Goal: Task Accomplishment & Management: Use online tool/utility

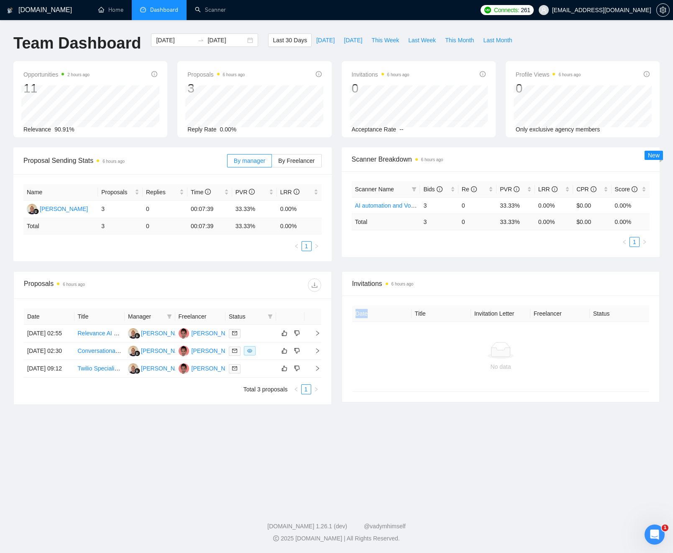
scroll to position [1843, 0]
drag, startPoint x: 334, startPoint y: 19, endPoint x: 190, endPoint y: 33, distance: 144.6
click at [329, 19] on ul "Home Dashboard Scanner" at bounding box center [282, 10] width 390 height 20
click at [113, 9] on link "Home" at bounding box center [110, 9] width 25 height 7
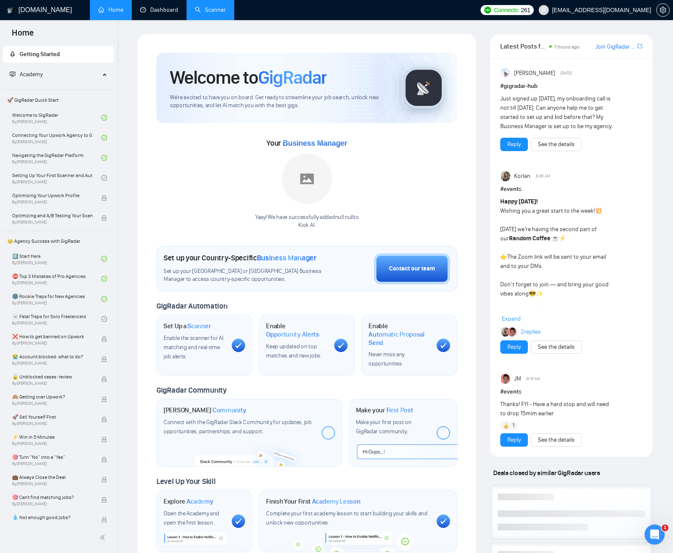
drag, startPoint x: 150, startPoint y: 8, endPoint x: 221, endPoint y: 5, distance: 71.3
click at [150, 8] on link "Dashboard" at bounding box center [159, 9] width 38 height 7
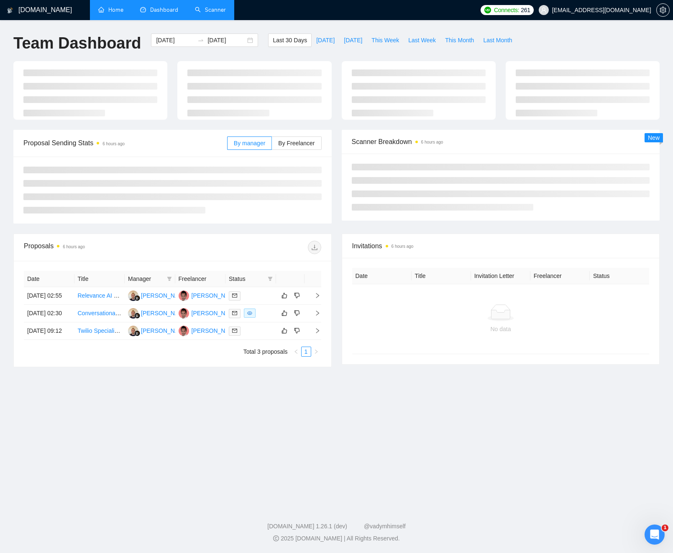
click at [221, 6] on link "Scanner" at bounding box center [210, 9] width 31 height 7
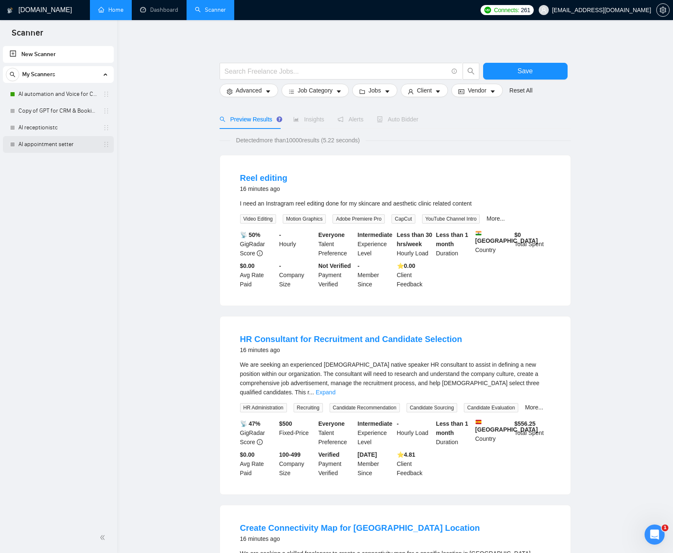
click at [39, 144] on link "AI appointment setter" at bounding box center [58, 144] width 80 height 17
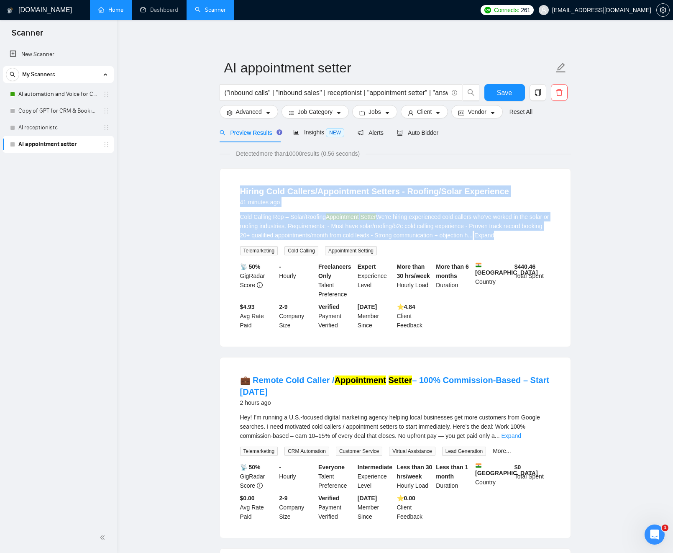
drag, startPoint x: 252, startPoint y: 201, endPoint x: 402, endPoint y: 238, distance: 155.0
click at [378, 232] on div "Cold Calling Rep – Solar/Roofing Appointment Setter We’re hiring experienced co…" at bounding box center [395, 226] width 311 height 28
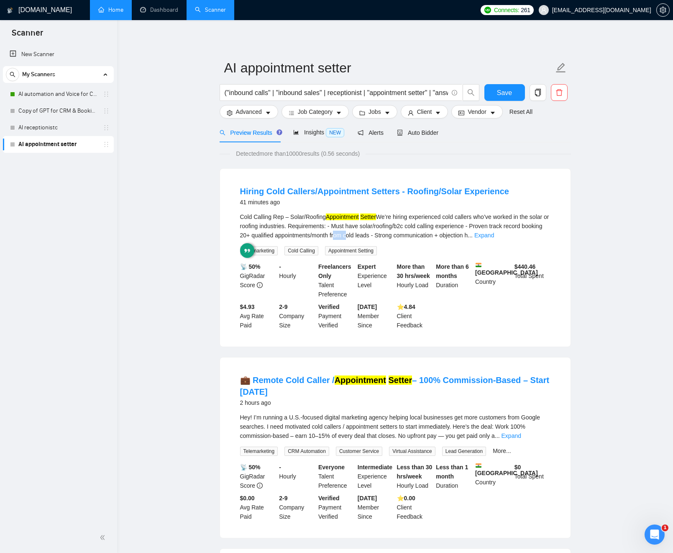
click at [378, 232] on div "Cold Calling Rep – Solar/Roofing Appointment Setter We’re hiring experienced co…" at bounding box center [395, 226] width 311 height 28
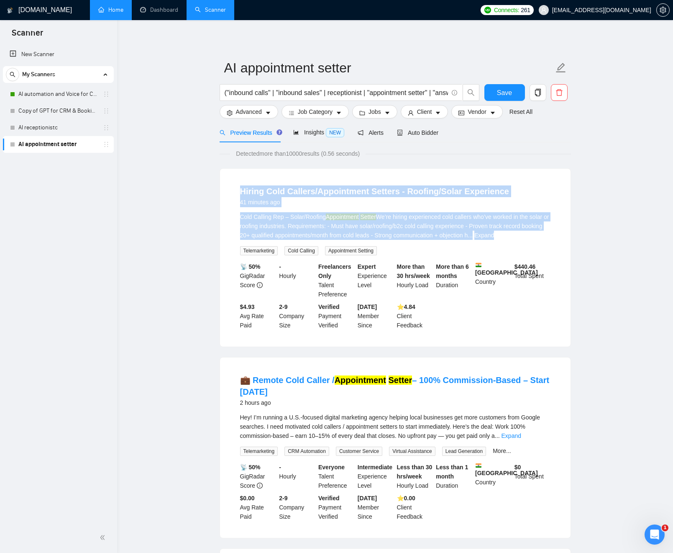
drag, startPoint x: 365, startPoint y: 227, endPoint x: 203, endPoint y: 192, distance: 165.0
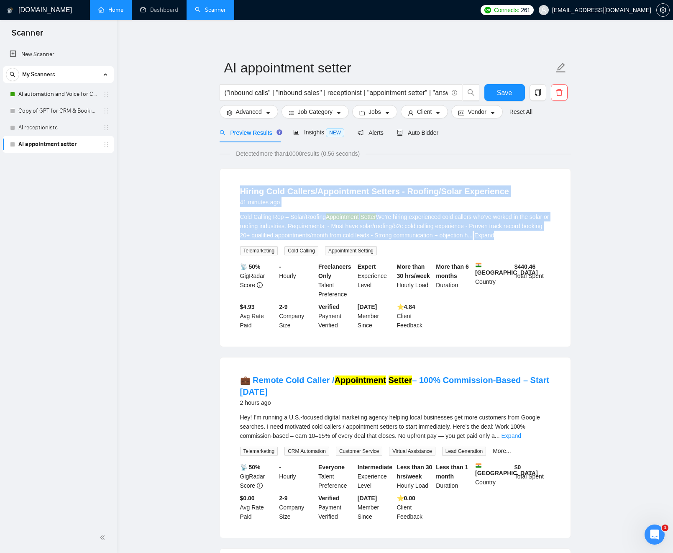
drag, startPoint x: 221, startPoint y: 190, endPoint x: 397, endPoint y: 233, distance: 181.4
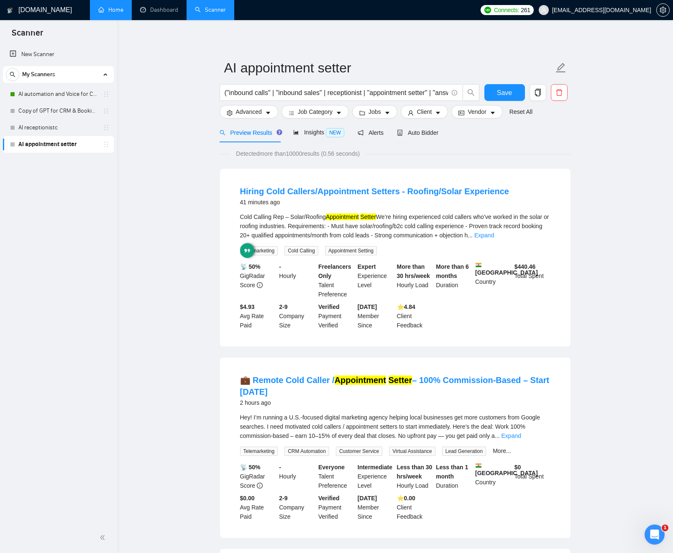
click at [398, 224] on div "Cold Calling Rep – Solar/Roofing Appointment Setter We’re hiring experienced co…" at bounding box center [395, 226] width 311 height 28
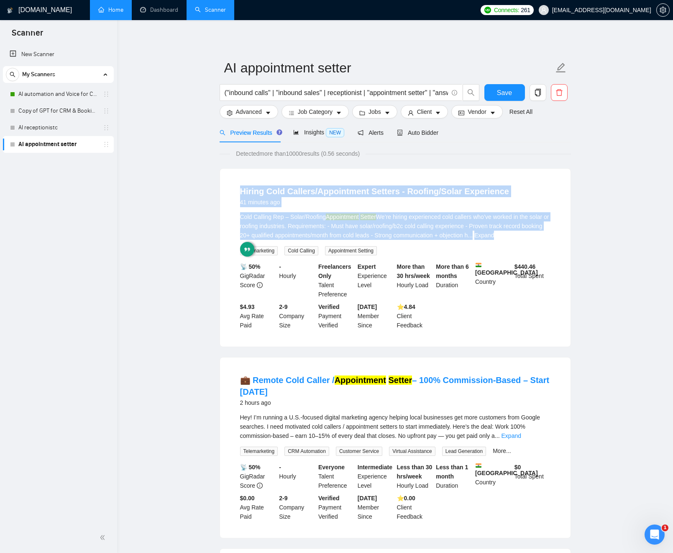
drag, startPoint x: 389, startPoint y: 222, endPoint x: 202, endPoint y: 181, distance: 191.5
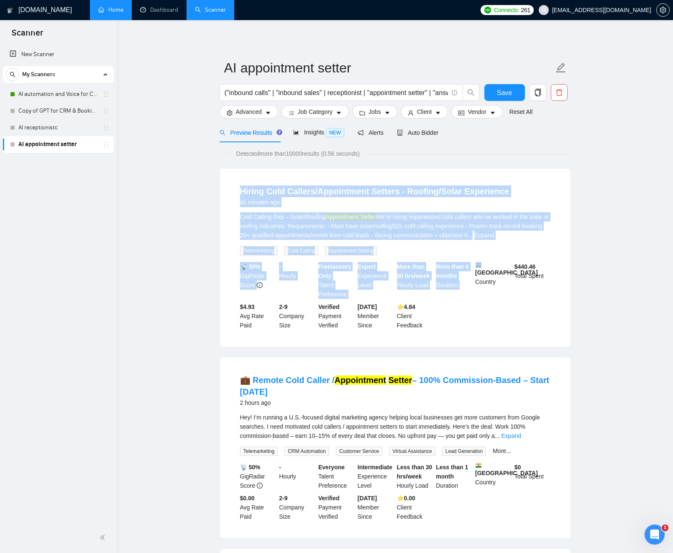
drag, startPoint x: 245, startPoint y: 194, endPoint x: 480, endPoint y: 261, distance: 243.9
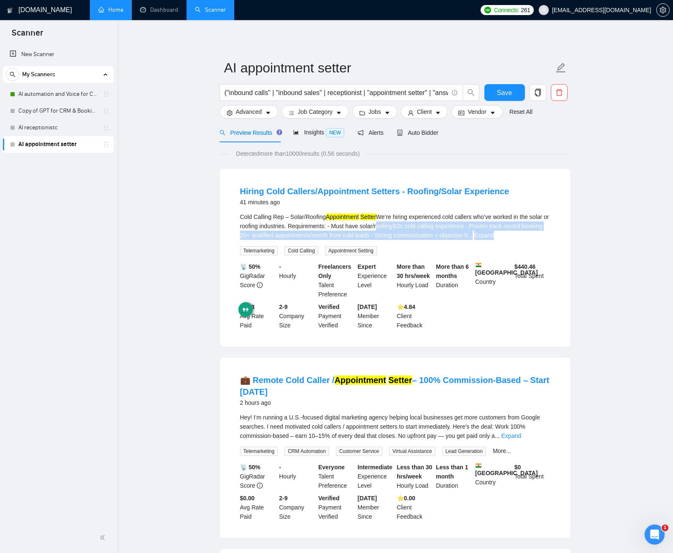
click at [400, 226] on div "Cold Calling Rep – Solar/Roofing Appointment Setter We’re hiring experienced co…" at bounding box center [395, 226] width 311 height 28
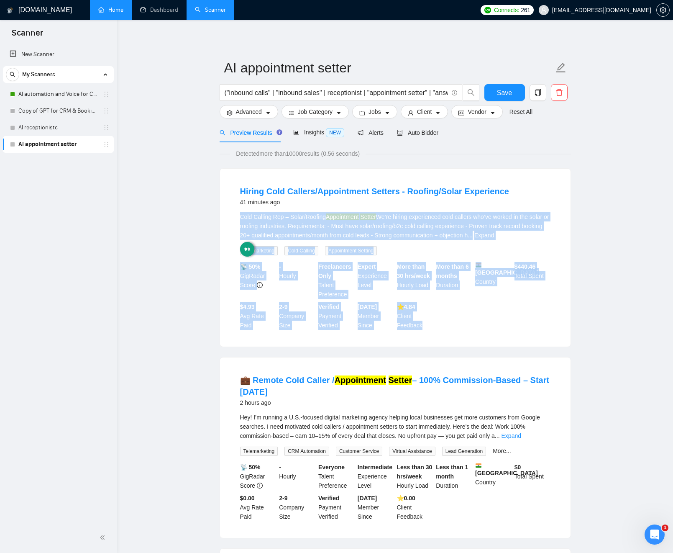
drag, startPoint x: 400, startPoint y: 226, endPoint x: 408, endPoint y: 339, distance: 113.3
click at [408, 339] on div "Hiring Cold Callers/Appointment Setters - Roofing/Solar Experience 41 minutes a…" at bounding box center [395, 258] width 351 height 178
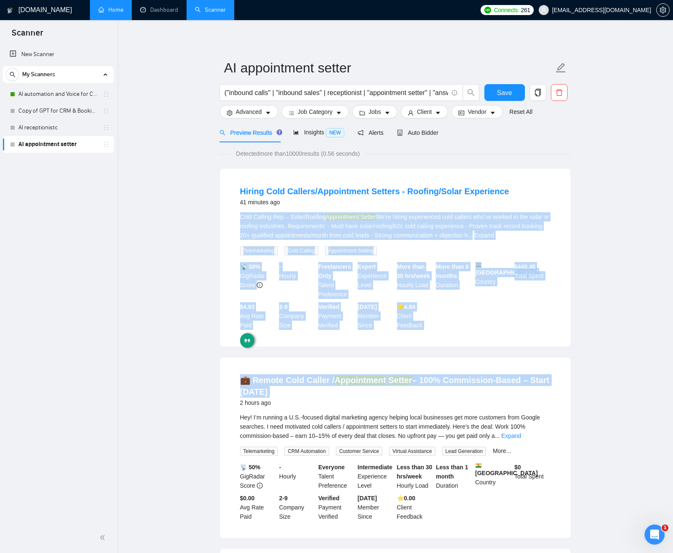
drag, startPoint x: 468, startPoint y: 340, endPoint x: 184, endPoint y: 247, distance: 298.9
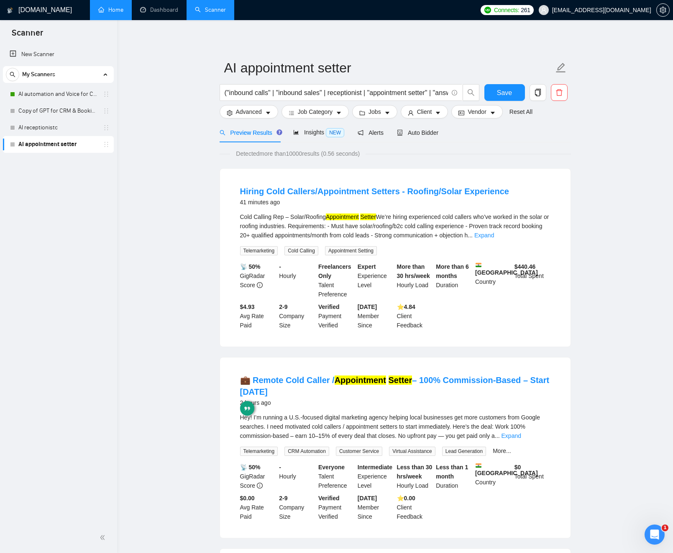
drag, startPoint x: 181, startPoint y: 258, endPoint x: 172, endPoint y: 267, distance: 13.0
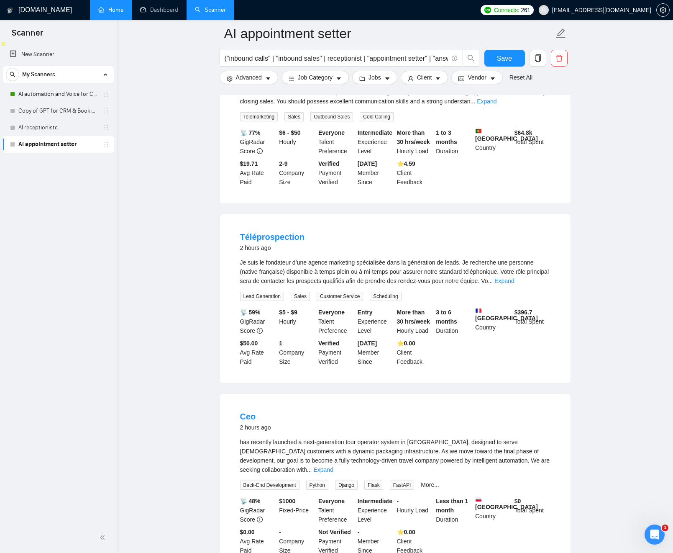
scroll to position [687, 0]
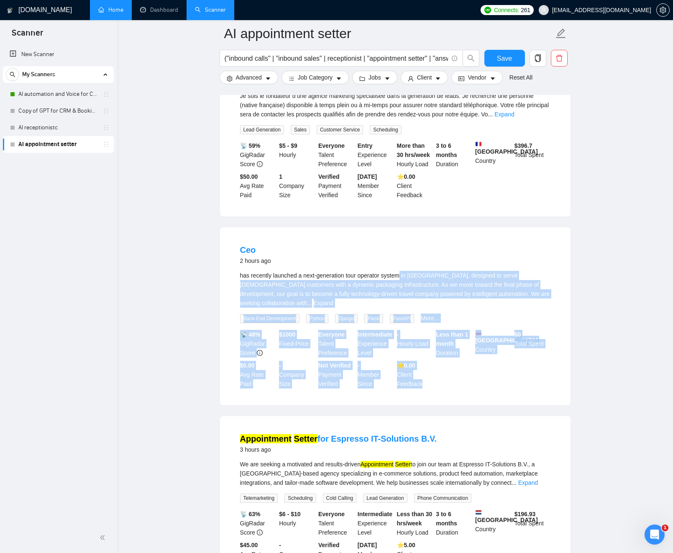
drag, startPoint x: 407, startPoint y: 277, endPoint x: 488, endPoint y: 419, distance: 163.4
click at [479, 419] on ul "Hiring Cold Callers/Appointment Setters - Roofing/Solar Experience 41 minutes a…" at bounding box center [396, 396] width 352 height 1816
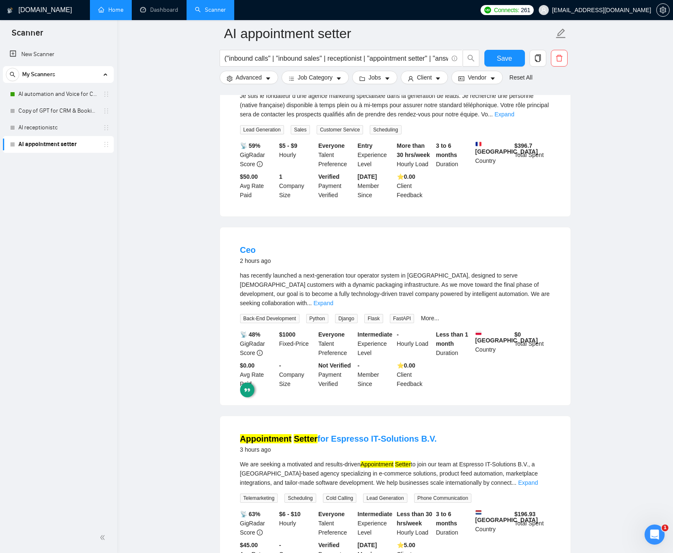
click at [556, 426] on li "Appointment Setter for Espresso IT-Solutions B.V. 3 hours ago We are seeking a …" at bounding box center [395, 500] width 331 height 149
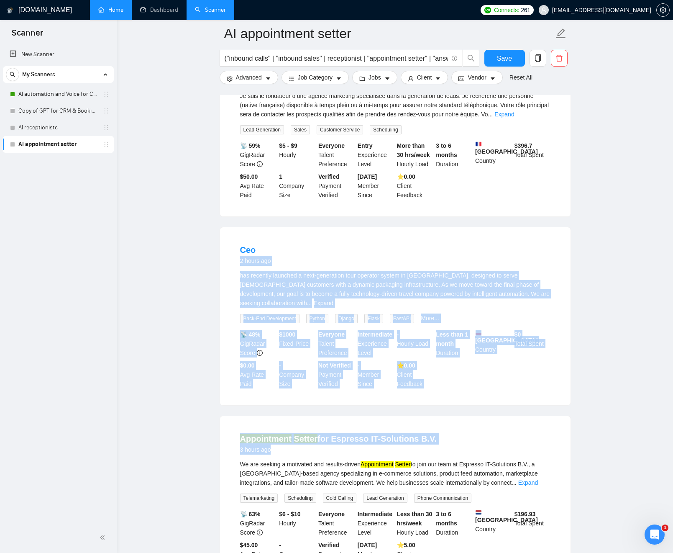
drag, startPoint x: 480, startPoint y: 361, endPoint x: 156, endPoint y: 275, distance: 335.2
click at [172, 257] on main "AI appointment setter ("inbound calls" | "inbound sales" | receptionist | "appo…" at bounding box center [395, 334] width 529 height 1977
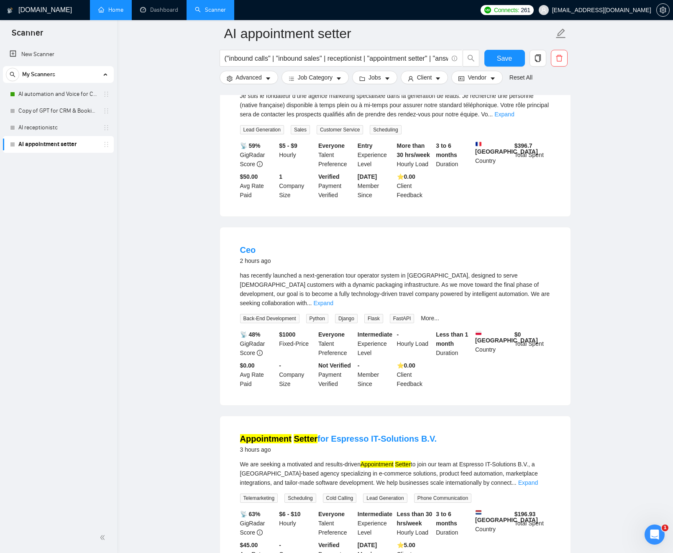
click at [156, 277] on main "AI appointment setter ("inbound calls" | "inbound sales" | receptionist | "appo…" at bounding box center [395, 334] width 529 height 1977
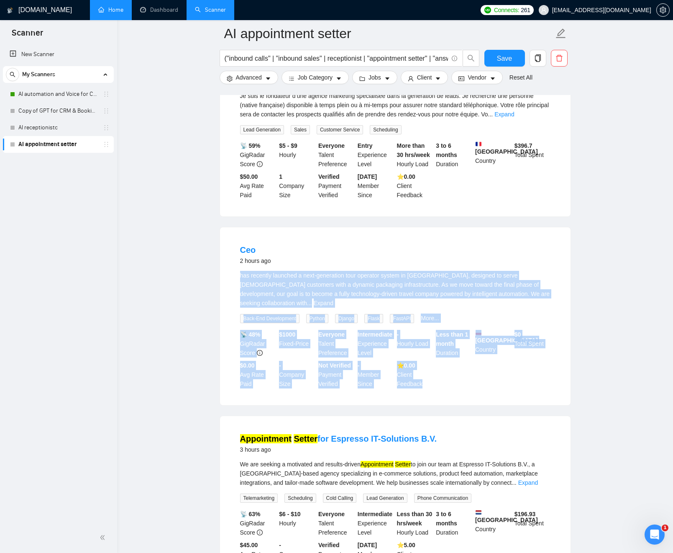
drag, startPoint x: 183, startPoint y: 266, endPoint x: 483, endPoint y: 389, distance: 324.0
click at [453, 387] on main "AI appointment setter ("inbound calls" | "inbound sales" | receptionist | "appo…" at bounding box center [395, 334] width 529 height 1977
click at [483, 389] on div "Ceo 2 hours ago has recently launched a next-generation tour operator system in…" at bounding box center [395, 316] width 351 height 178
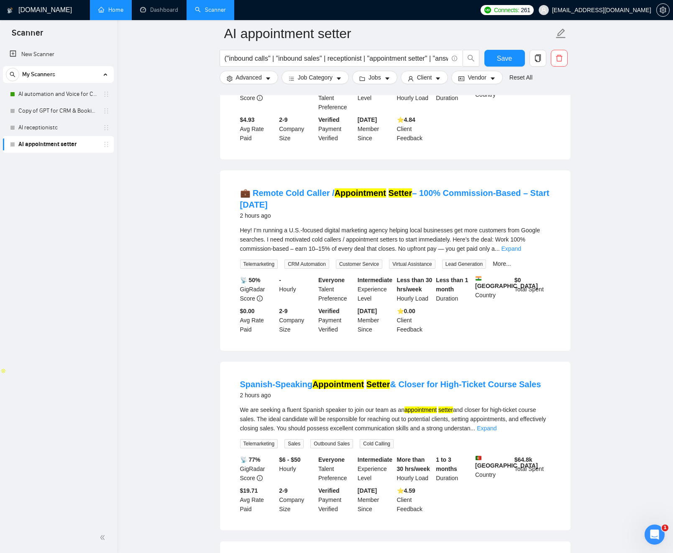
scroll to position [0, 0]
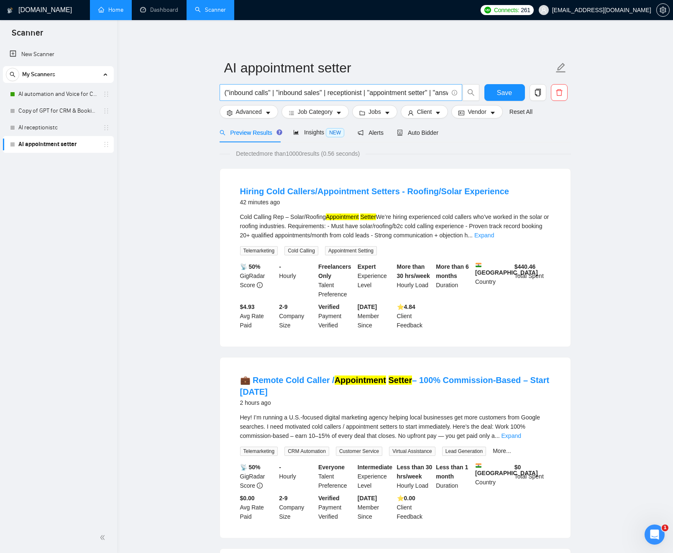
click at [340, 93] on input "("inbound calls" | "inbound sales" | receptionist | "appointment setter" | "ans…" at bounding box center [337, 92] width 224 height 10
click at [392, 94] on input "("inbound calls" | "inbound sales" | receptionist | "appointment setter" | "ans…" at bounding box center [337, 92] width 224 height 10
drag, startPoint x: 392, startPoint y: 94, endPoint x: 418, endPoint y: 92, distance: 26.4
click at [418, 92] on input "("inbound calls" | "inbound sales" | receptionist | "appointment setter" | "ans…" at bounding box center [337, 92] width 224 height 10
click at [376, 92] on input "("inbound calls" | "inbound sales" | receptionist |" | "answering service" | "c…" at bounding box center [337, 92] width 224 height 10
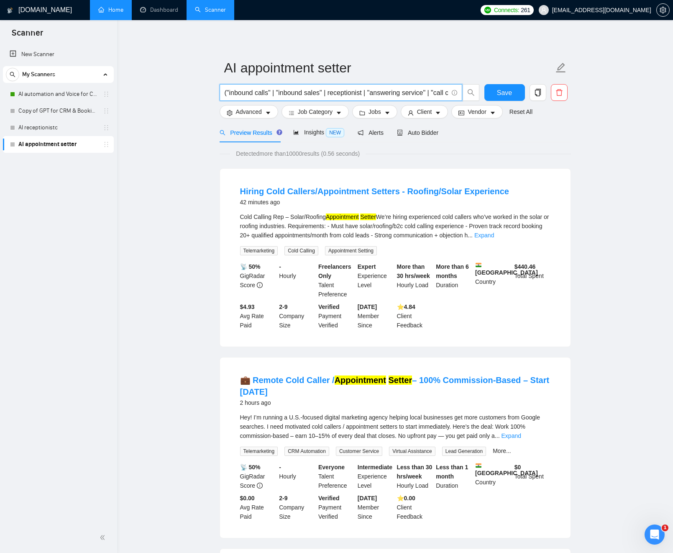
click at [388, 91] on input "("inbound calls" | "inbound sales" | receptionist | "answering service" | "call…" at bounding box center [337, 92] width 224 height 10
drag, startPoint x: 388, startPoint y: 91, endPoint x: 461, endPoint y: 93, distance: 73.3
click at [462, 93] on span "("inbound calls" | "inbound sales" | receptionist | "answering service" | "call…" at bounding box center [341, 92] width 243 height 17
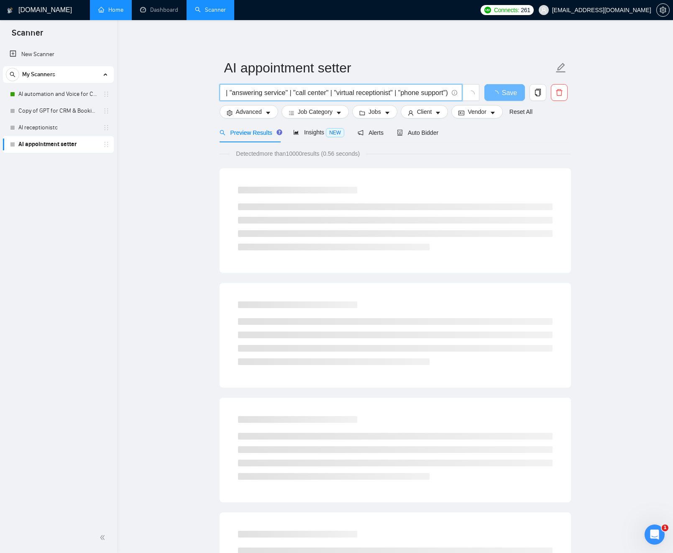
click at [295, 95] on input "("inbound calls" | "inbound sales" | receptionist | "answering service" | "call…" at bounding box center [337, 92] width 224 height 10
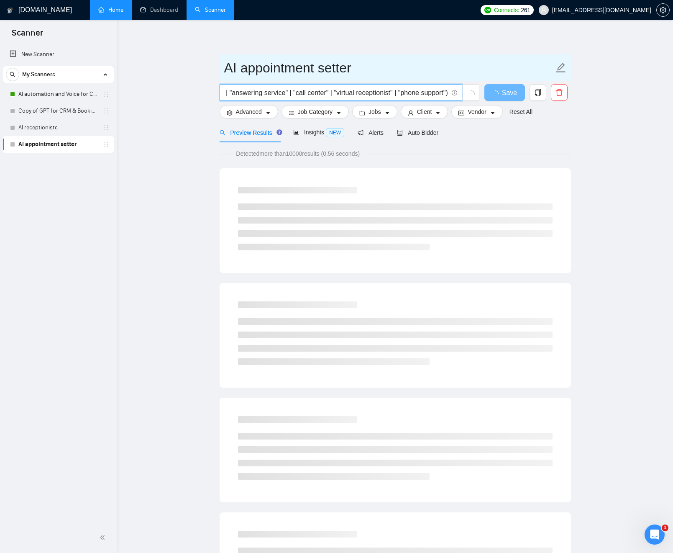
type input "("inbound calls" | "inbound sales" | receptionist | "answering service" | "call…"
click at [388, 74] on input "AI appointment setter" at bounding box center [389, 67] width 330 height 21
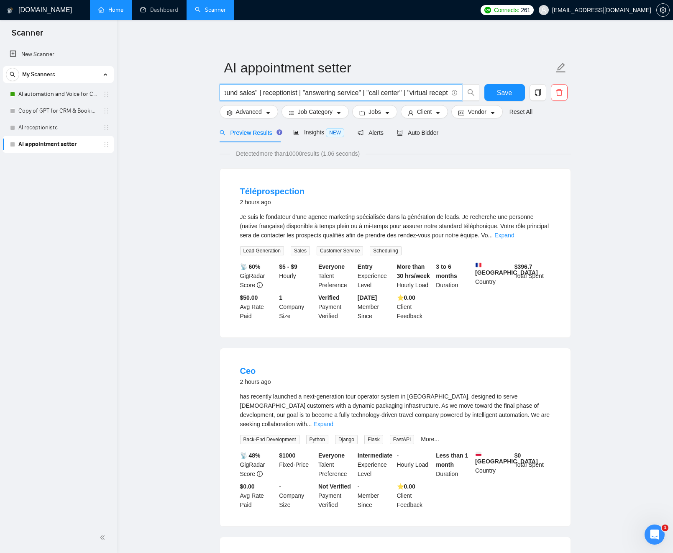
scroll to position [0, 128]
drag, startPoint x: 391, startPoint y: 93, endPoint x: 442, endPoint y: 93, distance: 51.5
click at [446, 93] on input "("inbound calls" | "inbound sales" | receptionist | "answering service" | "call…" at bounding box center [337, 92] width 224 height 10
click at [373, 94] on input "("inbound calls" | "inbound sales" | receptionist | "answering service" | "call…" at bounding box center [337, 92] width 224 height 10
drag, startPoint x: 342, startPoint y: 92, endPoint x: 439, endPoint y: 92, distance: 97.1
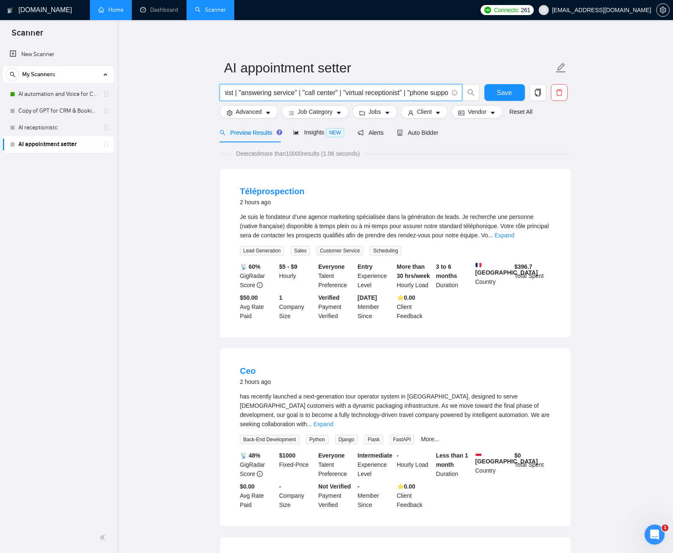
click at [439, 92] on input "("inbound calls" | "inbound sales" | receptionist | "answering service" | "call…" at bounding box center [337, 92] width 224 height 10
drag, startPoint x: 384, startPoint y: 95, endPoint x: 359, endPoint y: 94, distance: 25.1
click at [384, 95] on input "("inbound calls" | "inbound sales" | receptionist | "answering service" | "call…" at bounding box center [337, 92] width 224 height 10
drag, startPoint x: 378, startPoint y: 93, endPoint x: 462, endPoint y: 92, distance: 84.6
click at [463, 92] on span "("inbound calls" | "inbound sales" | receptionist | "answering service" | "call…" at bounding box center [350, 92] width 260 height 17
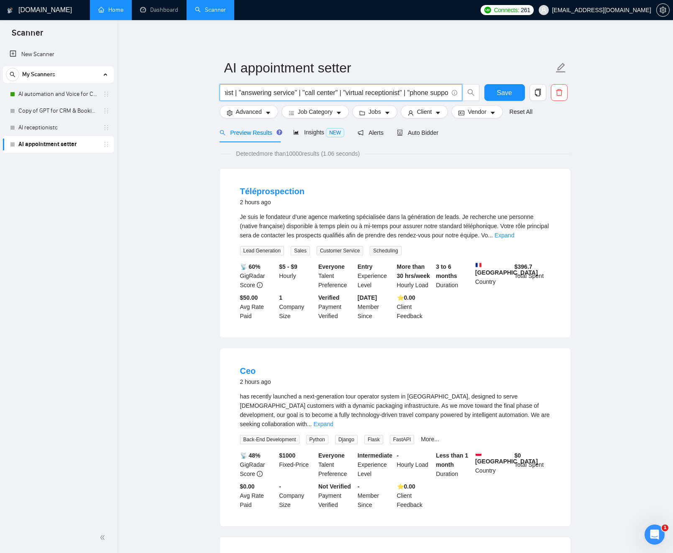
click at [431, 95] on input "("inbound calls" | "inbound sales" | receptionist | "answering service" | "call…" at bounding box center [337, 92] width 224 height 10
drag, startPoint x: 423, startPoint y: 94, endPoint x: 461, endPoint y: 95, distance: 38.1
click at [480, 95] on div "("inbound calls" | "inbound sales" | receptionist | "answering service" | "call…" at bounding box center [350, 94] width 264 height 21
drag, startPoint x: 406, startPoint y: 94, endPoint x: 394, endPoint y: 93, distance: 12.6
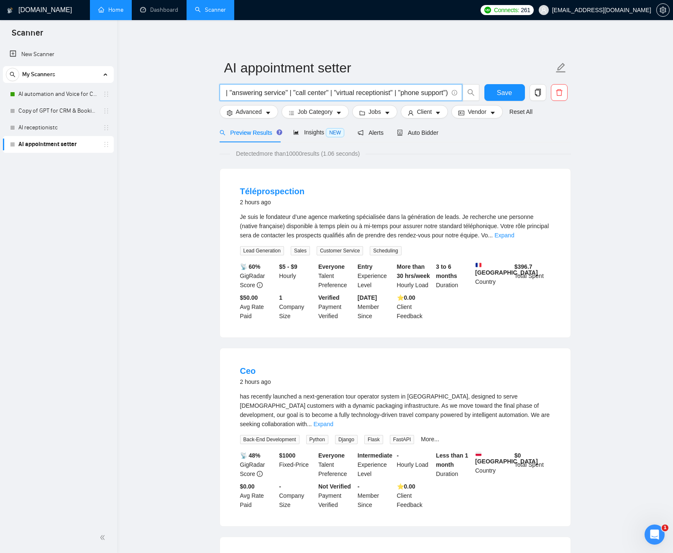
click at [406, 94] on input "("inbound calls" | "inbound sales" | receptionist | "answering service" | "call…" at bounding box center [337, 92] width 224 height 10
drag, startPoint x: 342, startPoint y: 94, endPoint x: 129, endPoint y: 95, distance: 212.2
click at [290, 87] on span "("inbound calls" | "inbound sales" | receptionist | "answering service" | "call…" at bounding box center [341, 92] width 243 height 17
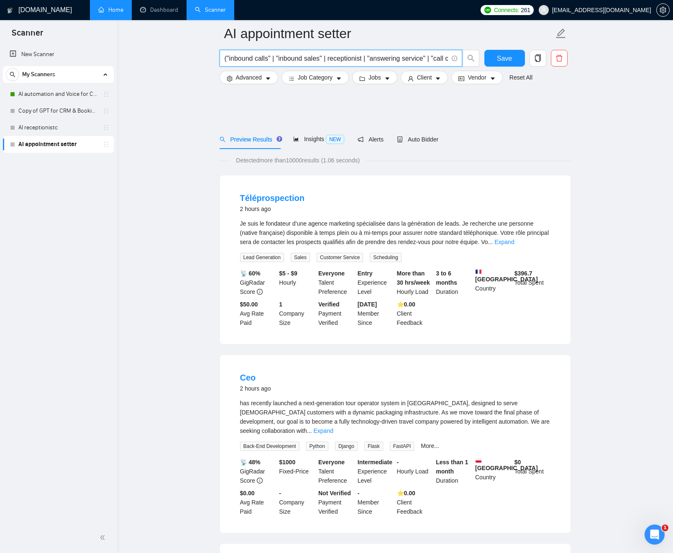
scroll to position [83, 0]
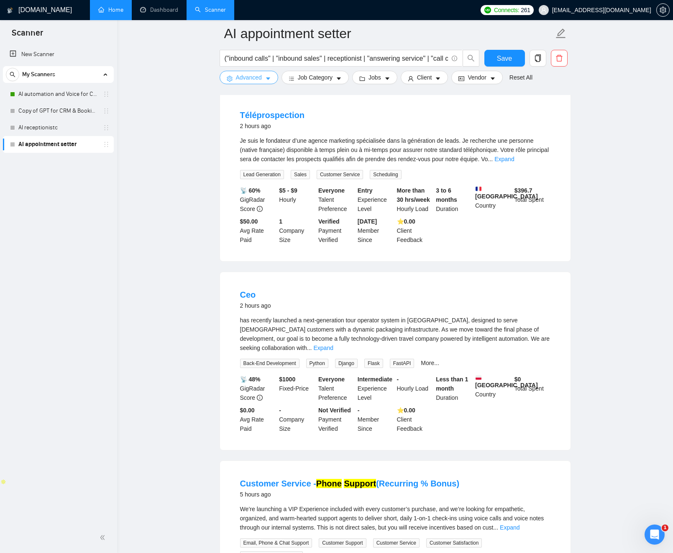
click at [271, 82] on button "Advanced" at bounding box center [249, 77] width 59 height 13
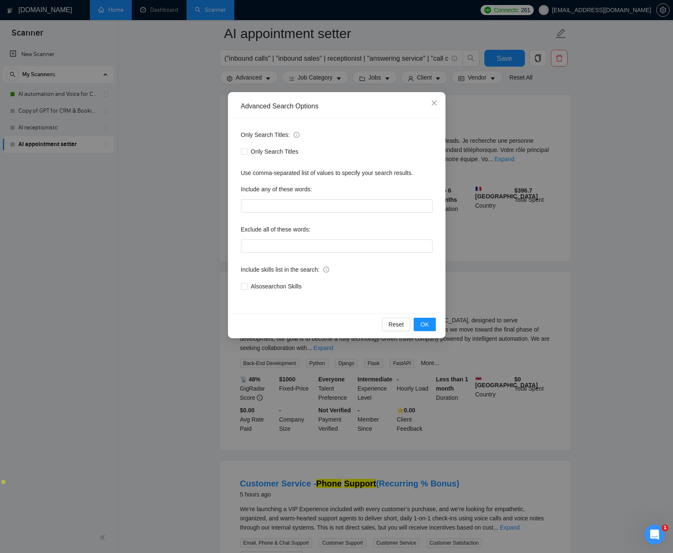
click at [206, 105] on div "Advanced Search Options Only Search Titles: Only Search Titles Use comma-separa…" at bounding box center [336, 276] width 673 height 553
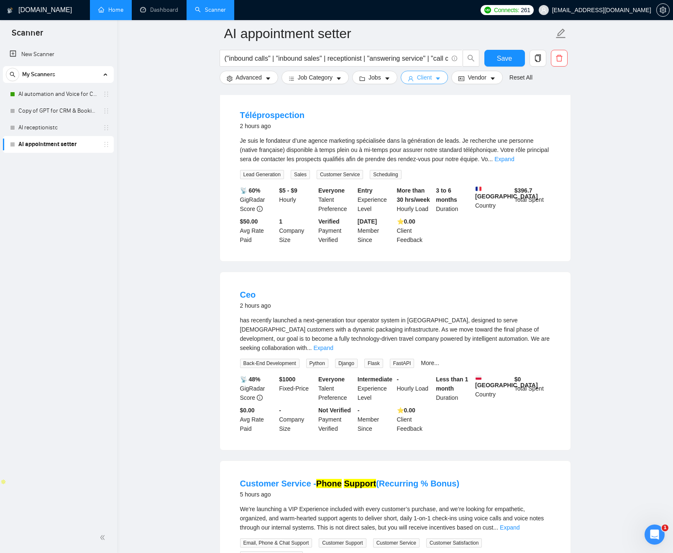
click at [437, 77] on button "Client" at bounding box center [425, 77] width 48 height 13
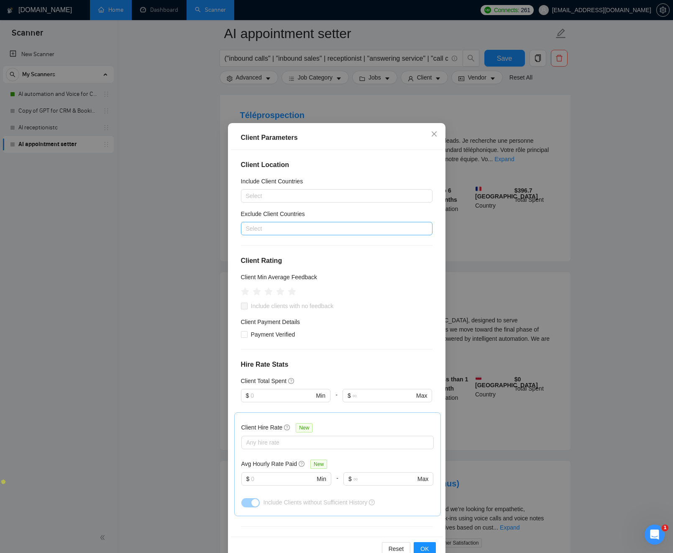
click at [261, 232] on div at bounding box center [332, 229] width 179 height 10
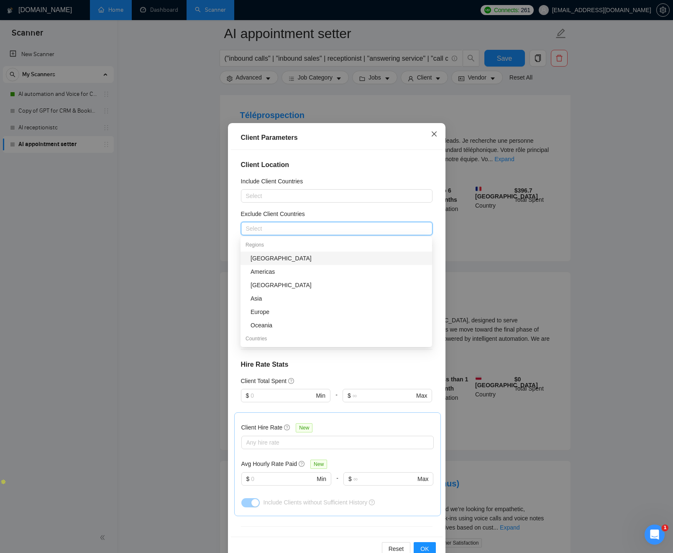
drag, startPoint x: 437, startPoint y: 130, endPoint x: 428, endPoint y: 138, distance: 12.2
click at [437, 131] on icon "close" at bounding box center [434, 134] width 7 height 7
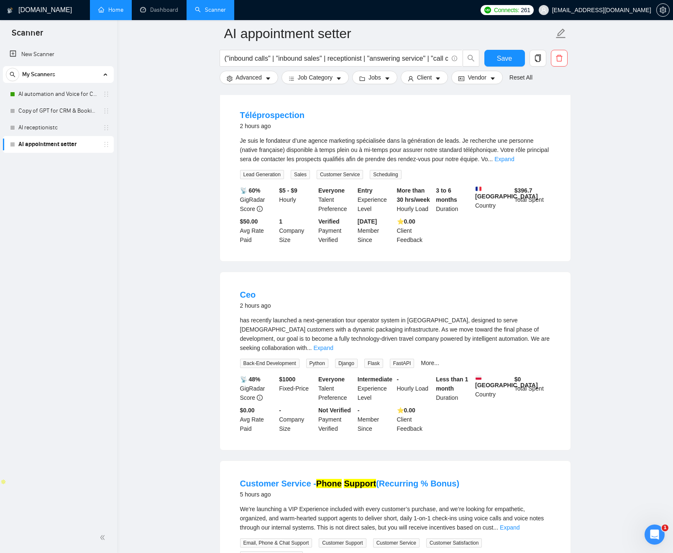
click at [63, 95] on link "AI automation and Voice for CRM & Booking" at bounding box center [58, 94] width 80 height 17
click at [480, 77] on span "Vendor" at bounding box center [477, 77] width 18 height 9
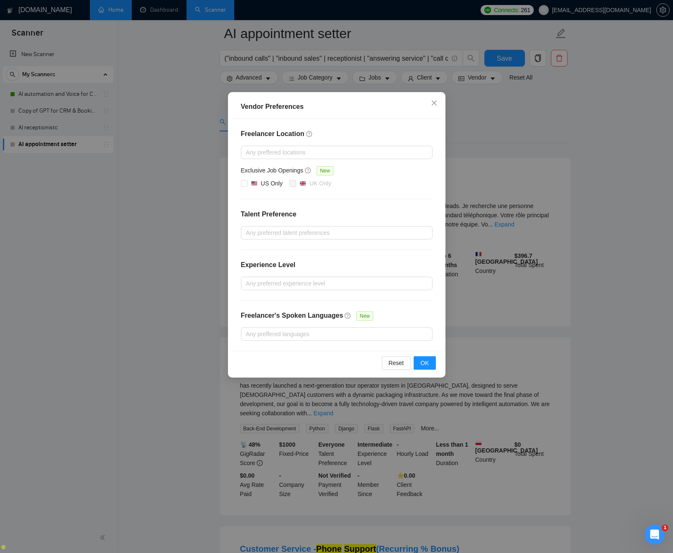
scroll to position [0, 0]
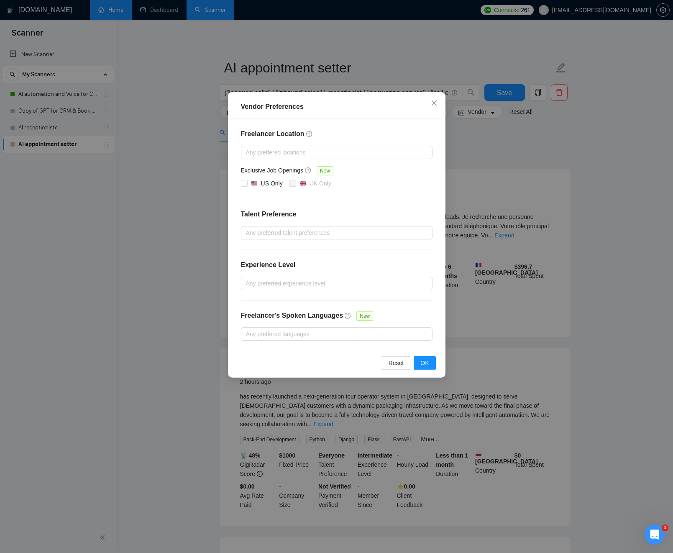
drag, startPoint x: 486, startPoint y: 171, endPoint x: 472, endPoint y: 121, distance: 51.8
click at [486, 170] on div "Vendor Preferences Freelancer Location Any preffered locations Exclusive Job Op…" at bounding box center [336, 276] width 673 height 553
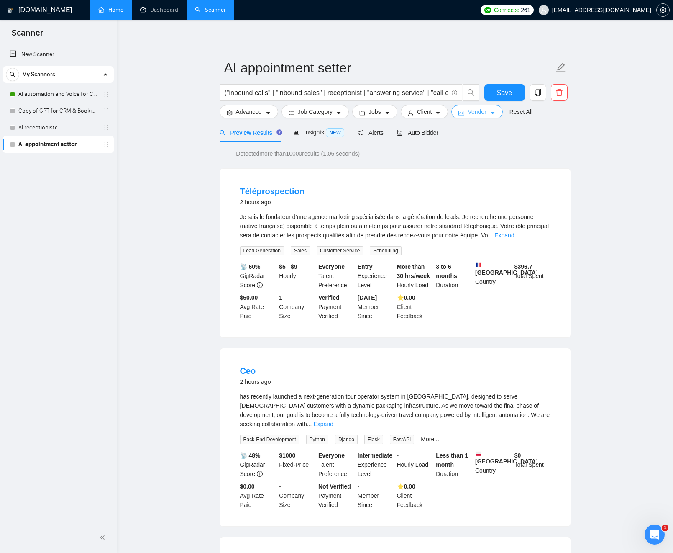
click at [495, 113] on icon "caret-down" at bounding box center [493, 113] width 6 height 6
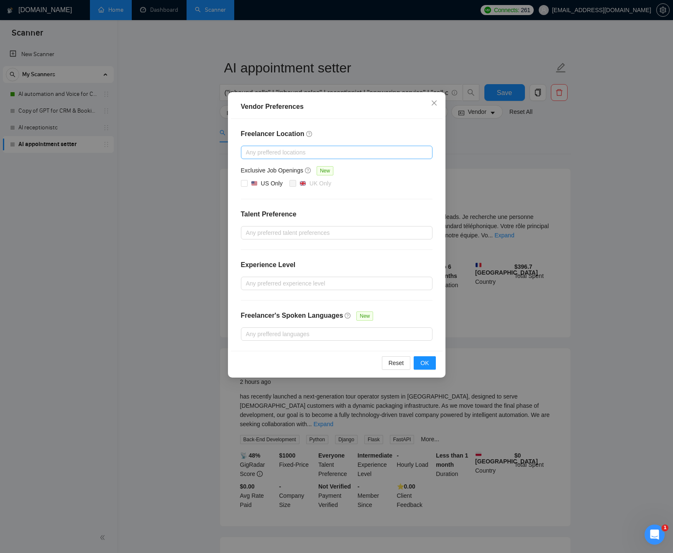
click at [301, 155] on div at bounding box center [332, 152] width 179 height 10
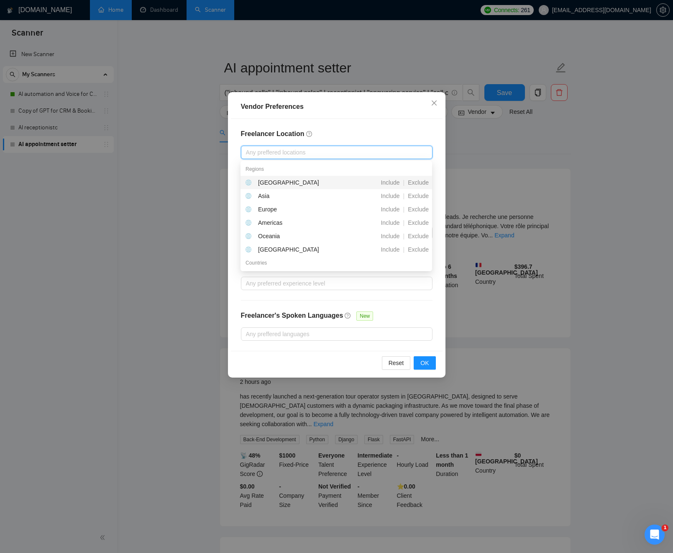
click at [355, 121] on div "Freelancer Location Any preffered locations Exclusive Job Openings New US Only …" at bounding box center [337, 235] width 212 height 232
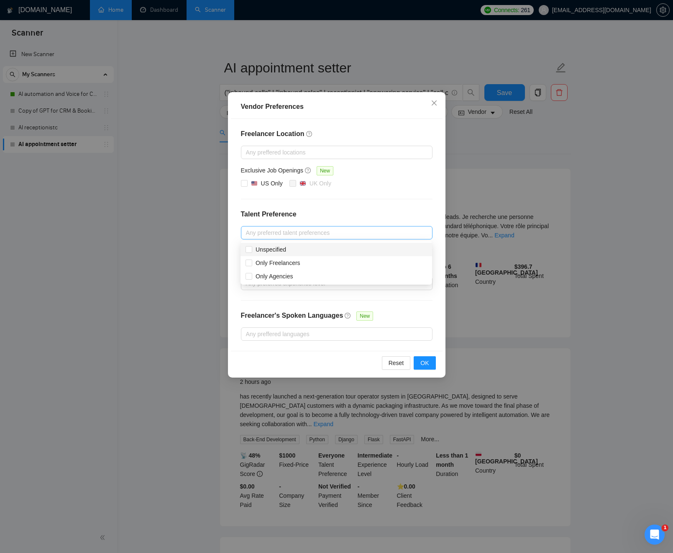
click at [312, 233] on div at bounding box center [332, 233] width 179 height 10
drag, startPoint x: 353, startPoint y: 215, endPoint x: 352, endPoint y: 209, distance: 5.6
click at [353, 214] on h4 "Talent Preference" at bounding box center [337, 214] width 192 height 10
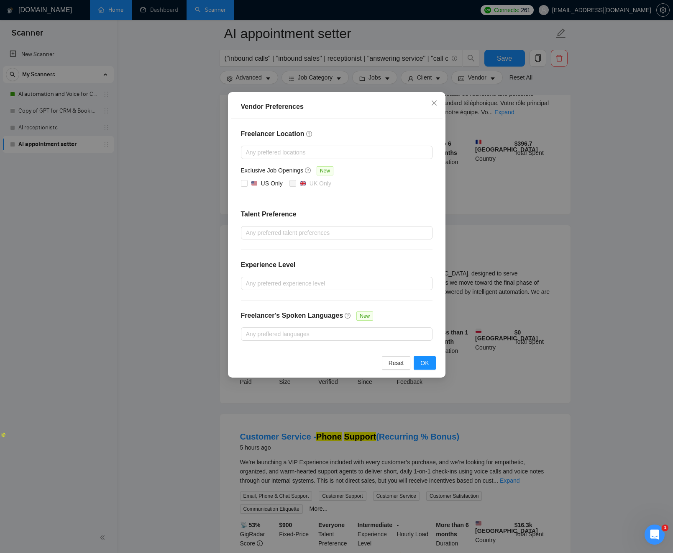
drag, startPoint x: 489, startPoint y: 259, endPoint x: 484, endPoint y: 258, distance: 5.5
click at [488, 259] on div "Vendor Preferences Freelancer Location Any preffered locations Exclusive Job Op…" at bounding box center [336, 276] width 673 height 553
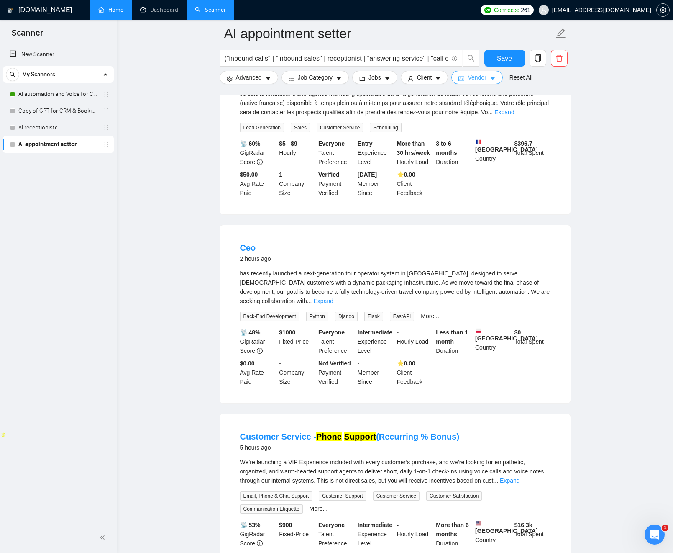
scroll to position [77, 0]
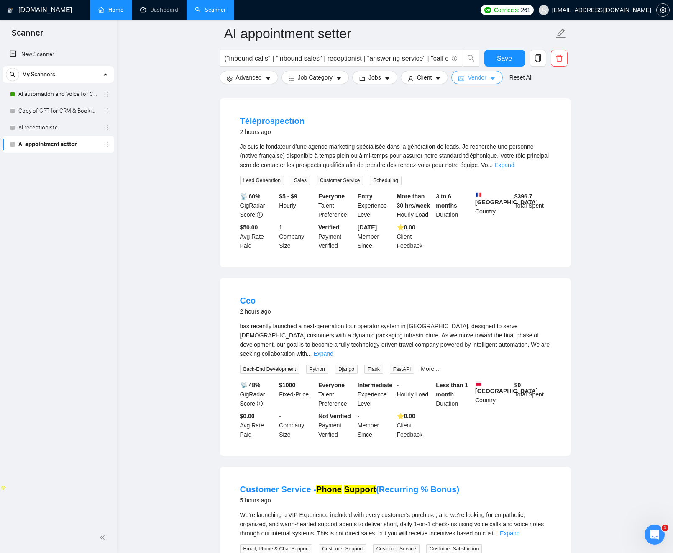
click at [465, 76] on icon "idcard" at bounding box center [462, 79] width 6 height 6
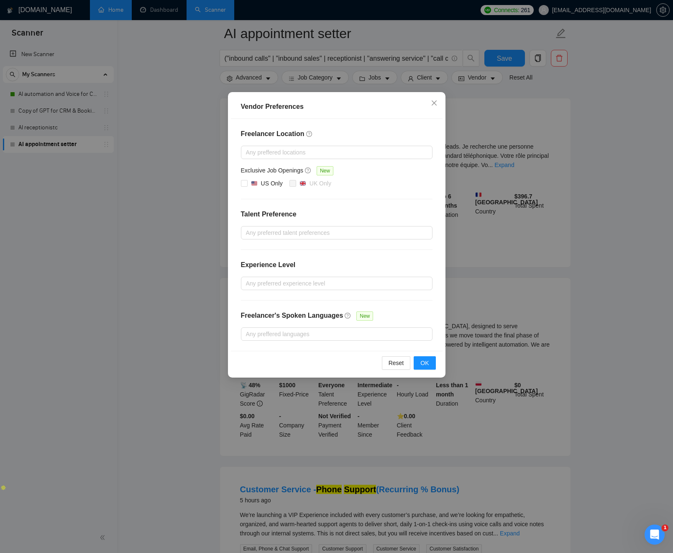
click at [449, 79] on div "Vendor Preferences Freelancer Location Any preffered locations Exclusive Job Op…" at bounding box center [336, 276] width 673 height 553
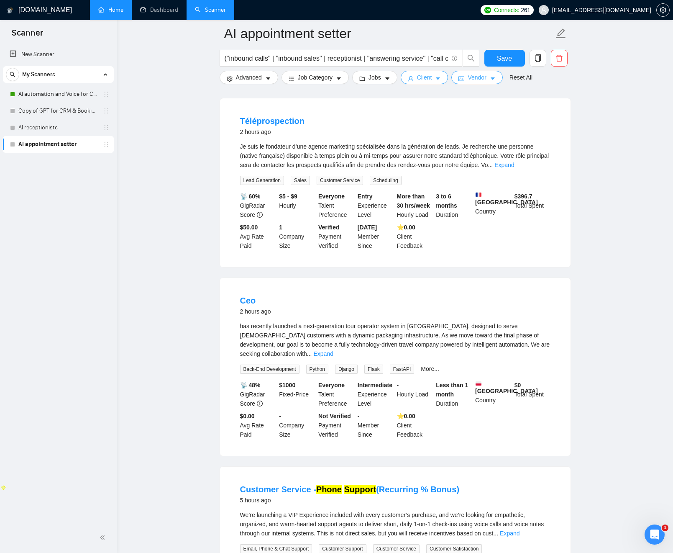
click at [439, 80] on body "Scanner New Scanner My Scanners AI automation and Voice for CRM & Booking Copy …" at bounding box center [336, 199] width 673 height 553
click at [440, 80] on icon "caret-down" at bounding box center [438, 79] width 6 height 6
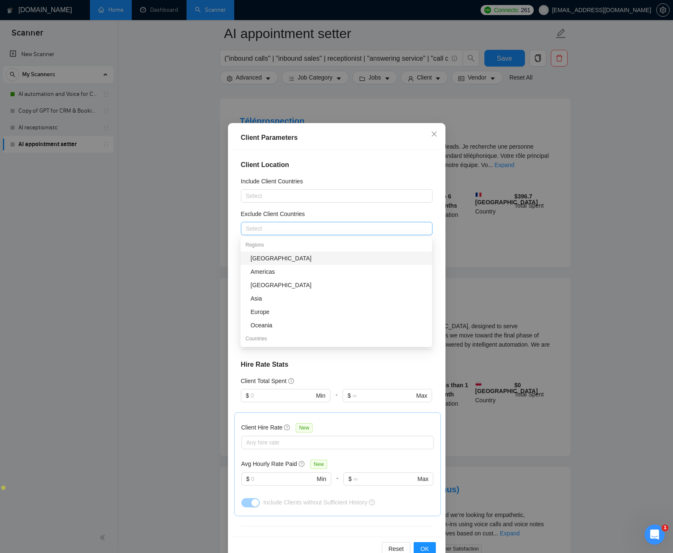
click at [259, 231] on div at bounding box center [332, 229] width 179 height 10
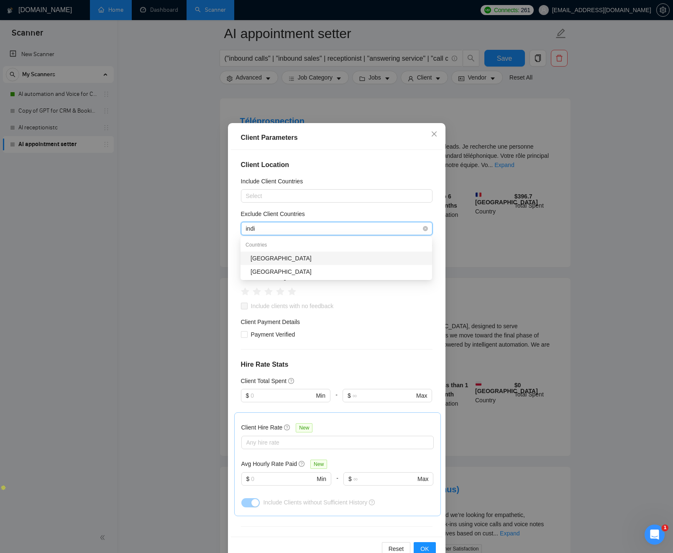
type input "india"
type input "[GEOGRAPHIC_DATA]"
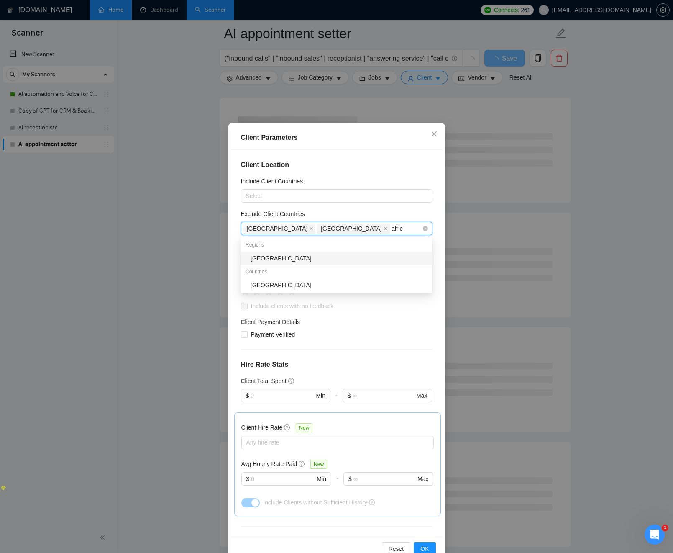
type input "africa"
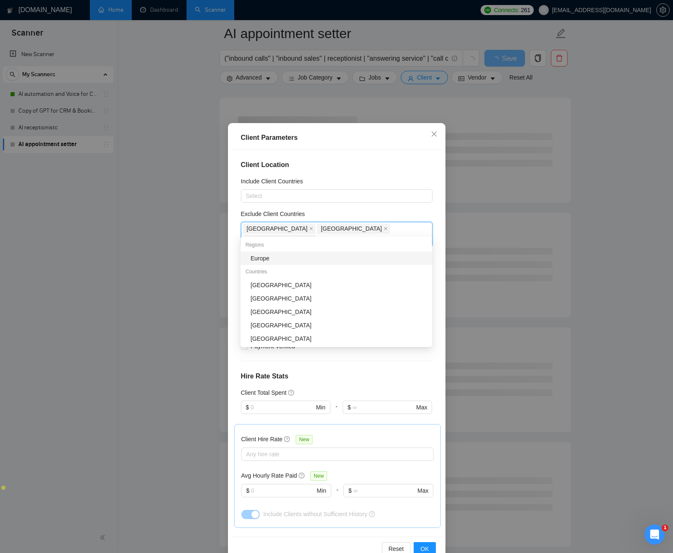
type input "rom"
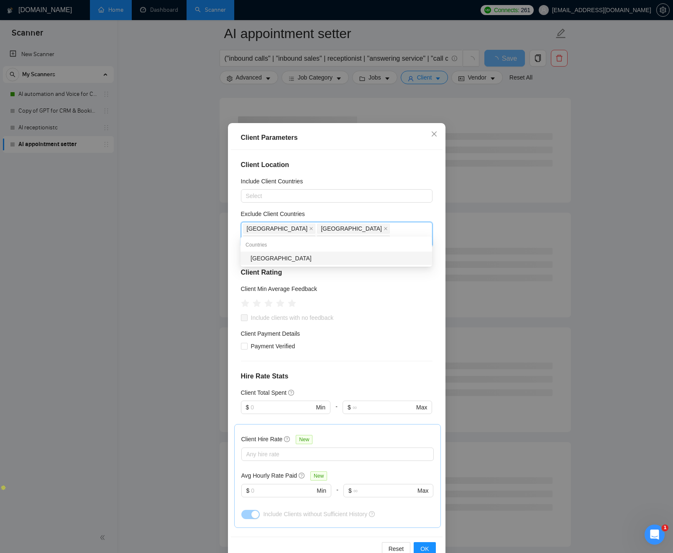
type input "ukrain"
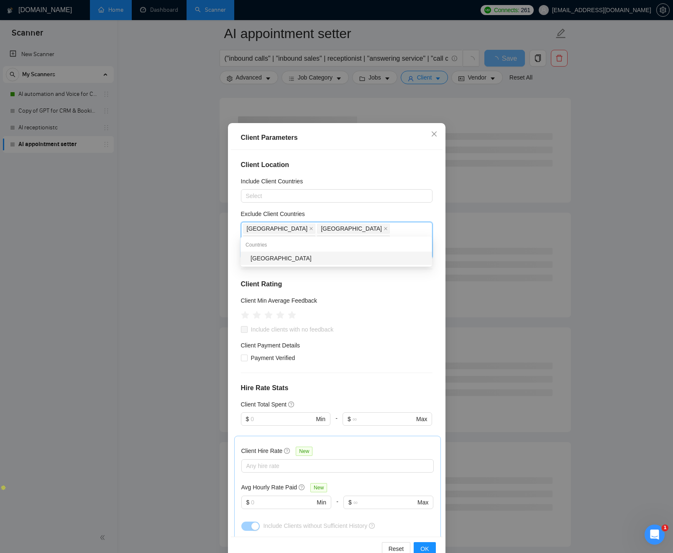
type input "phill"
type input "Phil"
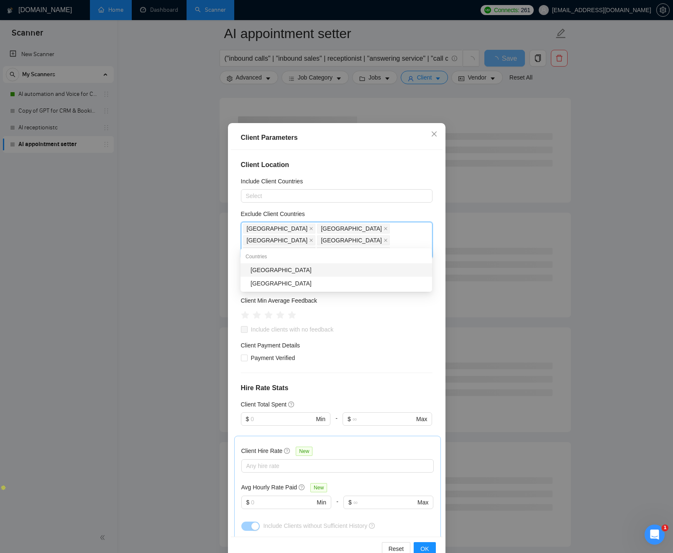
type input "niger"
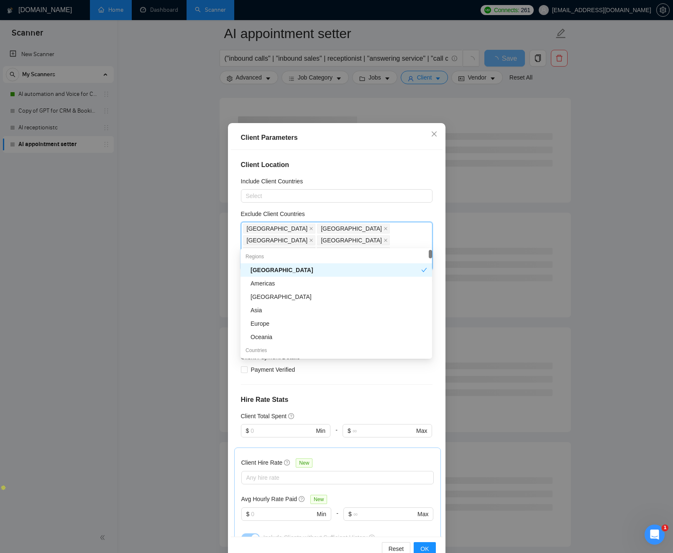
click at [396, 210] on div "Exclude Client Countries" at bounding box center [337, 215] width 192 height 13
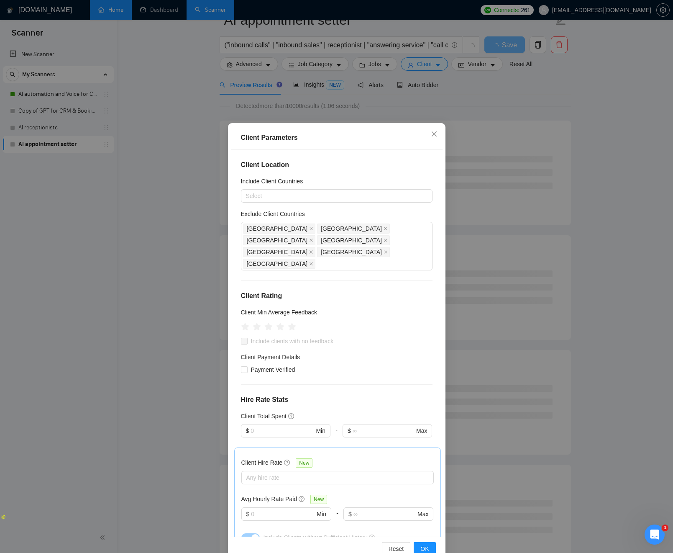
scroll to position [24, 0]
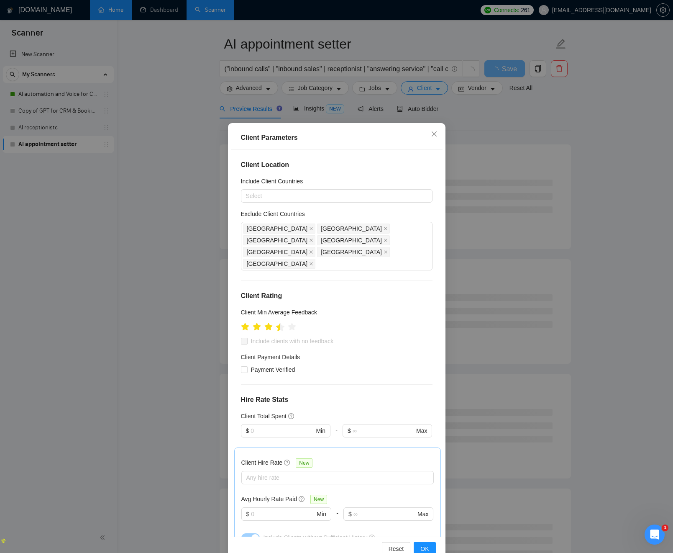
click at [280, 323] on icon "star" at bounding box center [280, 327] width 9 height 8
click at [429, 548] on button "OK" at bounding box center [425, 548] width 22 height 13
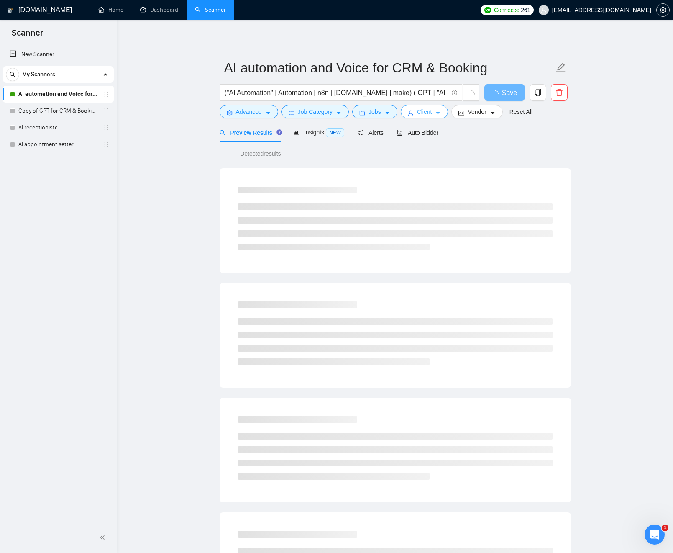
click at [432, 115] on span "Client" at bounding box center [424, 111] width 15 height 9
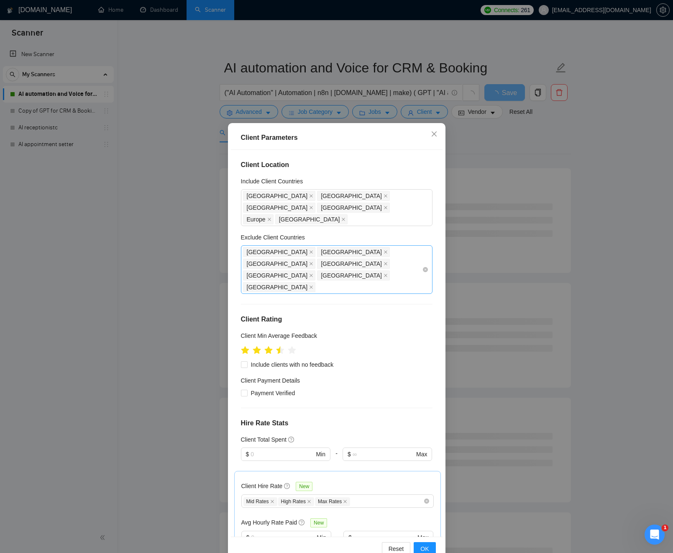
click at [319, 254] on div "India Indonesia Romania Africa Philippines Ukraine Nigeria" at bounding box center [332, 269] width 179 height 47
drag, startPoint x: 287, startPoint y: 249, endPoint x: 261, endPoint y: 239, distance: 28.1
click at [232, 234] on div "Client Location Include Client Countries United States United Kingdom France Au…" at bounding box center [337, 343] width 212 height 387
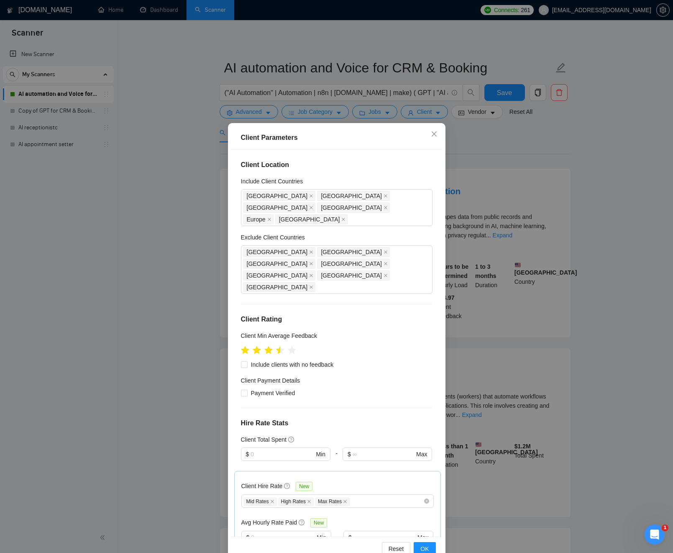
click at [608, 126] on div "Client Parameters Client Location Include Client Countries United States United…" at bounding box center [336, 276] width 673 height 553
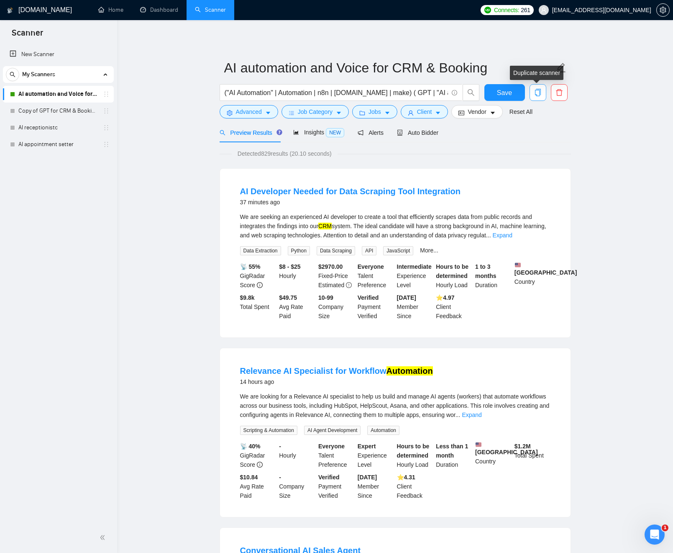
click at [541, 92] on icon "copy" at bounding box center [538, 93] width 6 height 8
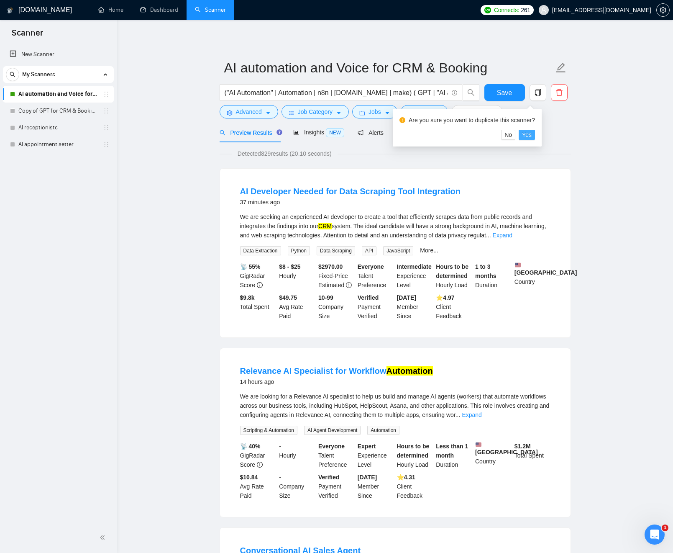
click at [532, 135] on span "Yes" at bounding box center [527, 134] width 10 height 9
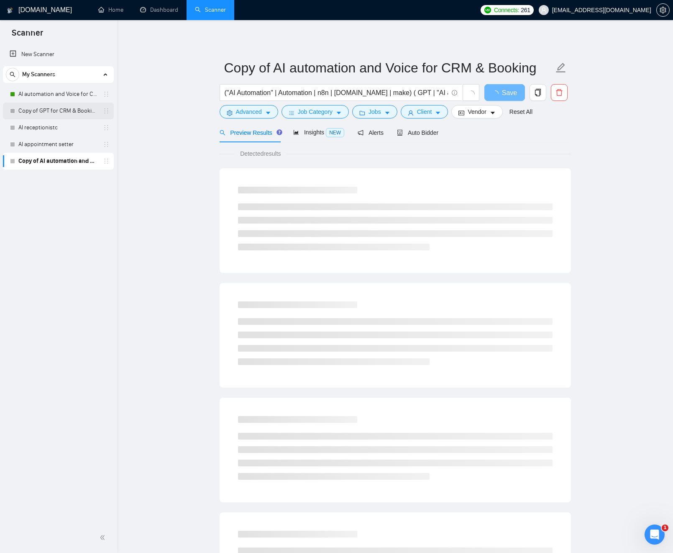
click at [33, 111] on link "Copy of GPT for CRM & Booking" at bounding box center [58, 111] width 80 height 17
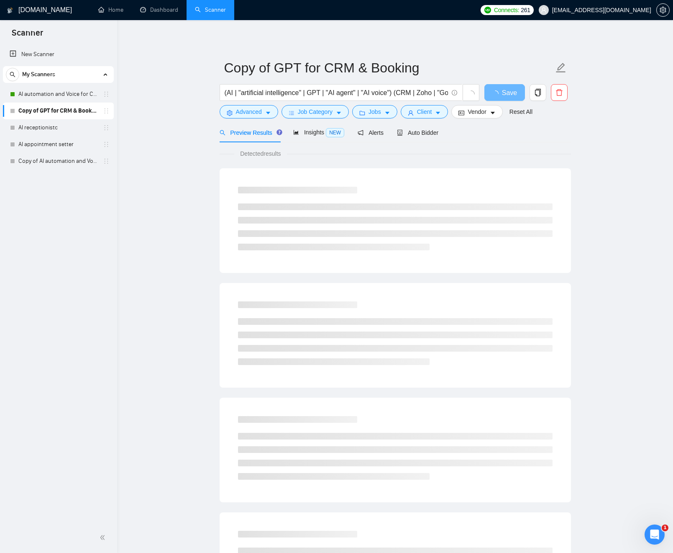
click at [45, 109] on link "Copy of GPT for CRM & Booking" at bounding box center [58, 111] width 80 height 17
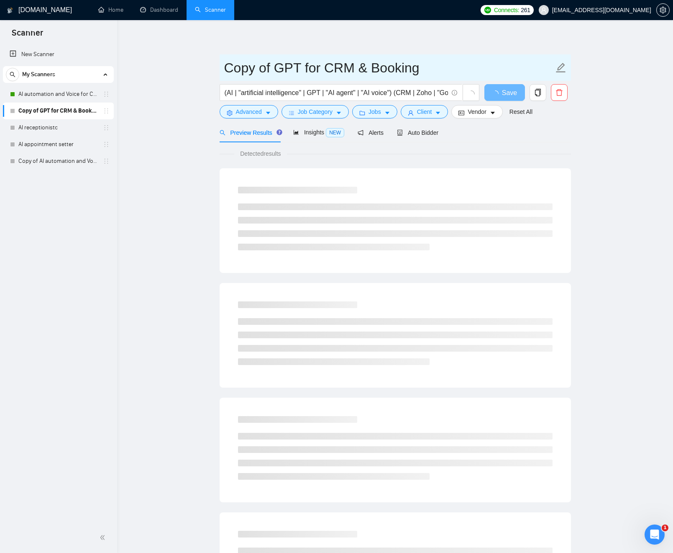
click at [278, 67] on input "Copy of GPT for CRM & Booking" at bounding box center [389, 67] width 330 height 21
click at [280, 67] on input "Copy of GPT for CRM & Booking" at bounding box center [389, 67] width 330 height 21
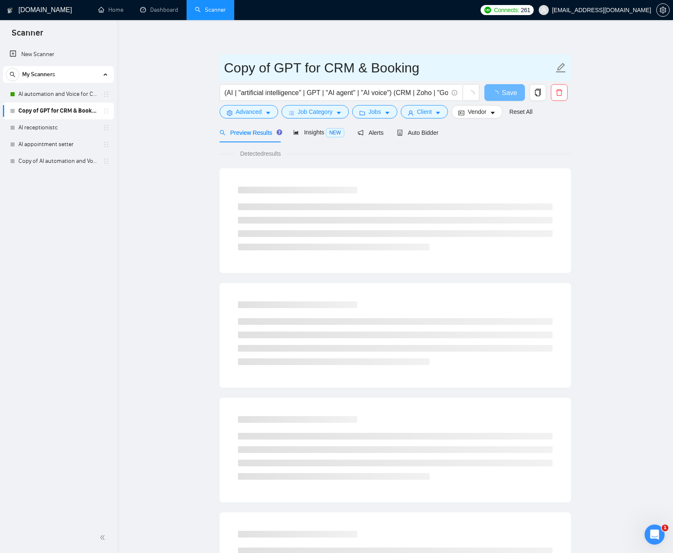
click at [289, 67] on input "Copy of GPT for CRM & Booking" at bounding box center [389, 67] width 330 height 21
click at [257, 68] on input "Copy of GPT for CRM & Booking" at bounding box center [389, 67] width 330 height 21
click at [267, 69] on input "Copy of GPT for CRM & Booking" at bounding box center [389, 67] width 330 height 21
type input "Inbound sales - Copy metadata"
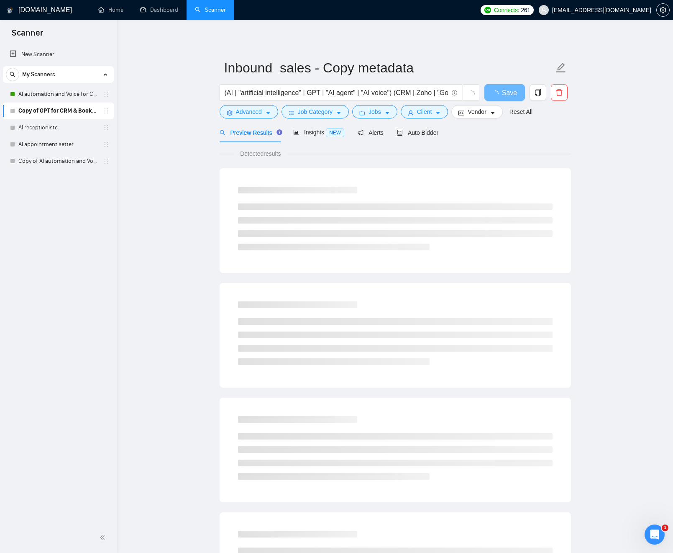
click at [185, 128] on main "Inbound sales - Copy metadata (AI | "artificial intelligence" | GPT | "AI agent…" at bounding box center [395, 382] width 529 height 698
click at [52, 164] on link "Copy of AI automation and Voice for CRM & Booking" at bounding box center [58, 161] width 80 height 17
click at [502, 95] on span "Save" at bounding box center [509, 92] width 15 height 10
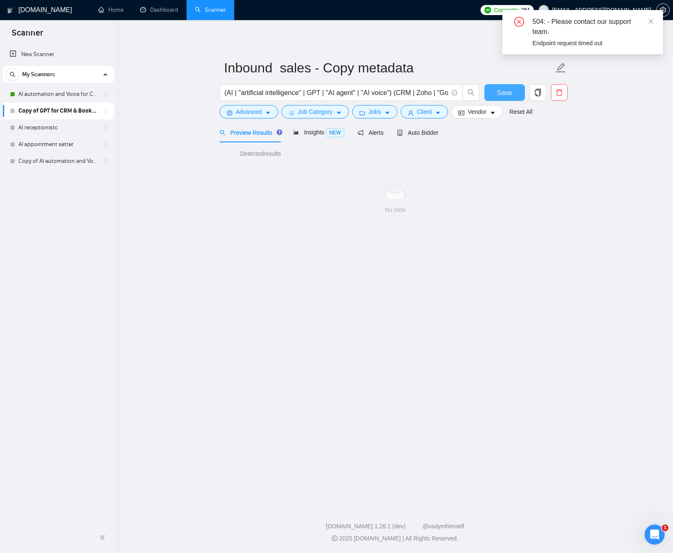
click at [498, 94] on span "Save" at bounding box center [504, 92] width 15 height 10
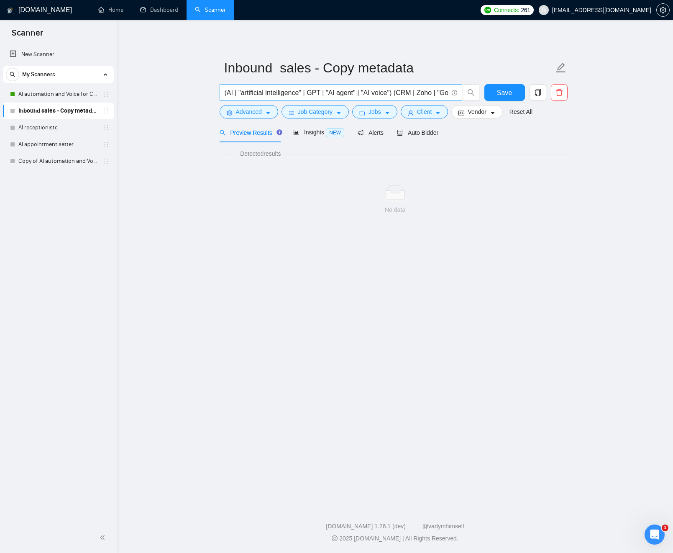
click at [324, 94] on input "(AI | "artificial intelligence" | GPT | "AI agent" | "AI voice") (CRM | Zoho | …" at bounding box center [337, 92] width 224 height 10
click at [64, 159] on link "Copy of AI automation and Voice for CRM & Booking" at bounding box center [58, 161] width 80 height 17
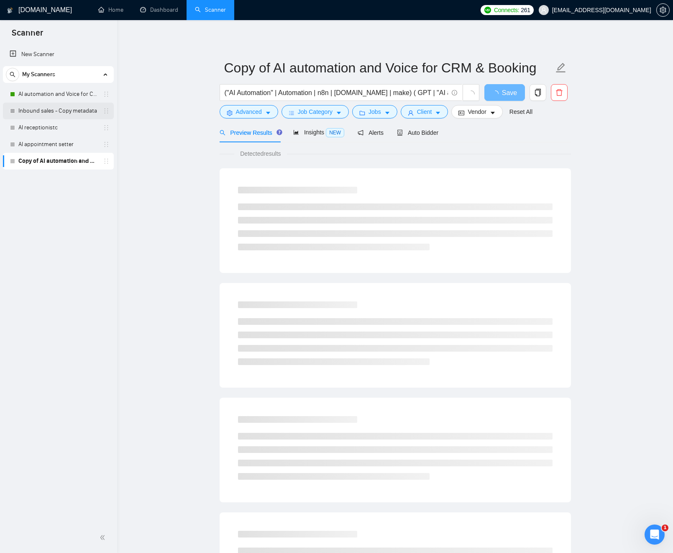
click at [57, 112] on link "Inbound sales - Copy metadata" at bounding box center [58, 111] width 80 height 17
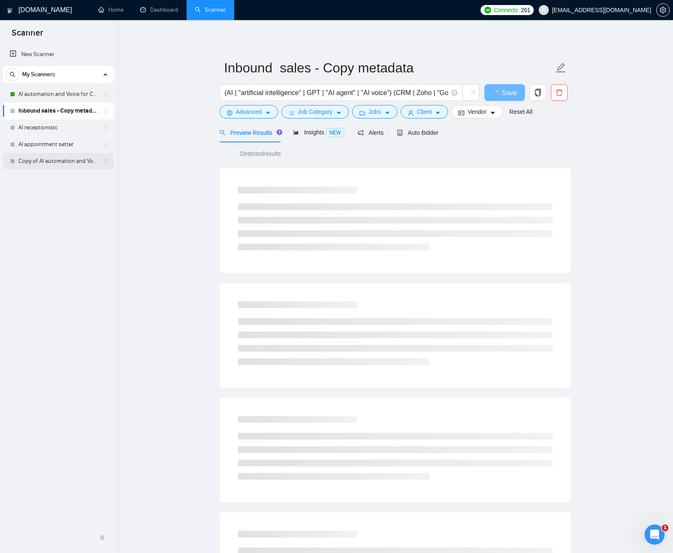
click at [56, 154] on link "Copy of AI automation and Voice for CRM & Booking" at bounding box center [58, 161] width 80 height 17
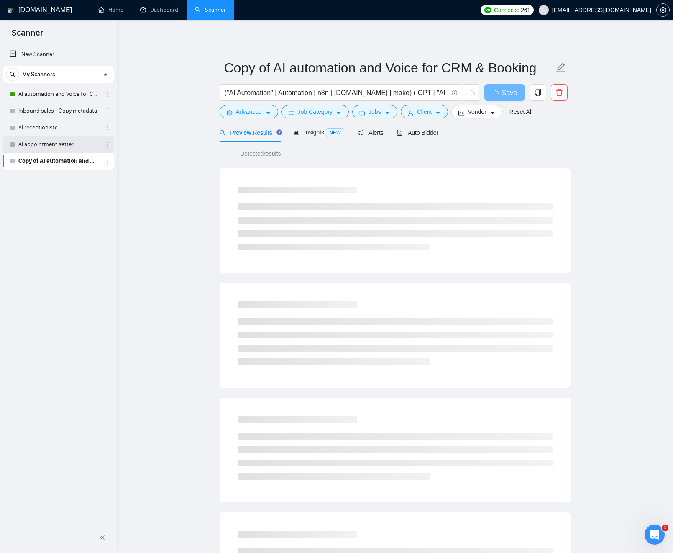
click at [57, 144] on link "AI appointment setter" at bounding box center [58, 144] width 80 height 17
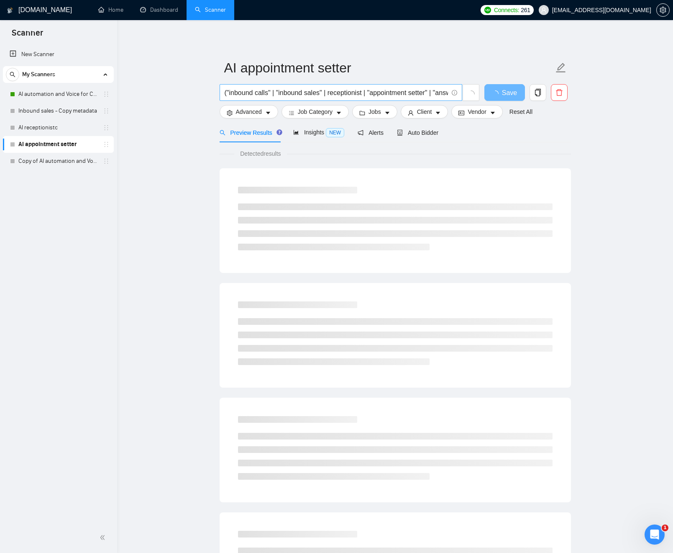
click at [272, 94] on input "("inbound calls" | "inbound sales" | receptionist | "appointment setter" | "ans…" at bounding box center [337, 92] width 224 height 10
click at [58, 112] on link "Inbound sales - Copy metadata" at bounding box center [58, 111] width 80 height 17
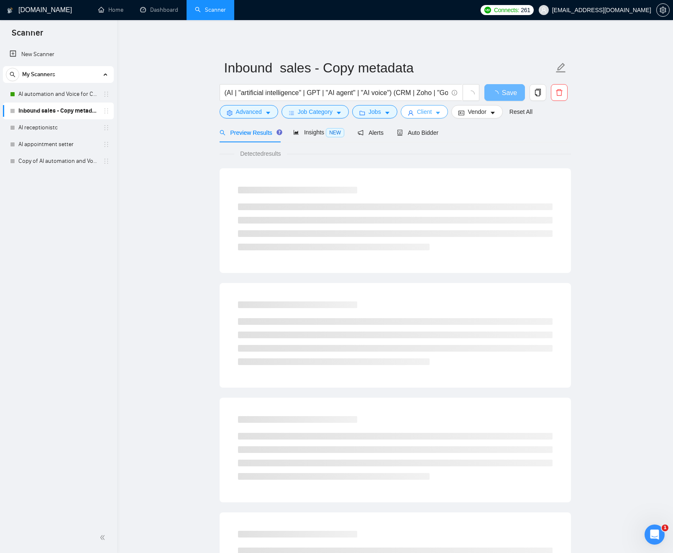
drag, startPoint x: 403, startPoint y: 114, endPoint x: 416, endPoint y: 112, distance: 12.7
click at [404, 114] on div "Client" at bounding box center [424, 111] width 51 height 13
click at [417, 112] on button "Client" at bounding box center [425, 111] width 48 height 13
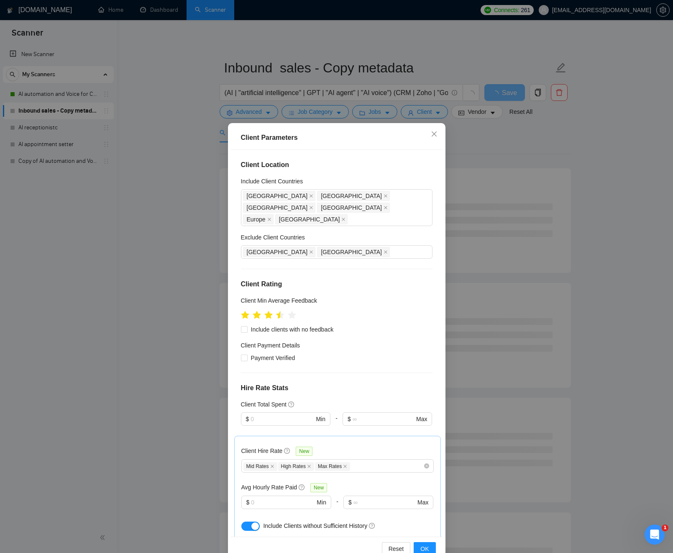
drag, startPoint x: 417, startPoint y: 112, endPoint x: 393, endPoint y: 114, distance: 24.4
click at [417, 112] on div "Client Parameters Client Location Include Client Countries United States United…" at bounding box center [336, 276] width 673 height 553
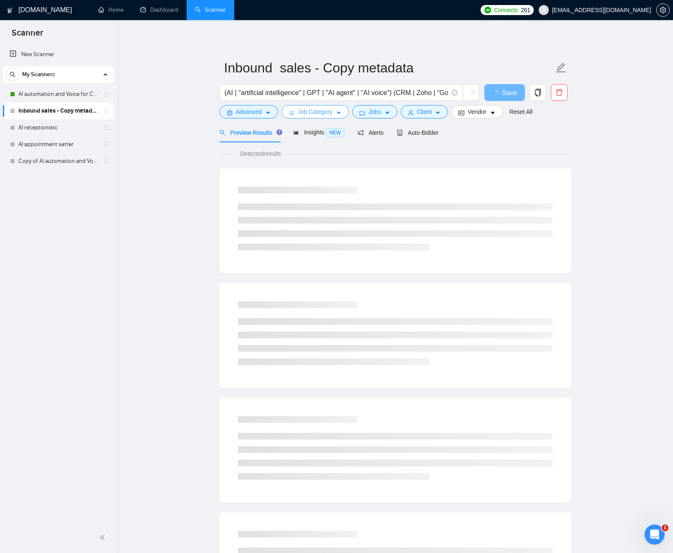
click at [313, 111] on span "Job Category" at bounding box center [315, 111] width 35 height 9
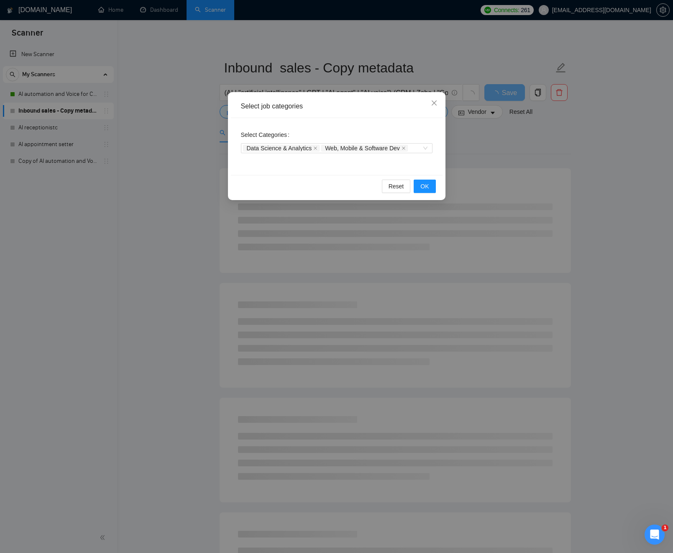
drag, startPoint x: 211, startPoint y: 113, endPoint x: 223, endPoint y: 110, distance: 12.7
click at [211, 113] on div "Select job categories Select Categories Data Science & Analytics Web, Mobile & …" at bounding box center [336, 276] width 673 height 553
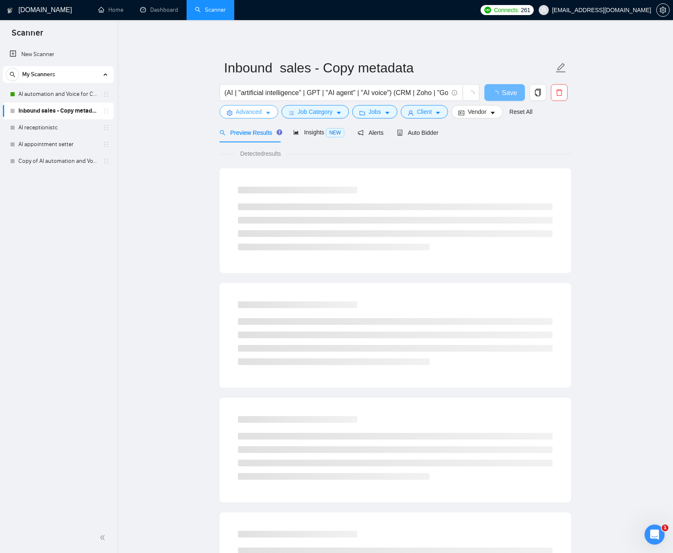
click at [246, 112] on span "Advanced" at bounding box center [249, 111] width 26 height 9
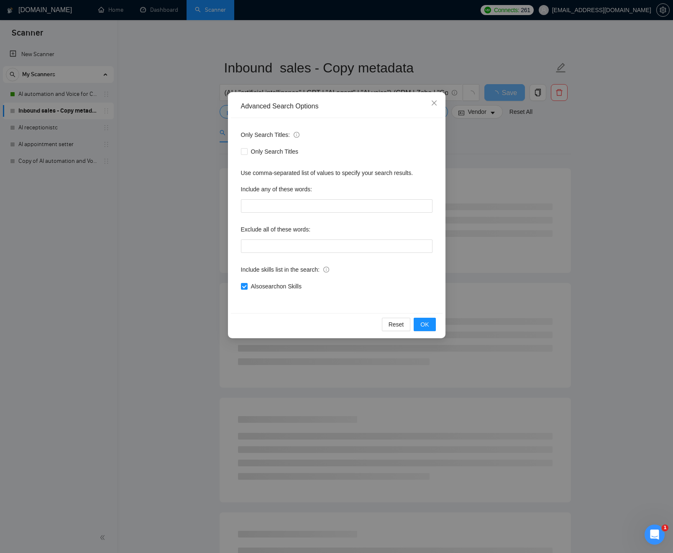
click at [196, 213] on div "Advanced Search Options Only Search Titles: Only Search Titles Use comma-separa…" at bounding box center [336, 276] width 673 height 553
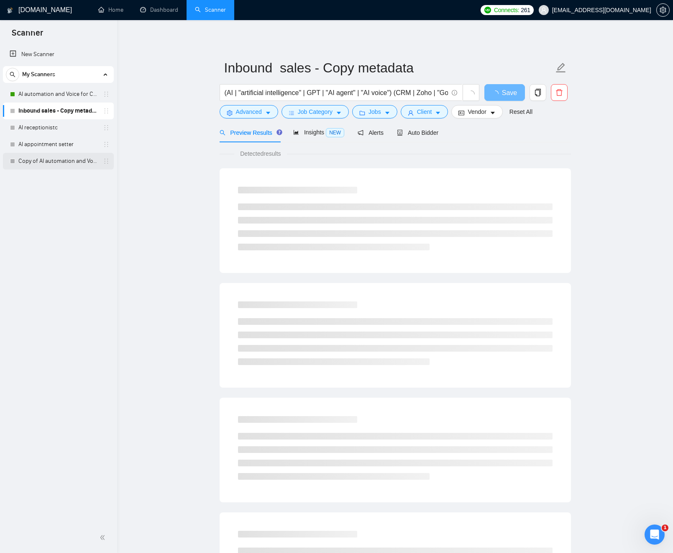
click at [48, 157] on link "Copy of AI automation and Voice for CRM & Booking" at bounding box center [58, 161] width 80 height 17
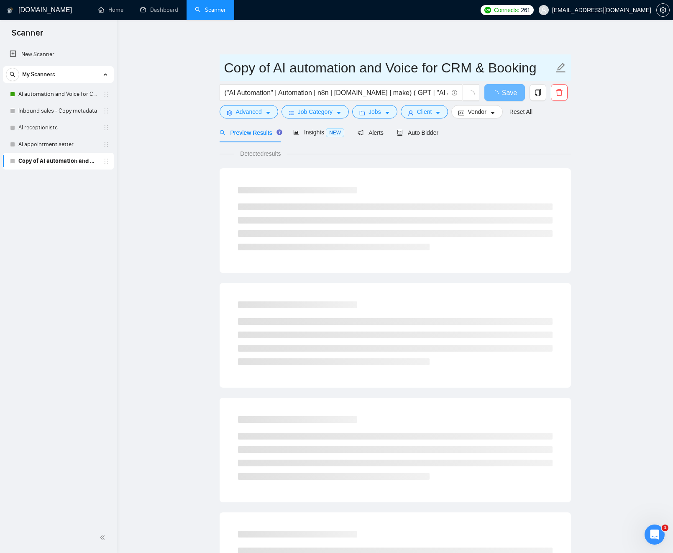
click at [322, 73] on input "Copy of AI automation and Voice for CRM & Booking" at bounding box center [389, 67] width 330 height 21
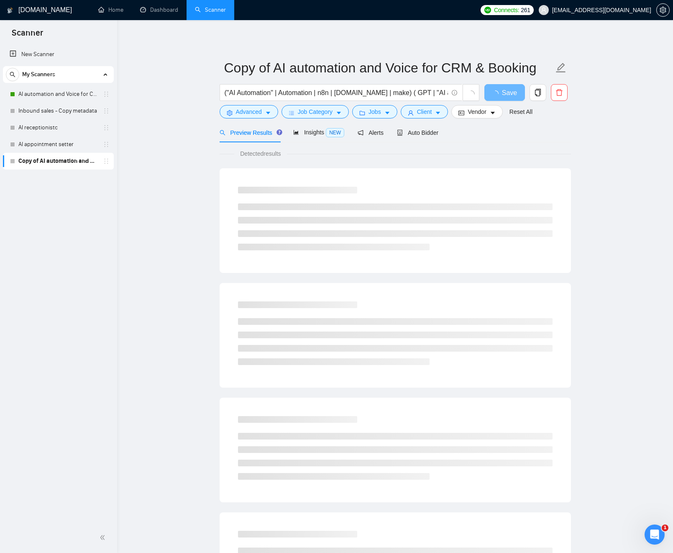
drag, startPoint x: 59, startPoint y: 106, endPoint x: 125, endPoint y: 104, distance: 65.7
click at [59, 106] on link "Inbound sales - Copy metadata" at bounding box center [58, 111] width 80 height 17
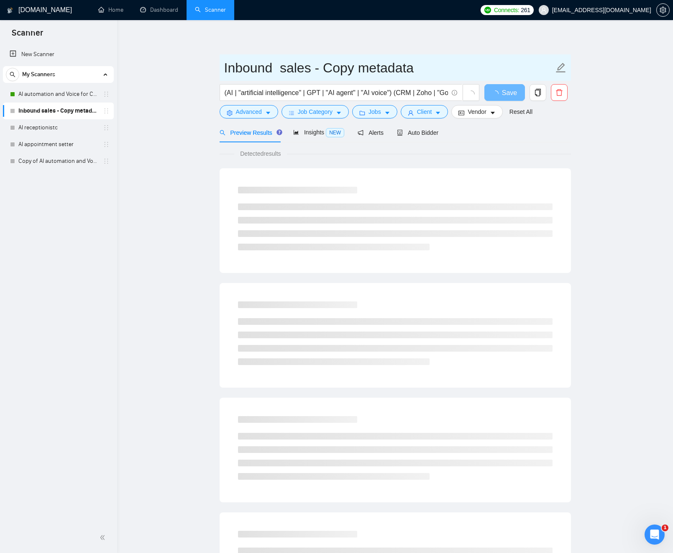
click at [275, 67] on input "Inbound sales - Copy metadata" at bounding box center [389, 67] width 330 height 21
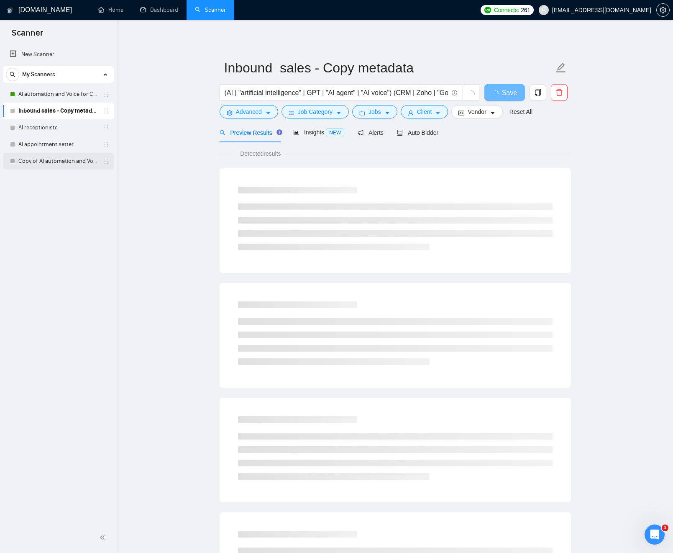
click at [45, 161] on link "Copy of AI automation and Voice for CRM & Booking" at bounding box center [58, 161] width 80 height 17
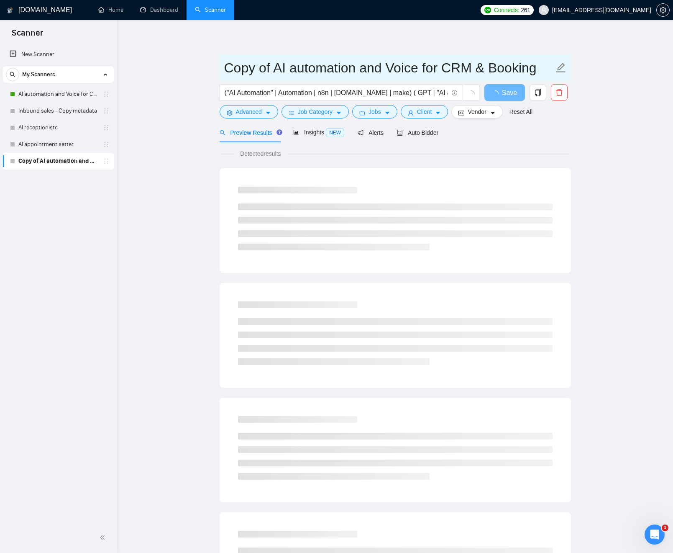
click at [299, 69] on input "Copy of AI automation and Voice for CRM & Booking" at bounding box center [389, 67] width 330 height 21
click at [279, 68] on input "Copy of AI automation and Voice for CRM & Booking" at bounding box center [389, 67] width 330 height 21
drag, startPoint x: 279, startPoint y: 68, endPoint x: 530, endPoint y: 62, distance: 251.2
click at [530, 62] on input "Copy of AI automation and Voice for CRM & Booking" at bounding box center [389, 67] width 330 height 21
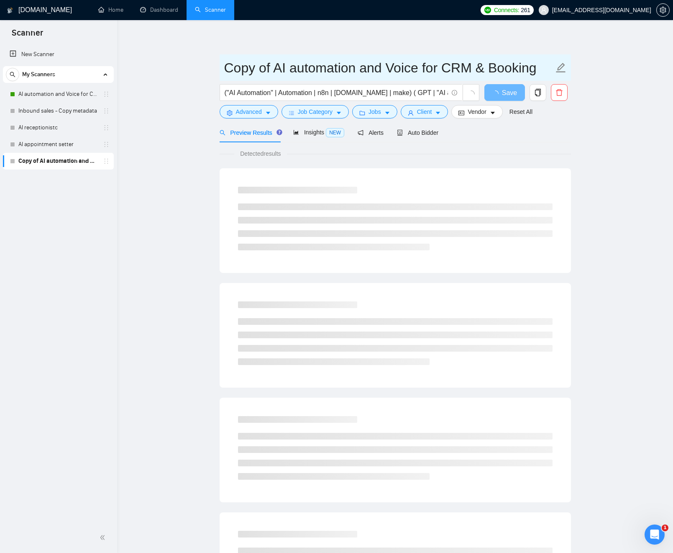
click at [530, 62] on input "Copy of AI automation and Voice for CRM & Booking" at bounding box center [389, 67] width 330 height 21
drag, startPoint x: 512, startPoint y: 64, endPoint x: 265, endPoint y: 71, distance: 247.9
click at [265, 71] on input "Copy of AI automation and Voice for CRM & Booking" at bounding box center [389, 67] width 330 height 21
paste input "Inbound sales - Copy metadata"
type input "Copy Inbound sales - Copy metadata"
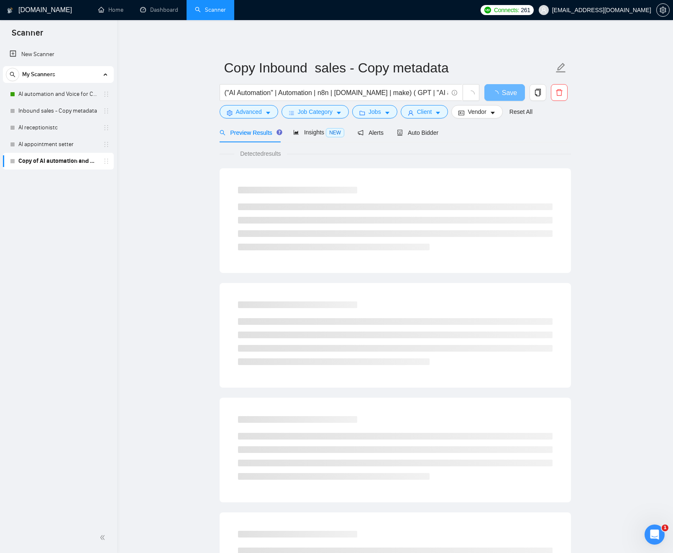
click at [176, 75] on main "Copy Inbound sales - Copy metadata ("AI Automation" | Automation | n8n | make.c…" at bounding box center [395, 382] width 529 height 698
click at [594, 75] on main "Copy Inbound sales - Copy metadata ("AI Automation" | Automation | n8n | make.c…" at bounding box center [395, 382] width 529 height 698
click at [167, 182] on main "Copy Inbound sales - Copy metadata ("AI Automation" | Automation | n8n | make.c…" at bounding box center [395, 382] width 529 height 698
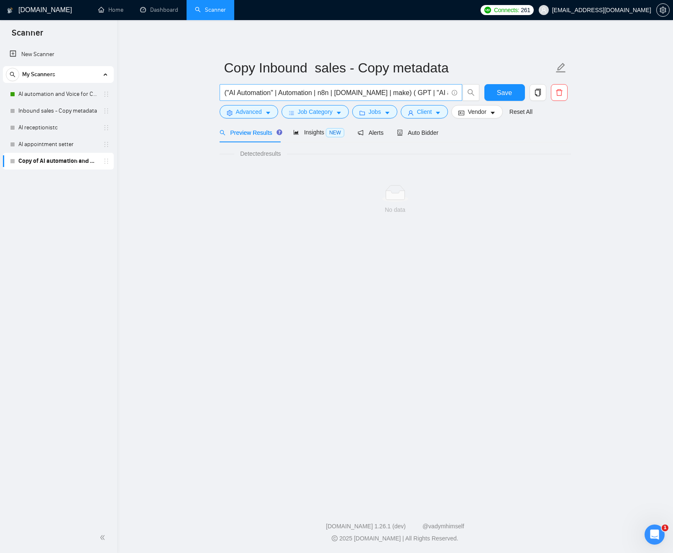
click at [410, 87] on input "("AI Automation" | Automation | n8n | make.com | make) ( GPT | "AI agent" | "AI…" at bounding box center [337, 92] width 224 height 10
drag, startPoint x: 408, startPoint y: 90, endPoint x: 495, endPoint y: 93, distance: 87.5
click at [484, 93] on div "("AI Automation" | Automation | n8n | make.com | make) ( GPT | "AI agent" | "AI…" at bounding box center [394, 94] width 352 height 21
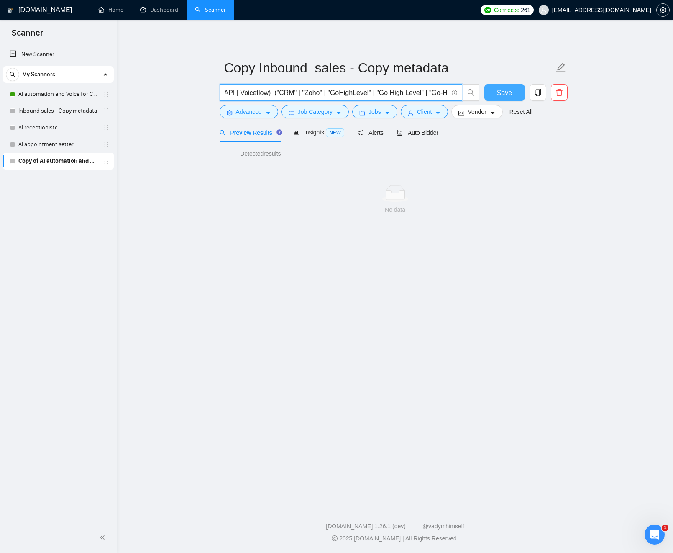
scroll to position [0, 0]
click at [501, 93] on span "Save" at bounding box center [504, 92] width 15 height 10
click at [171, 126] on main "Copy Inbound sales - Copy metadata ("AI Automation" | Automation | n8n | make.c…" at bounding box center [395, 260] width 529 height 455
click at [52, 115] on link "Inbound sales - Copy metadata" at bounding box center [58, 111] width 80 height 17
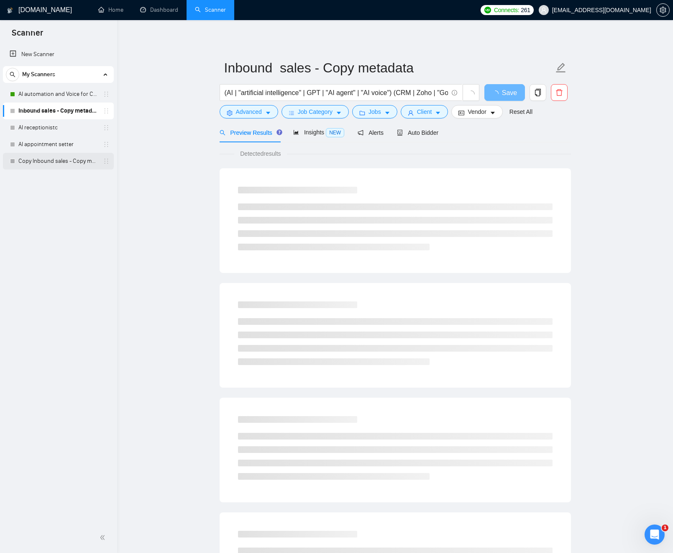
click at [52, 160] on link "Copy Inbound sales - Copy metadata" at bounding box center [58, 161] width 80 height 17
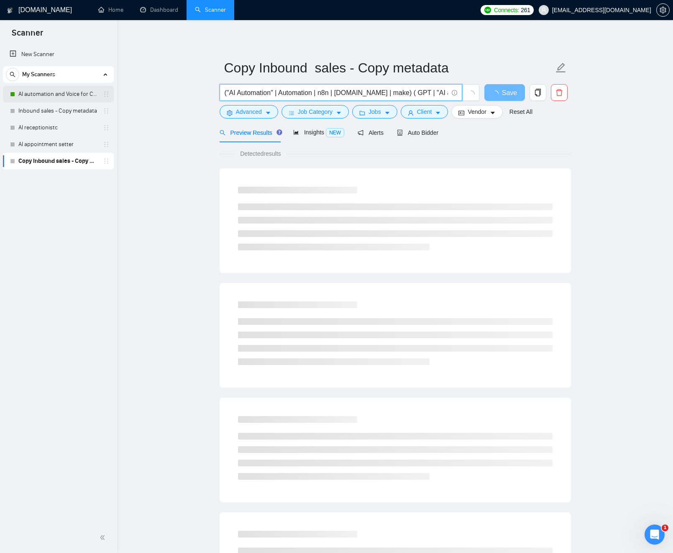
drag, startPoint x: 290, startPoint y: 90, endPoint x: 105, endPoint y: 87, distance: 185.9
click at [154, 90] on main "Copy Inbound sales - Copy metadata ("AI Automation" | Automation | n8n | make.c…" at bounding box center [395, 382] width 529 height 698
click at [33, 91] on link "AI automation and Voice for CRM & Booking" at bounding box center [58, 94] width 80 height 17
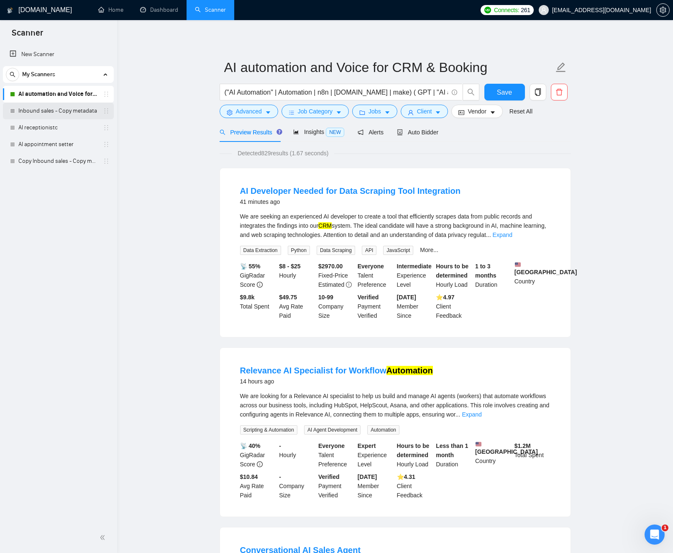
click at [55, 111] on link "Inbound sales - Copy metadata" at bounding box center [58, 111] width 80 height 17
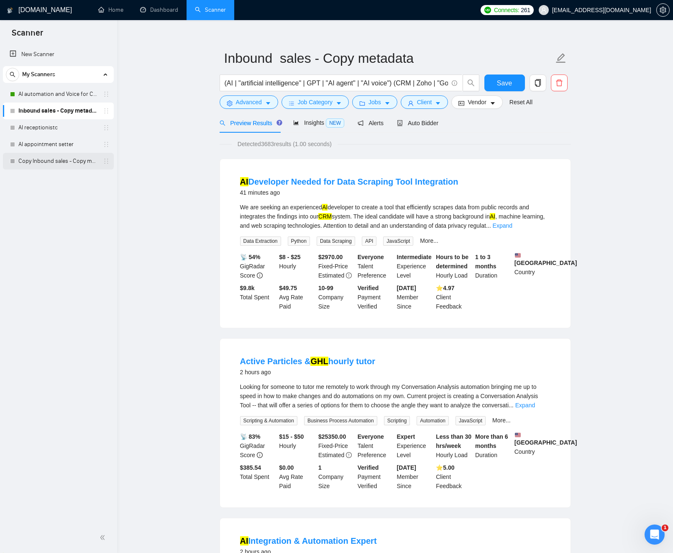
scroll to position [13, 0]
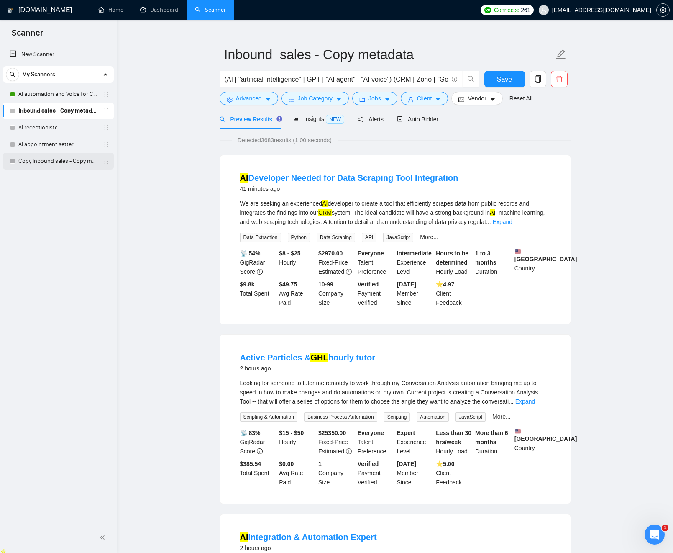
click at [41, 162] on link "Copy Inbound sales - Copy metadata" at bounding box center [58, 161] width 80 height 17
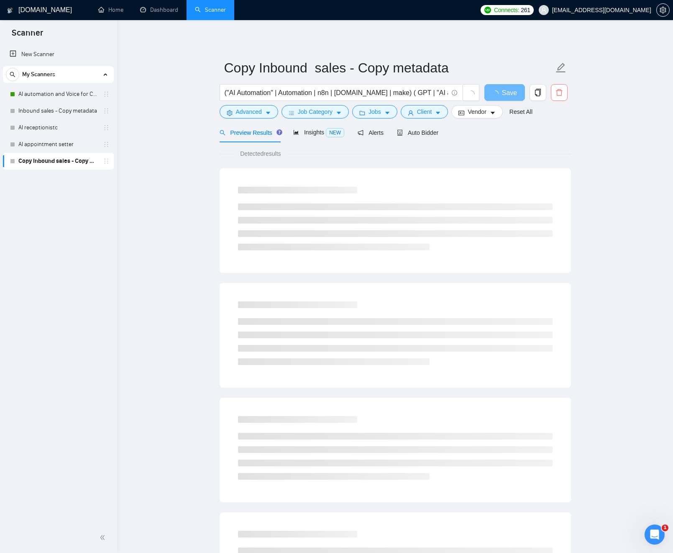
click at [562, 93] on icon "delete" at bounding box center [559, 92] width 6 height 7
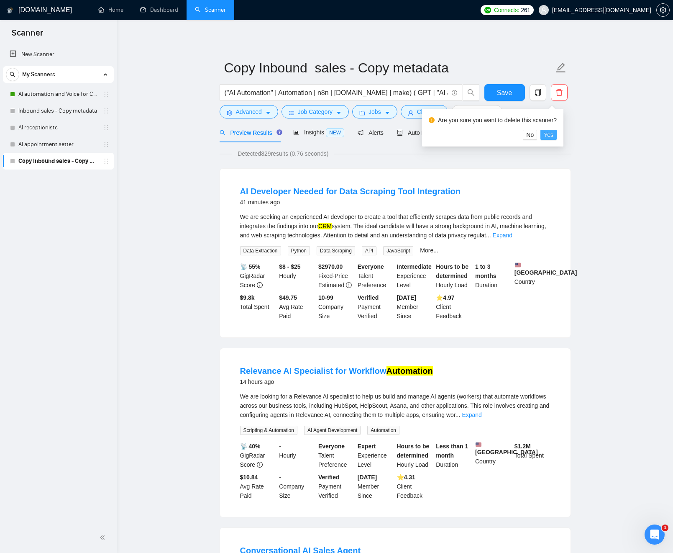
drag, startPoint x: 555, startPoint y: 136, endPoint x: 544, endPoint y: 140, distance: 12.1
click at [554, 136] on span "Yes" at bounding box center [549, 134] width 10 height 9
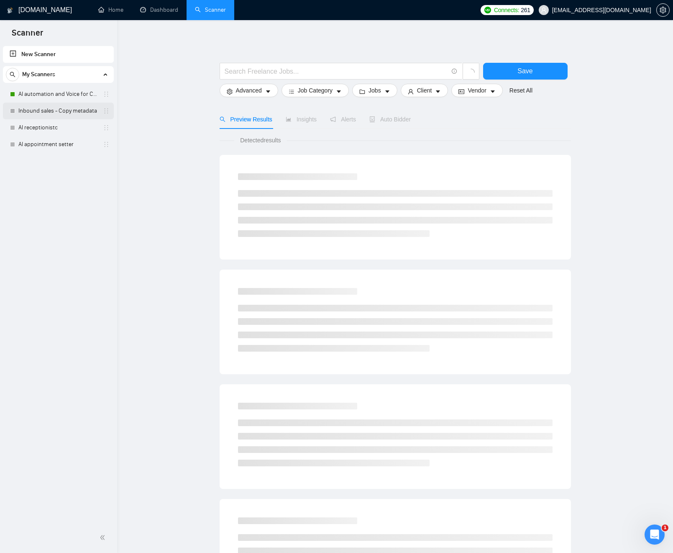
click at [39, 108] on link "Inbound sales - Copy metadata" at bounding box center [58, 111] width 80 height 17
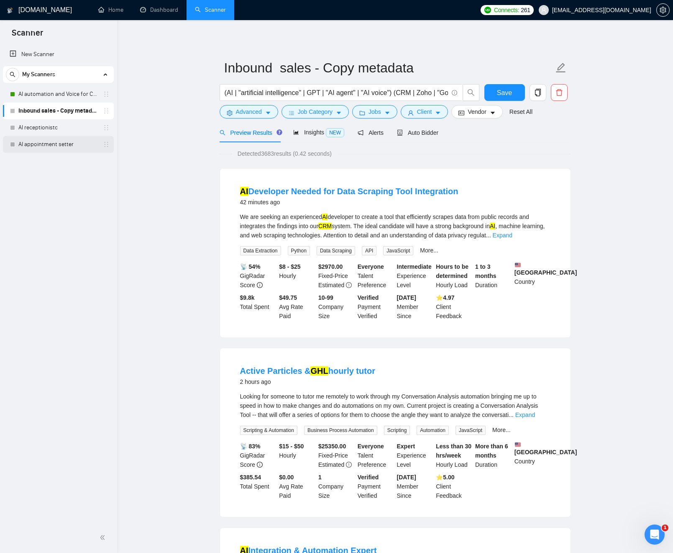
click at [57, 145] on link "AI appointment setter" at bounding box center [58, 144] width 80 height 17
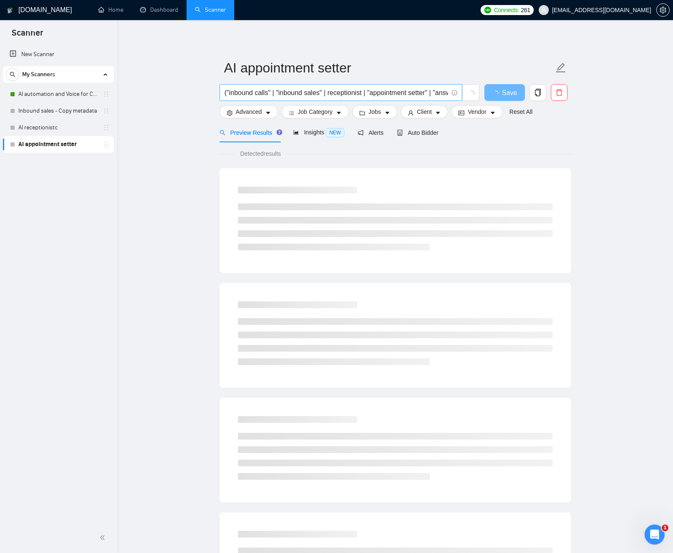
click at [313, 94] on input "("inbound calls" | "inbound sales" | receptionist | "appointment setter" | "ans…" at bounding box center [337, 92] width 224 height 10
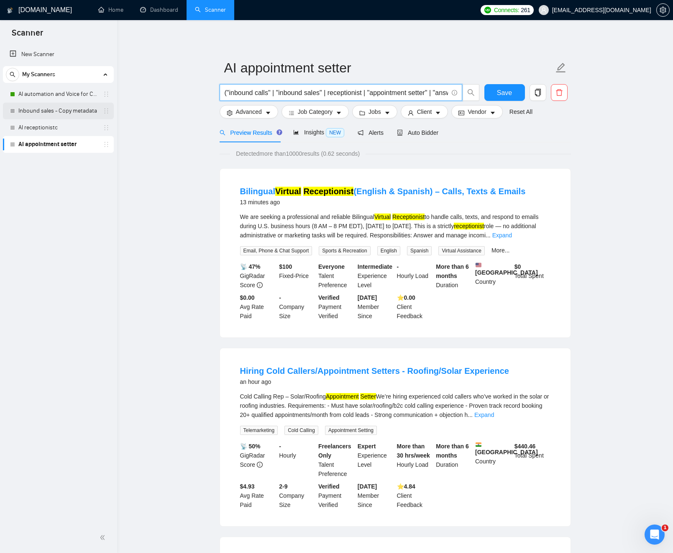
click at [66, 113] on link "Inbound sales - Copy metadata" at bounding box center [58, 111] width 80 height 17
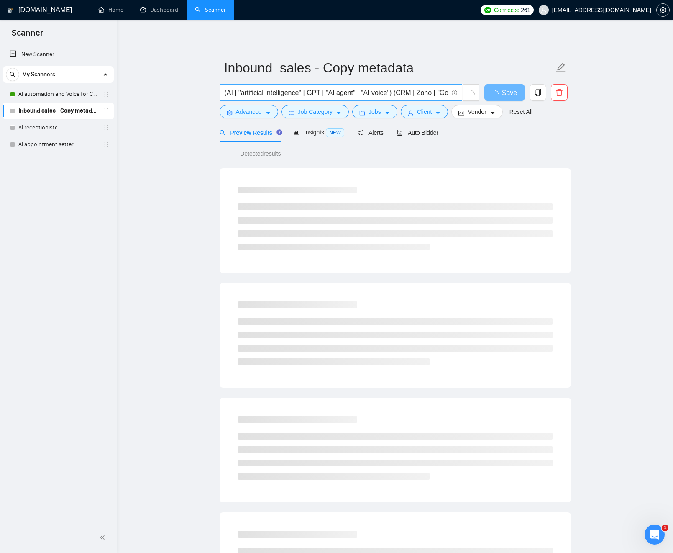
click at [287, 99] on span "(AI | "artificial intelligence" | GPT | "AI agent" | "AI voice") (CRM | Zoho | …" at bounding box center [341, 92] width 243 height 17
click at [288, 93] on input "(AI | "artificial intelligence" | GPT | "AI agent" | "AI voice") (CRM | Zoho | …" at bounding box center [337, 92] width 224 height 10
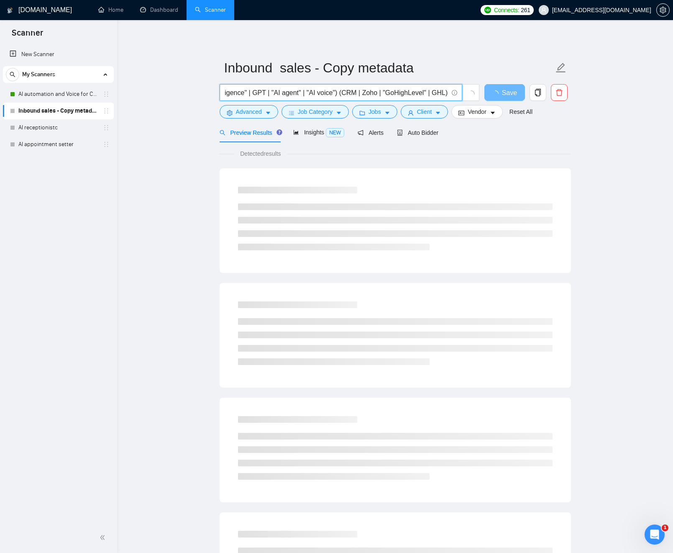
paste input ""inbound calls" | "inbound sales" | receptionist | "appointment setter" | "answ…"
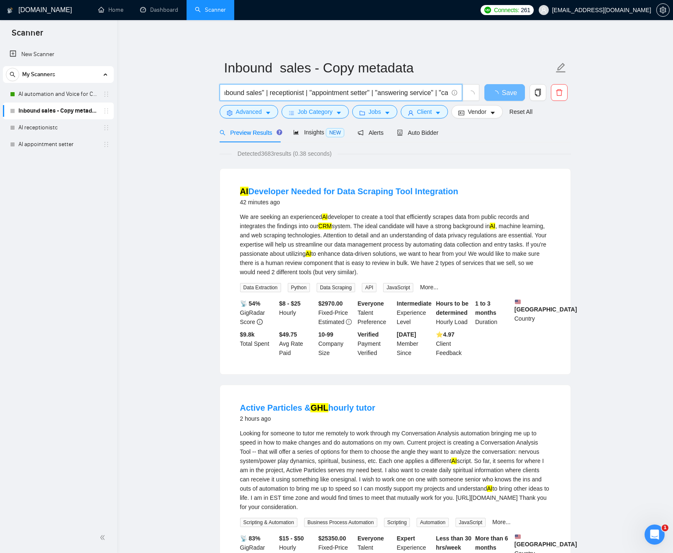
scroll to position [0, 223]
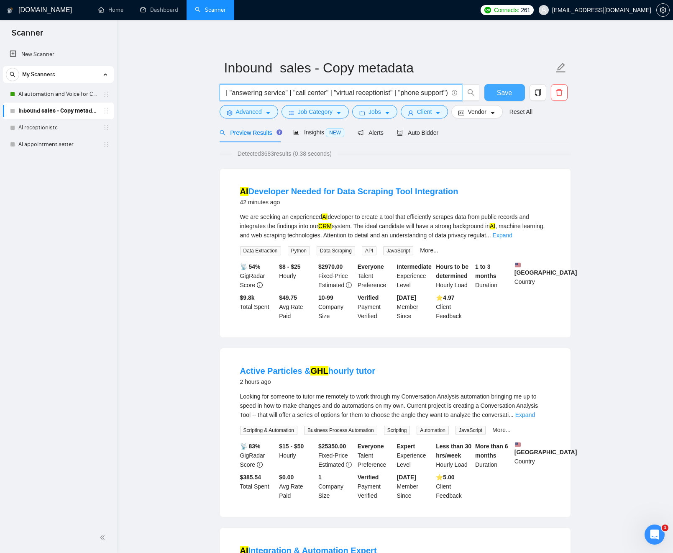
type input "("inbound calls" | "inbound sales" | receptionist | "appointment setter" | "ans…"
click at [507, 96] on span "Save" at bounding box center [504, 92] width 15 height 10
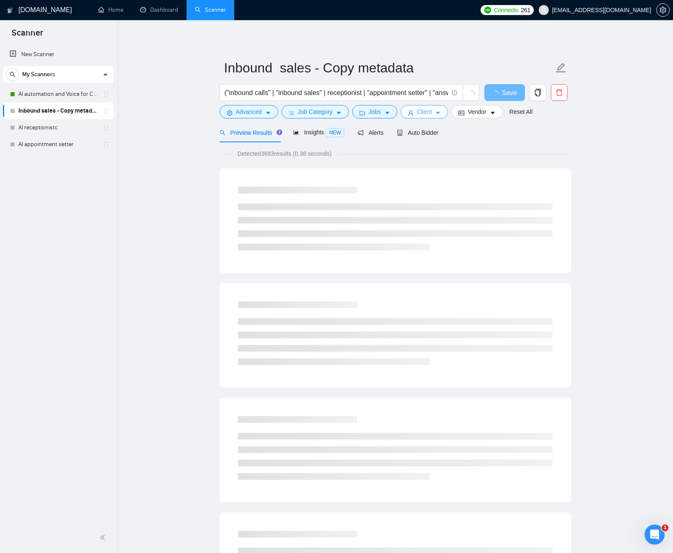
click at [432, 113] on span "Client" at bounding box center [424, 111] width 15 height 9
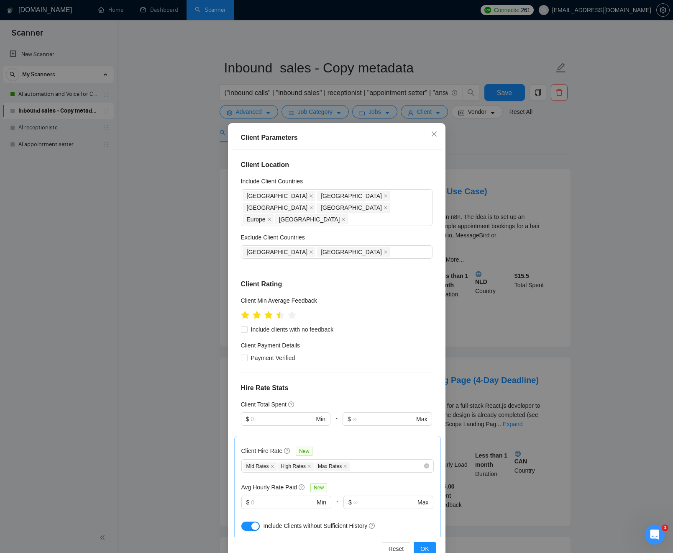
drag, startPoint x: 481, startPoint y: 134, endPoint x: 477, endPoint y: 134, distance: 4.3
click at [481, 134] on div "Client Parameters Client Location Include Client Countries United States United…" at bounding box center [336, 276] width 673 height 553
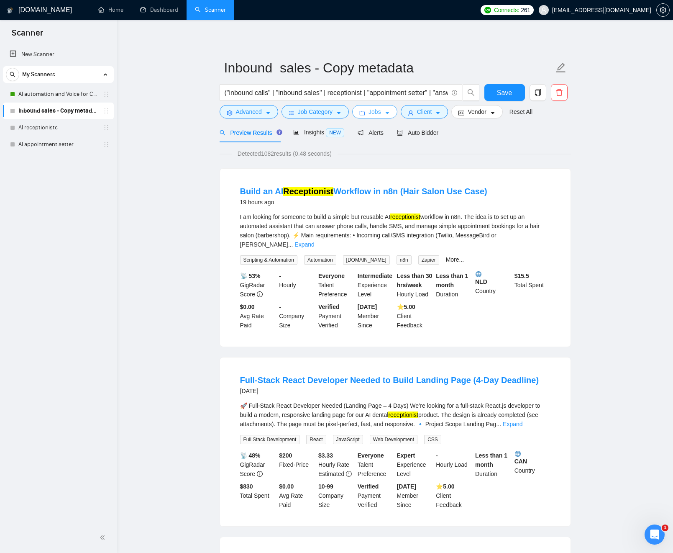
click at [384, 116] on button "Jobs" at bounding box center [374, 111] width 45 height 13
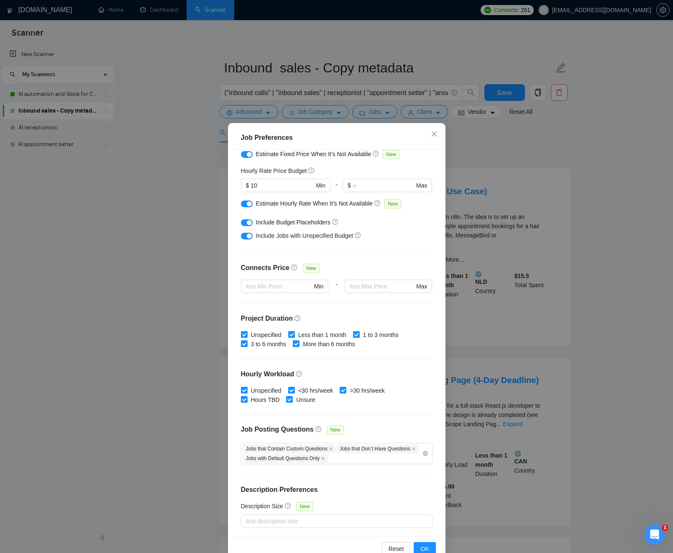
scroll to position [20, 0]
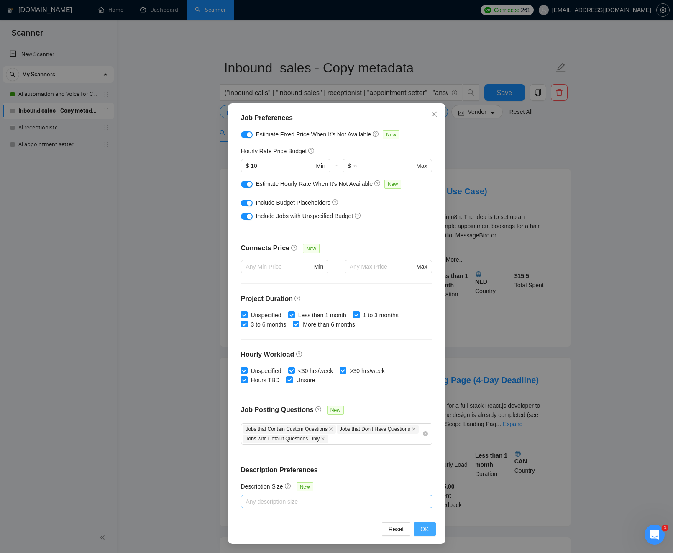
drag, startPoint x: 427, startPoint y: 530, endPoint x: 428, endPoint y: 502, distance: 28.5
click at [427, 530] on span "OK" at bounding box center [425, 528] width 8 height 9
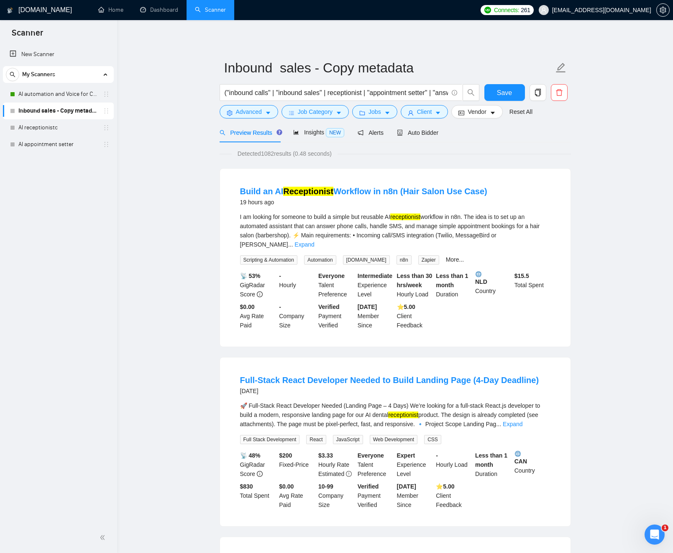
scroll to position [0, 0]
drag, startPoint x: 304, startPoint y: 102, endPoint x: 308, endPoint y: 107, distance: 6.9
click at [305, 103] on div "("inbound calls" | "inbound sales" | receptionist | "appointment setter" | "ans…" at bounding box center [350, 94] width 264 height 21
click at [308, 107] on span "Job Category" at bounding box center [315, 111] width 35 height 9
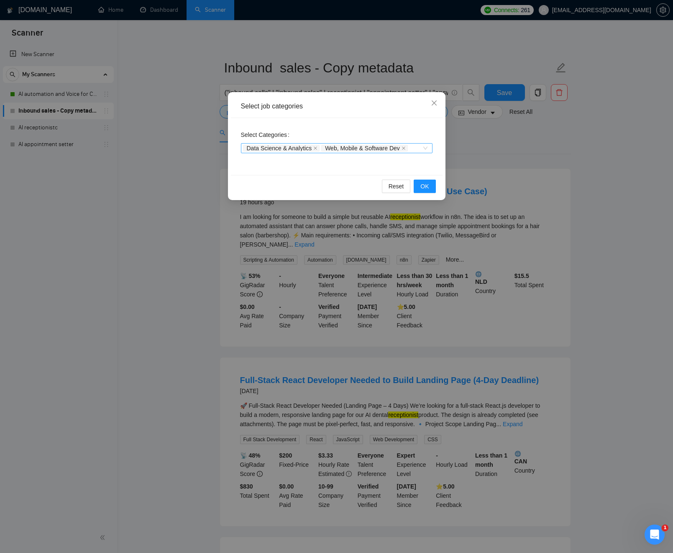
click at [428, 149] on div "Data Science & Analytics Web, Mobile & Software Dev" at bounding box center [337, 148] width 192 height 10
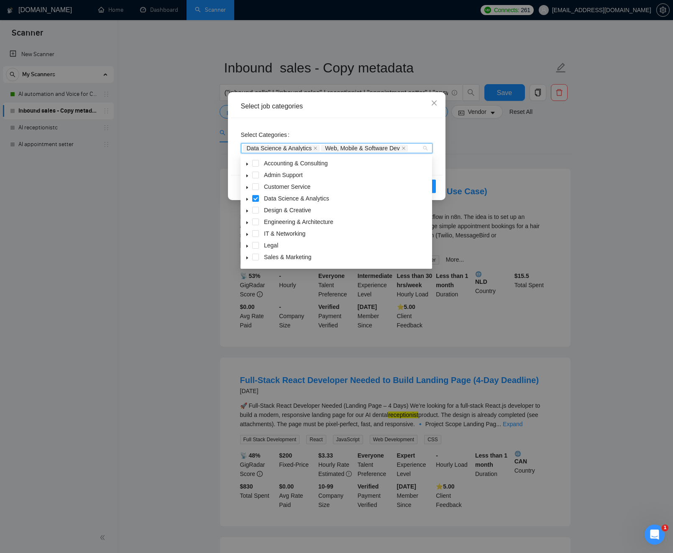
click at [256, 185] on span at bounding box center [255, 186] width 7 height 7
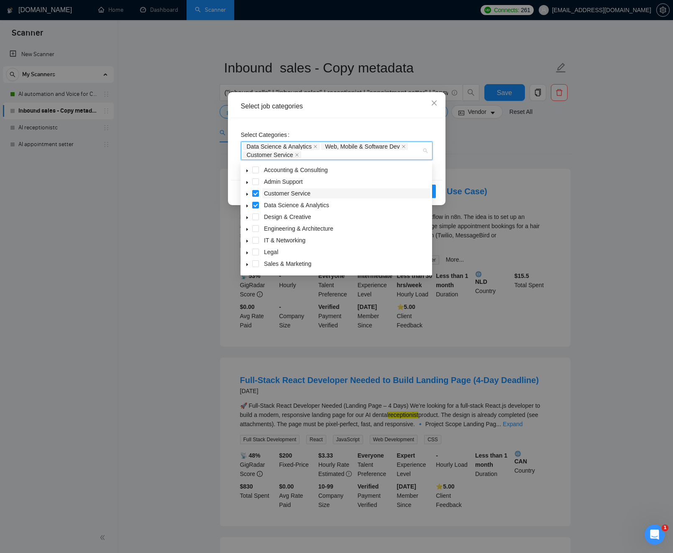
drag, startPoint x: 258, startPoint y: 182, endPoint x: 262, endPoint y: 190, distance: 8.8
click at [258, 182] on span at bounding box center [255, 181] width 7 height 7
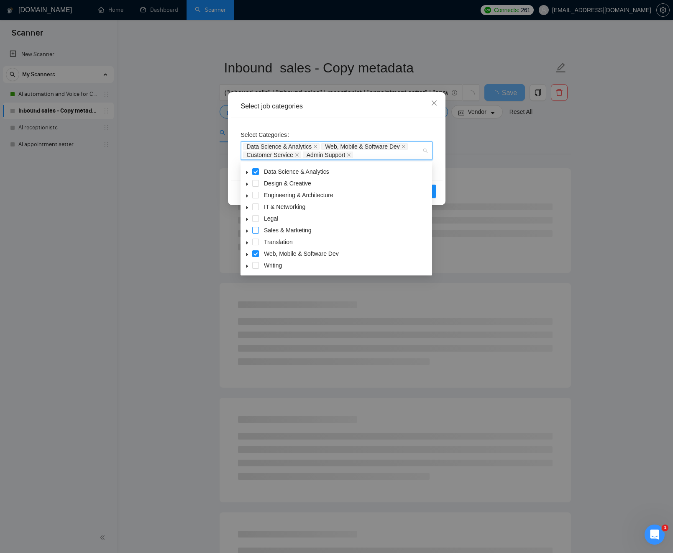
click at [256, 231] on span at bounding box center [255, 230] width 7 height 7
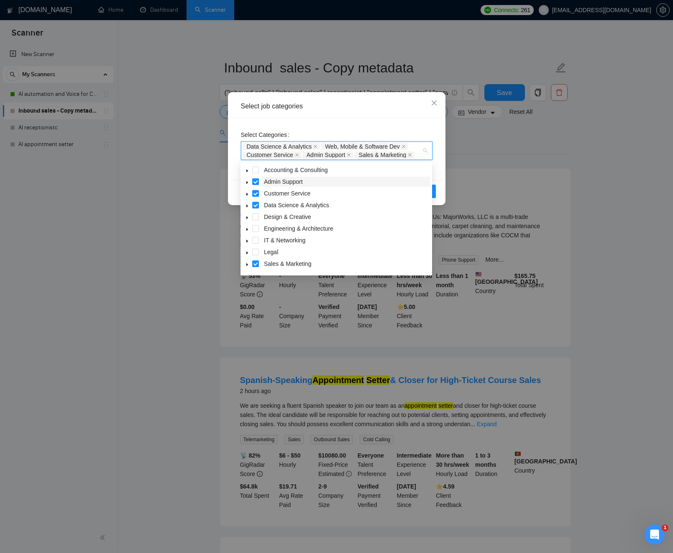
scroll to position [1, 0]
click at [435, 170] on div "Select Categories Data Science & Analytics, Web, Mobile & Software Dev, Custome…" at bounding box center [337, 149] width 212 height 62
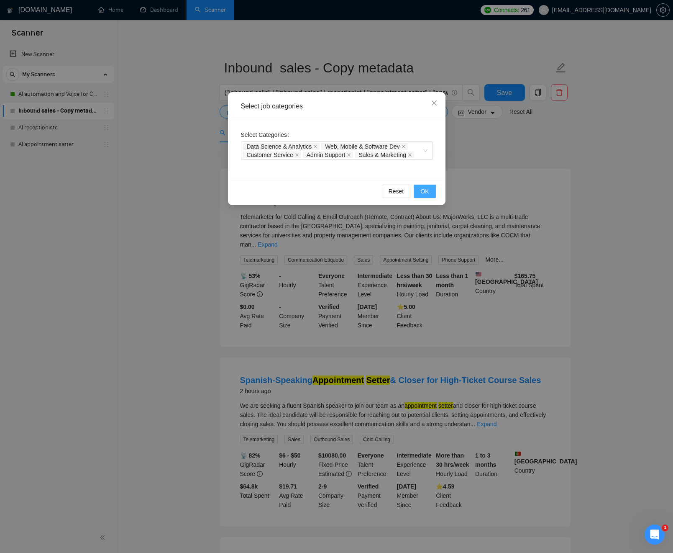
click at [428, 190] on span "OK" at bounding box center [425, 191] width 8 height 9
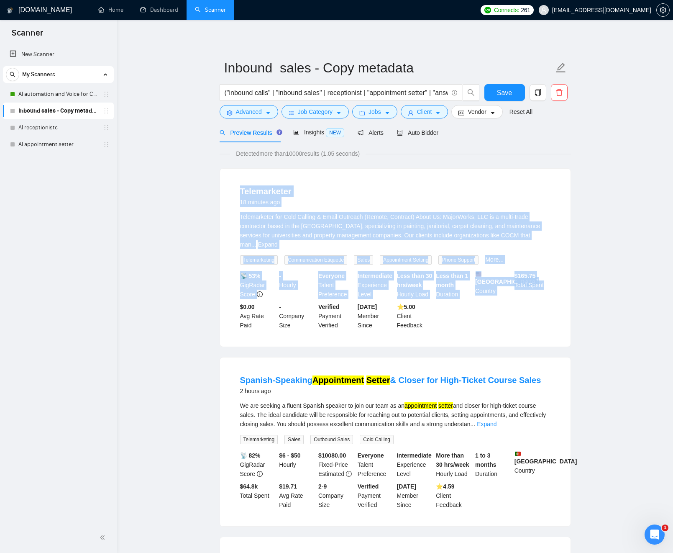
drag, startPoint x: 215, startPoint y: 186, endPoint x: 554, endPoint y: 317, distance: 363.6
drag, startPoint x: 557, startPoint y: 316, endPoint x: 259, endPoint y: 186, distance: 325.4
drag, startPoint x: 232, startPoint y: 190, endPoint x: 546, endPoint y: 338, distance: 346.8
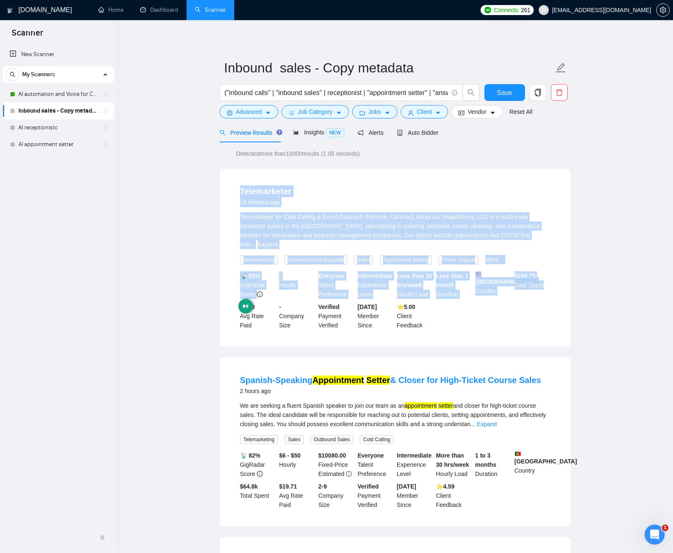
click at [545, 338] on div "Telemarketer 18 minutes ago Telemarketer for Cold Calling & Email Outreach (Rem…" at bounding box center [395, 258] width 351 height 178
drag, startPoint x: 522, startPoint y: 334, endPoint x: 381, endPoint y: 188, distance: 203.4
click at [380, 184] on div "Telemarketer 18 minutes ago Telemarketer for Cold Calling & Email Outreach (Rem…" at bounding box center [395, 258] width 351 height 178
drag, startPoint x: 398, startPoint y: 201, endPoint x: 495, endPoint y: 303, distance: 140.6
click at [488, 300] on li "Telemarketer 18 minutes ago Telemarketer for Cold Calling & Email Outreach (Rem…" at bounding box center [395, 258] width 331 height 158
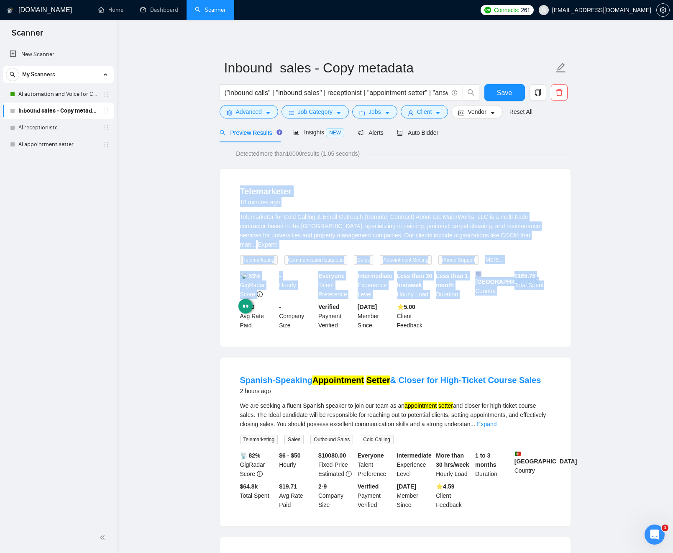
drag, startPoint x: 517, startPoint y: 311, endPoint x: 358, endPoint y: 170, distance: 212.6
click at [358, 170] on div "Telemarketer 18 minutes ago Telemarketer for Cold Calling & Email Outreach (Rem…" at bounding box center [395, 258] width 351 height 178
drag, startPoint x: 499, startPoint y: 276, endPoint x: 337, endPoint y: 167, distance: 195.1
drag, startPoint x: 338, startPoint y: 169, endPoint x: 507, endPoint y: 312, distance: 221.8
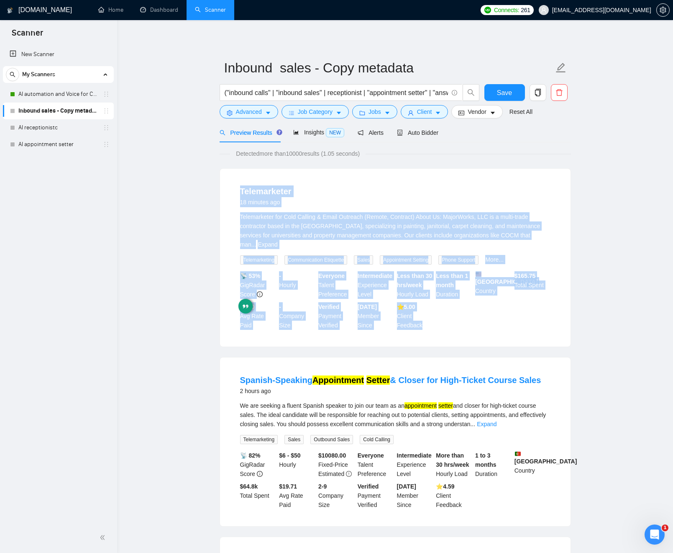
click at [511, 332] on div "Telemarketer 18 minutes ago Telemarketer for Cold Calling & Email Outreach (Rem…" at bounding box center [395, 258] width 351 height 178
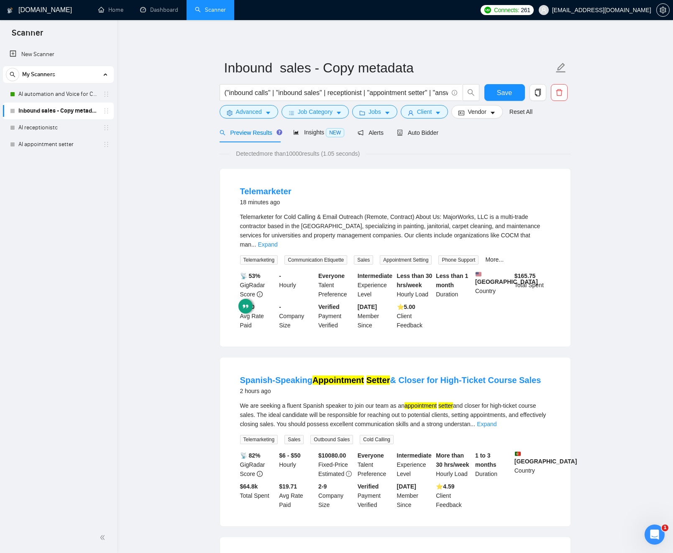
click at [447, 187] on div "Telemarketer 18 minutes ago" at bounding box center [395, 196] width 311 height 22
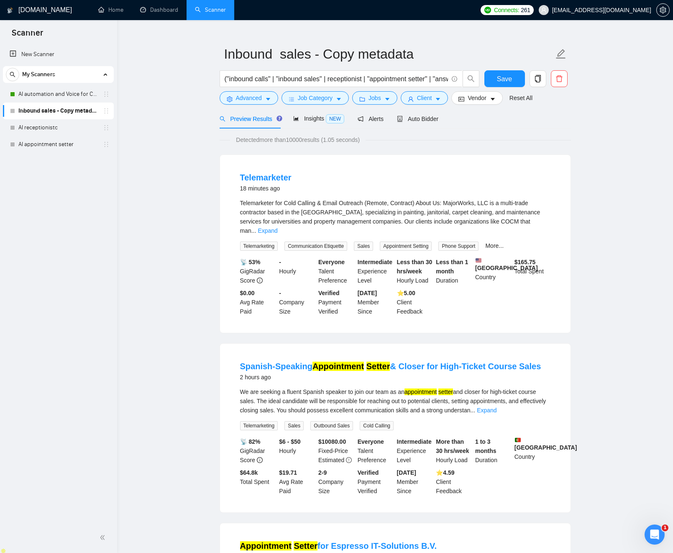
scroll to position [0, 0]
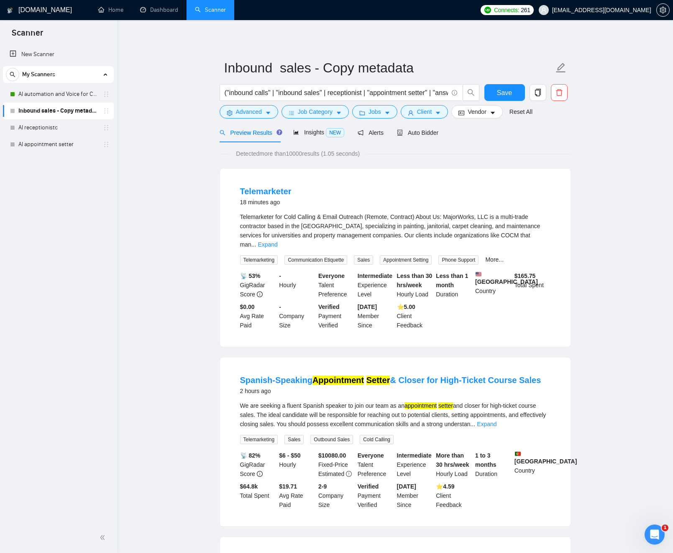
click at [291, 218] on span "Telemarketer for Cold Calling & Email Outreach (Remote, Contract) About Us: Maj…" at bounding box center [390, 230] width 301 height 34
drag, startPoint x: 291, startPoint y: 218, endPoint x: 303, endPoint y: 218, distance: 12.2
click at [304, 218] on span "Telemarketer for Cold Calling & Email Outreach (Remote, Contract) About Us: Maj…" at bounding box center [390, 230] width 301 height 34
copy span "Cold Calling"
drag, startPoint x: 190, startPoint y: 127, endPoint x: 202, endPoint y: 120, distance: 14.2
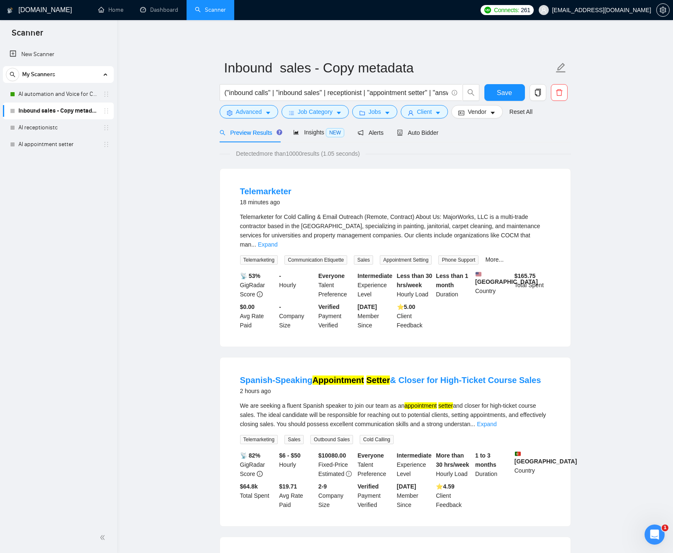
click at [250, 112] on span "Advanced" at bounding box center [249, 111] width 26 height 9
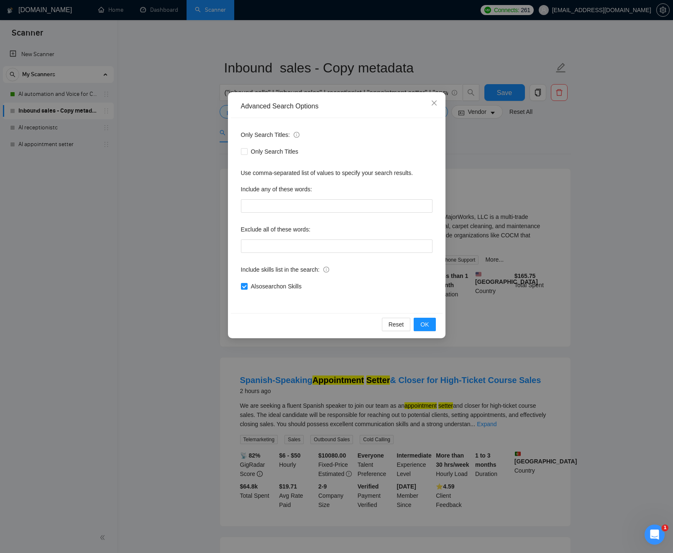
click at [188, 131] on div "Advanced Search Options Only Search Titles: Only Search Titles Use comma-separa…" at bounding box center [336, 276] width 673 height 553
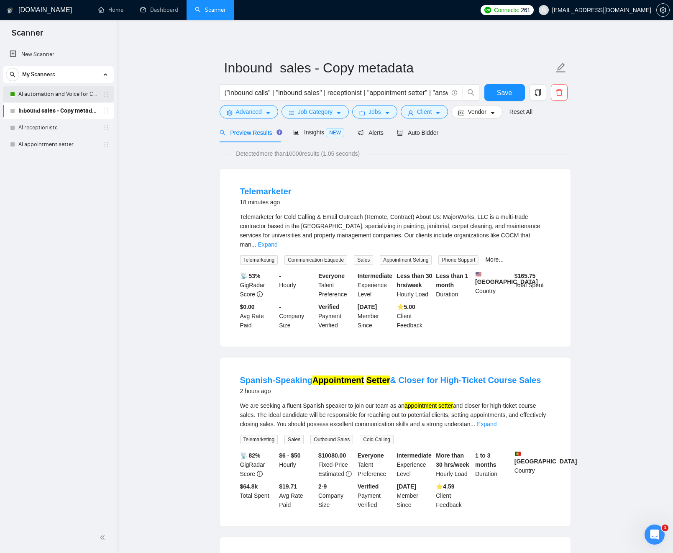
click at [41, 96] on link "AI automation and Voice for CRM & Booking" at bounding box center [58, 94] width 80 height 17
click at [499, 91] on span "Save" at bounding box center [504, 92] width 15 height 10
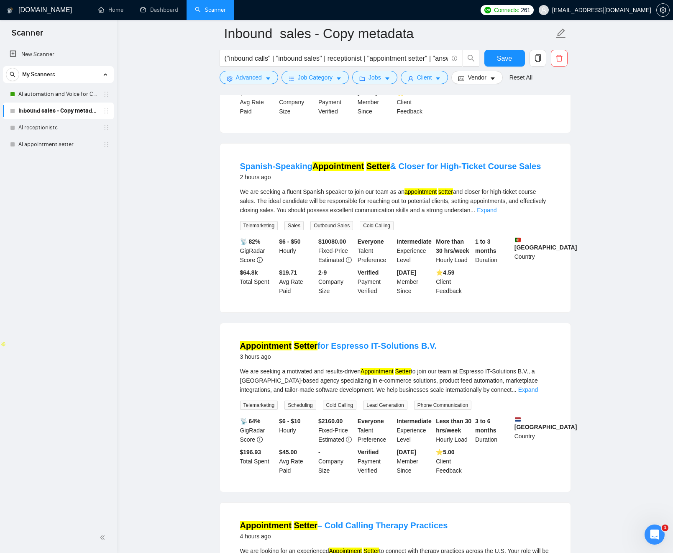
drag, startPoint x: 180, startPoint y: 120, endPoint x: 175, endPoint y: 120, distance: 5.4
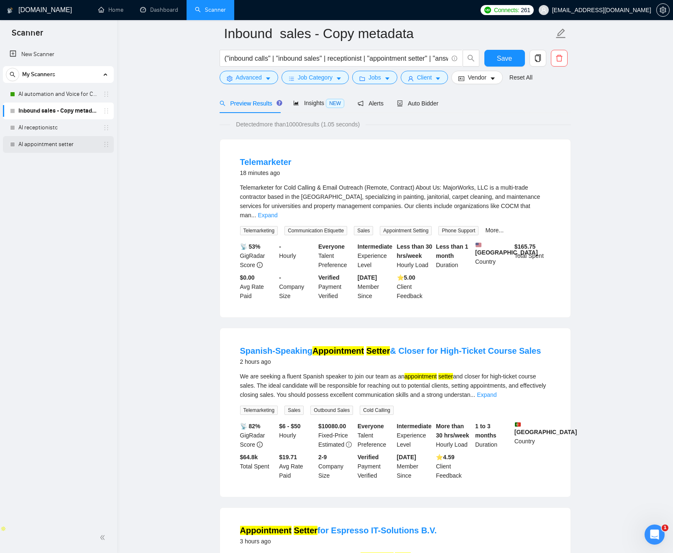
click at [38, 137] on link "AI appointment setter" at bounding box center [58, 144] width 80 height 17
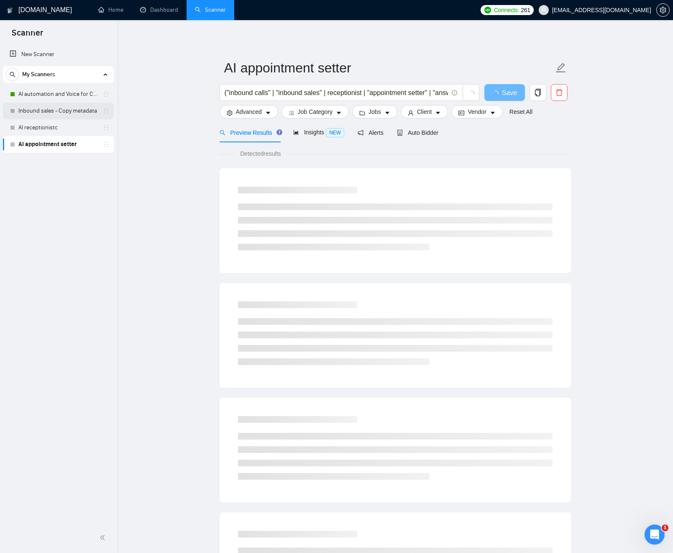
click at [44, 110] on link "Inbound sales - Copy metadata" at bounding box center [58, 111] width 80 height 17
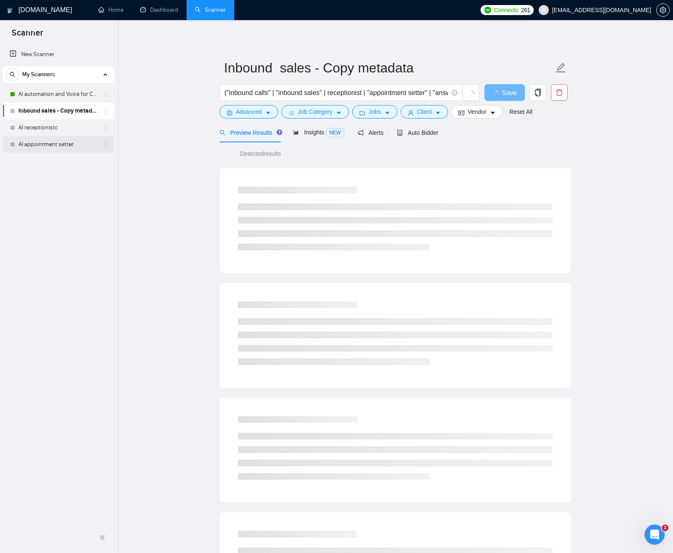
drag, startPoint x: 49, startPoint y: 153, endPoint x: 51, endPoint y: 148, distance: 5.6
click at [49, 153] on div "New Scanner My Scanners AI automation and Voice for CRM & Booking Inbound sales…" at bounding box center [58, 283] width 117 height 478
click at [51, 147] on link "AI appointment setter" at bounding box center [58, 144] width 80 height 17
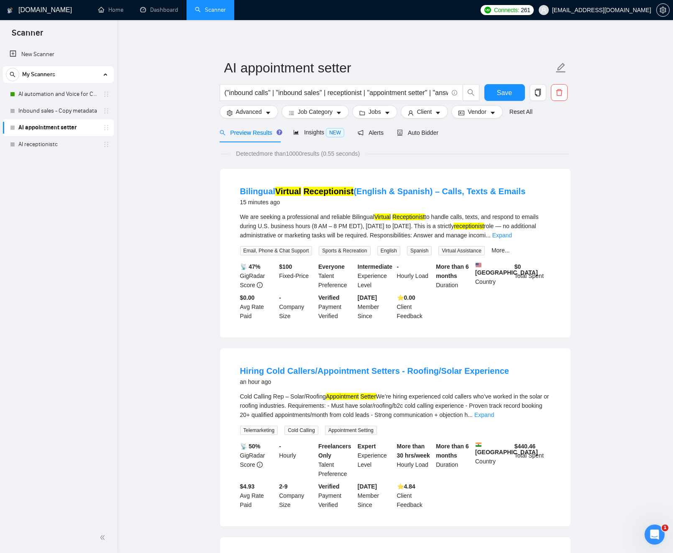
click at [50, 128] on link "AI appointment setter" at bounding box center [58, 127] width 80 height 17
click at [65, 109] on link "Inbound sales - Copy metadata" at bounding box center [58, 111] width 80 height 17
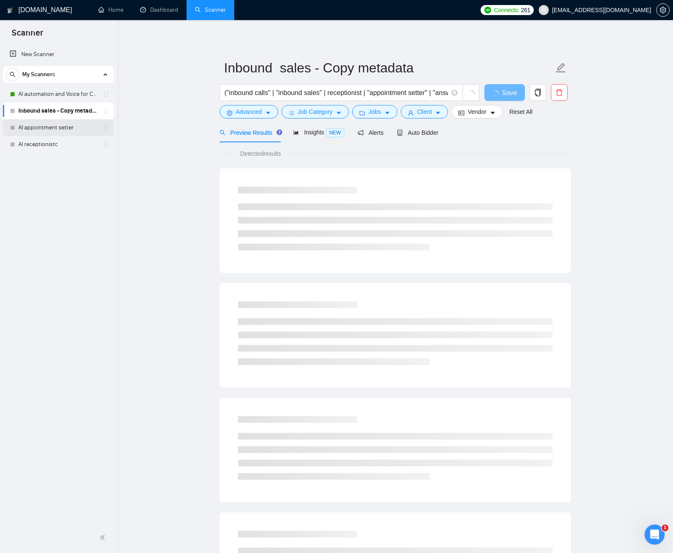
click at [67, 130] on link "AI appointment setter" at bounding box center [58, 127] width 80 height 17
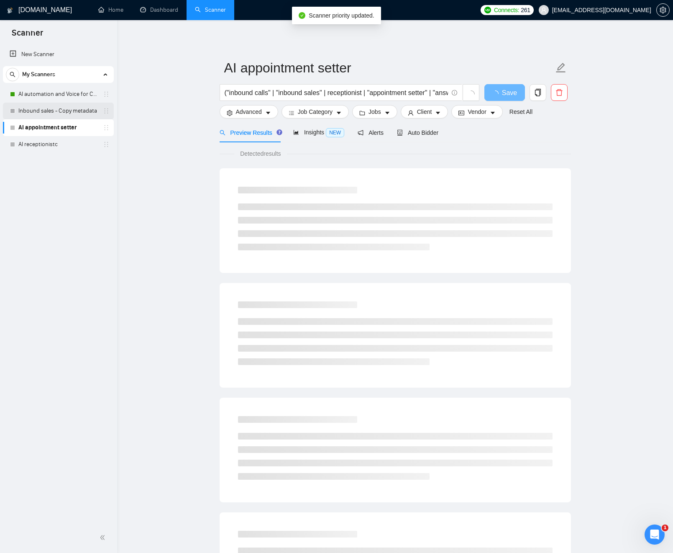
click at [61, 111] on link "Inbound sales - Copy metadata" at bounding box center [58, 111] width 80 height 17
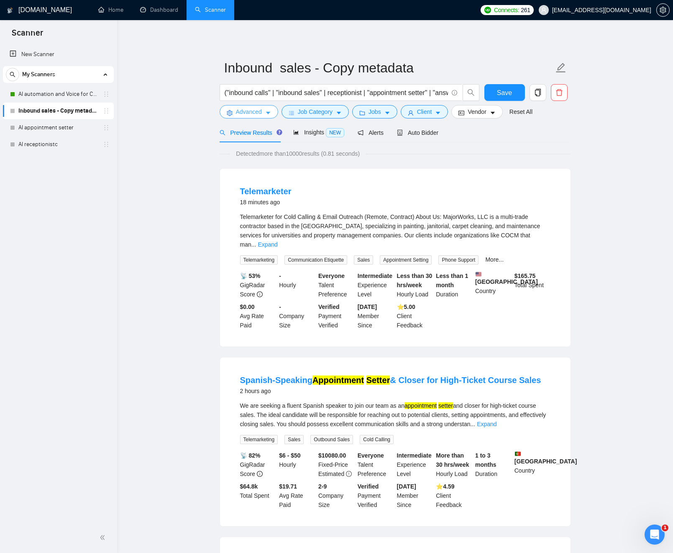
click at [246, 113] on span "Advanced" at bounding box center [249, 111] width 26 height 9
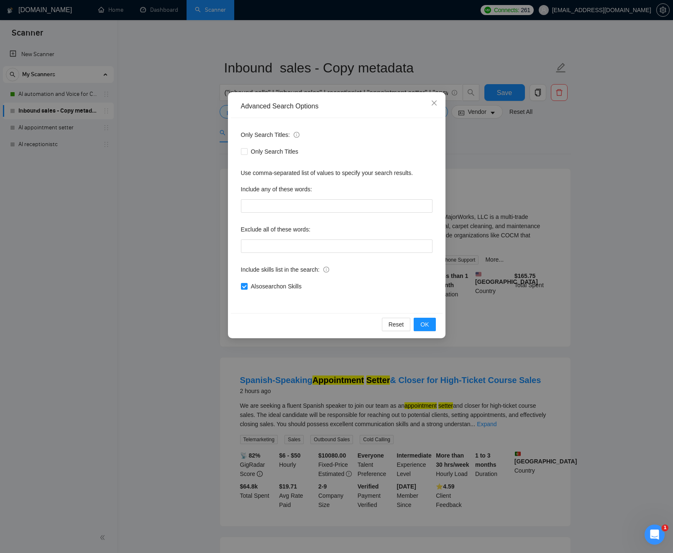
drag, startPoint x: 176, startPoint y: 218, endPoint x: 198, endPoint y: 226, distance: 23.3
click at [176, 218] on div "Advanced Search Options Only Search Titles: Only Search Titles Use comma-separa…" at bounding box center [336, 276] width 673 height 553
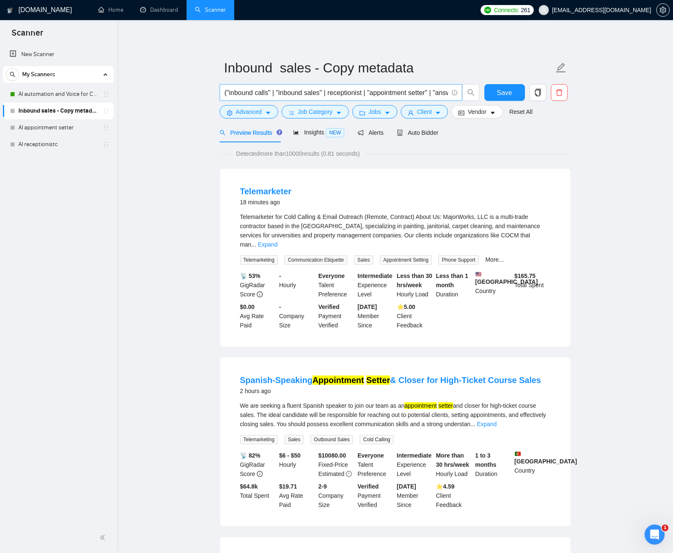
click at [241, 94] on input "("inbound calls" | "inbound sales" | receptionist | "appointment setter" | "ans…" at bounding box center [337, 92] width 224 height 10
drag, startPoint x: 247, startPoint y: 93, endPoint x: 265, endPoint y: 91, distance: 17.7
click at [265, 91] on input "("inbound calls" | "inbound sales" | receptionist | "appointment setter" | "ans…" at bounding box center [337, 92] width 224 height 10
drag, startPoint x: 265, startPoint y: 91, endPoint x: 242, endPoint y: 94, distance: 22.4
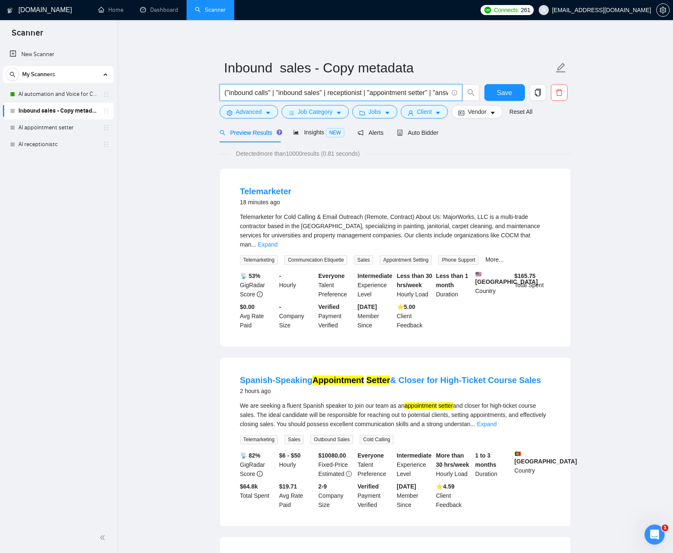
click at [241, 91] on input "("inbound calls" | "inbound sales" | receptionist | "appointment setter" | "ans…" at bounding box center [337, 92] width 224 height 10
click at [262, 114] on span "Advanced" at bounding box center [249, 111] width 26 height 9
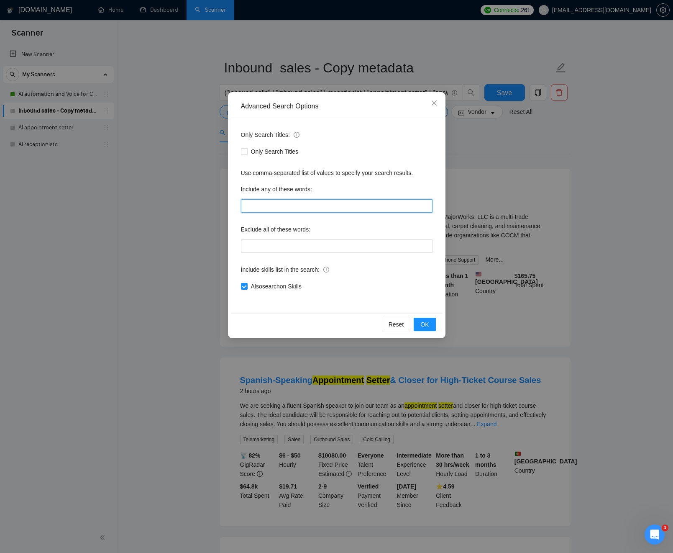
click at [265, 206] on input "text" at bounding box center [337, 205] width 192 height 13
paste input "inbound calls"
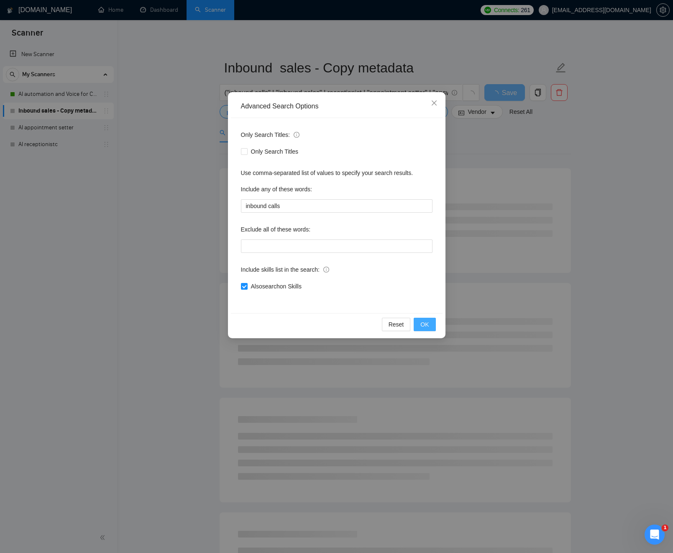
click at [429, 325] on button "OK" at bounding box center [425, 324] width 22 height 13
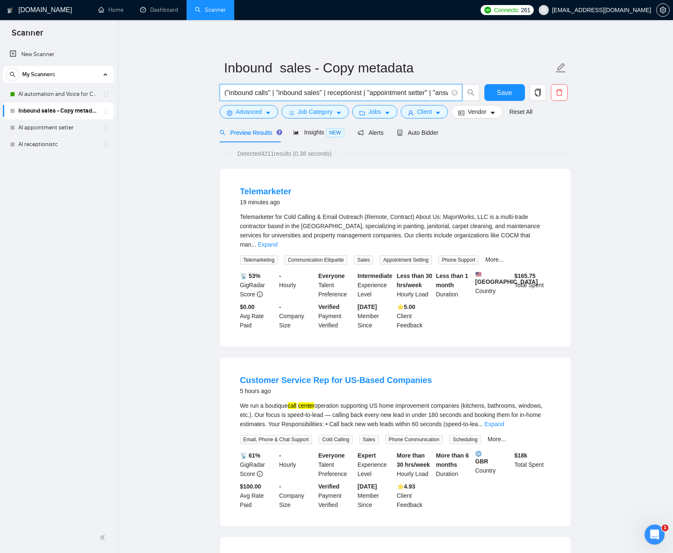
click at [294, 94] on input "("inbound calls" | "inbound sales" | receptionist | "appointment setter" | "ans…" at bounding box center [337, 92] width 224 height 10
drag, startPoint x: 294, startPoint y: 94, endPoint x: 312, endPoint y: 93, distance: 18.0
click at [312, 93] on input "("inbound calls" | "inbound sales" | receptionist | "appointment setter" | "ans…" at bounding box center [337, 92] width 224 height 10
click at [273, 112] on button "Advanced" at bounding box center [249, 111] width 59 height 13
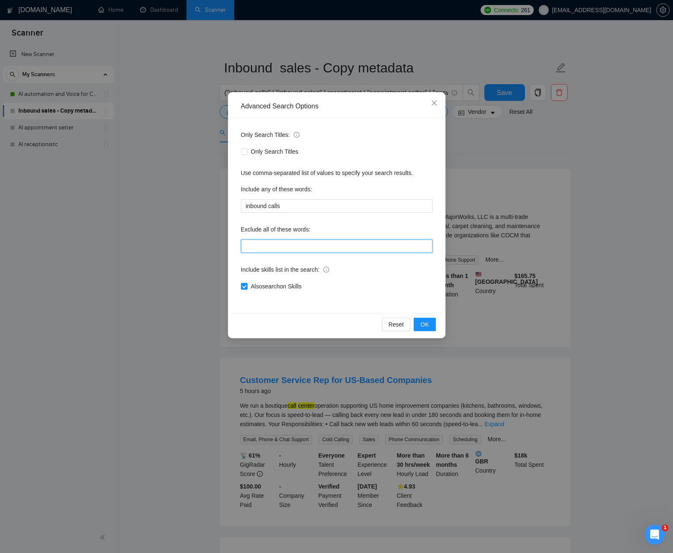
click at [273, 245] on input "text" at bounding box center [337, 245] width 192 height 13
drag, startPoint x: 195, startPoint y: 241, endPoint x: 249, endPoint y: 214, distance: 60.3
click at [198, 238] on div "Advanced Search Options Only Search Titles: Only Search Titles Use comma-separa…" at bounding box center [336, 276] width 673 height 553
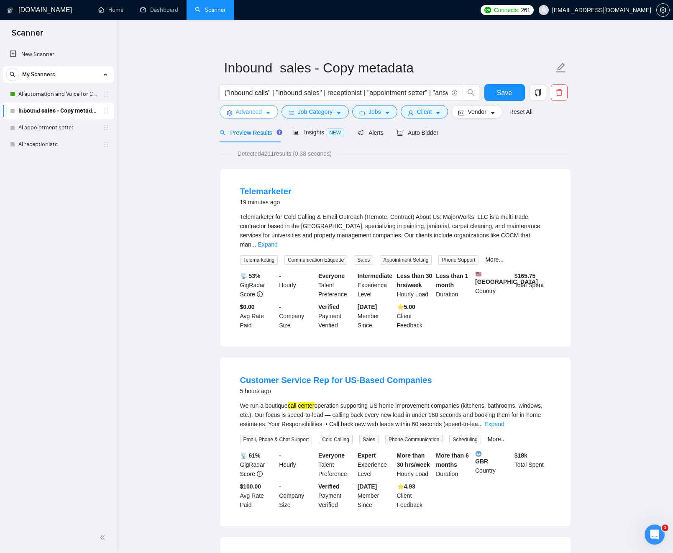
click at [264, 116] on button "Advanced" at bounding box center [249, 111] width 59 height 13
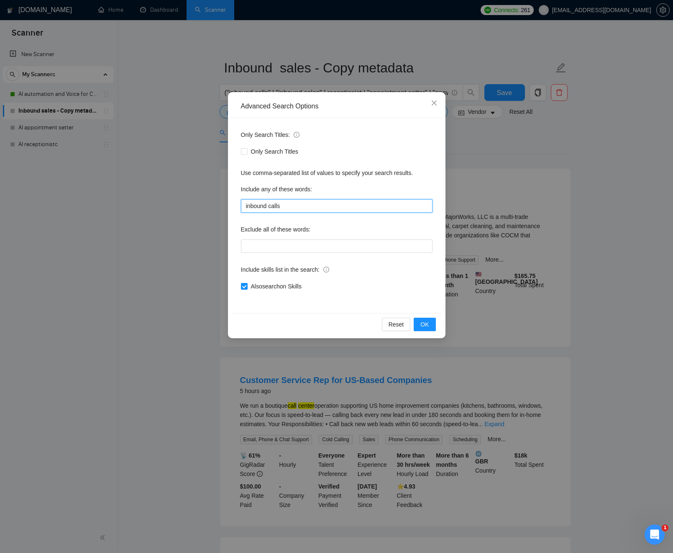
click at [309, 202] on input "inbound calls" at bounding box center [337, 205] width 192 height 13
paste input "inbound sales"
type input "inbound calls, inbound sales"
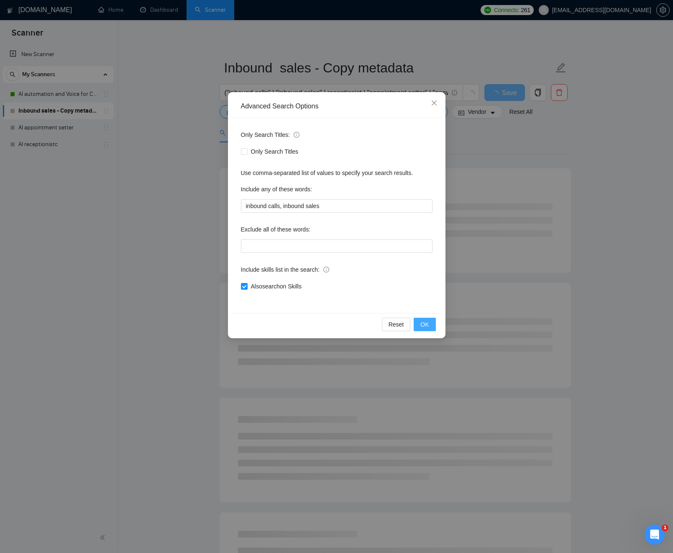
click at [421, 325] on span "OK" at bounding box center [425, 324] width 8 height 9
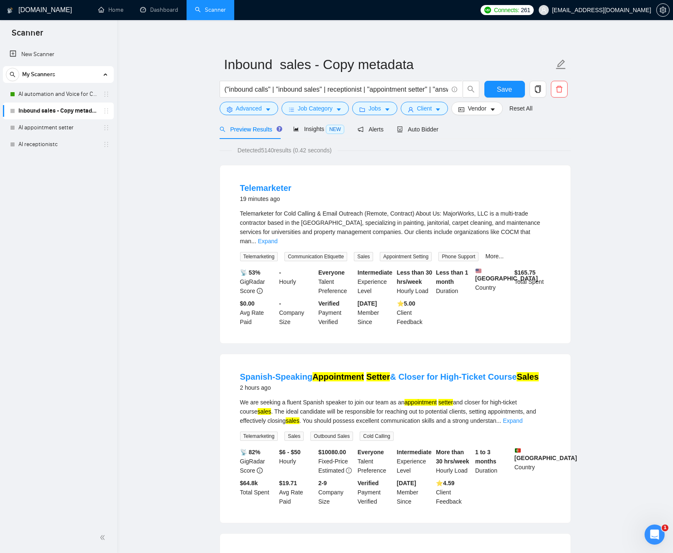
scroll to position [3, 0]
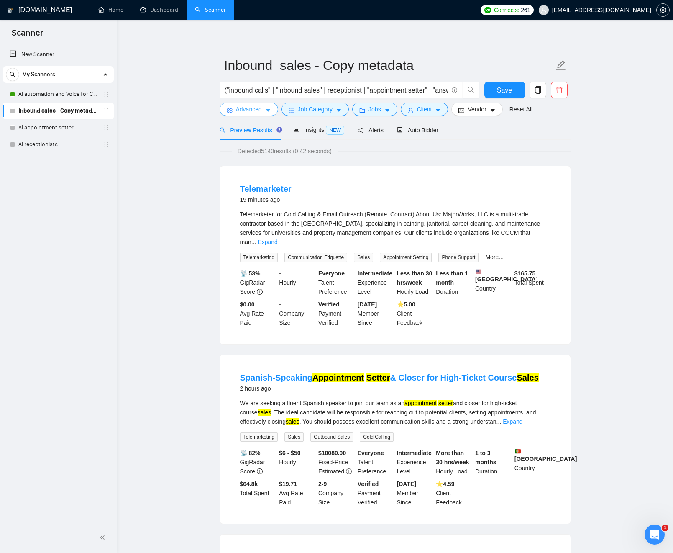
click at [249, 113] on span "Advanced" at bounding box center [249, 109] width 26 height 9
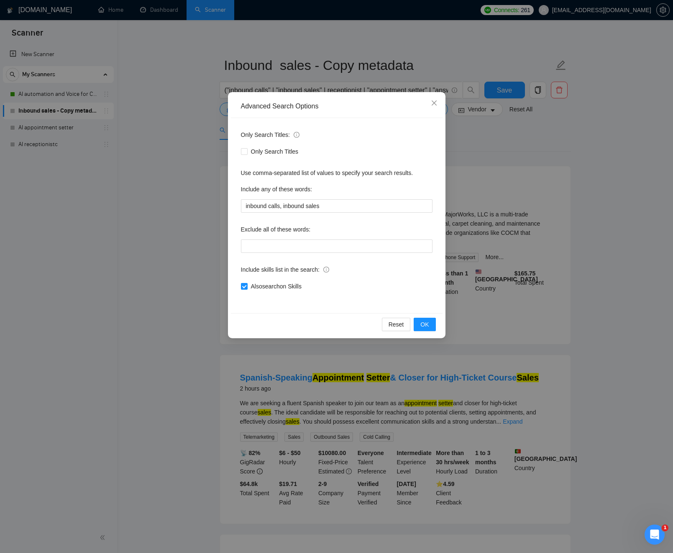
click at [60, 112] on div "Advanced Search Options Only Search Titles: Only Search Titles Use comma-separa…" at bounding box center [336, 276] width 673 height 553
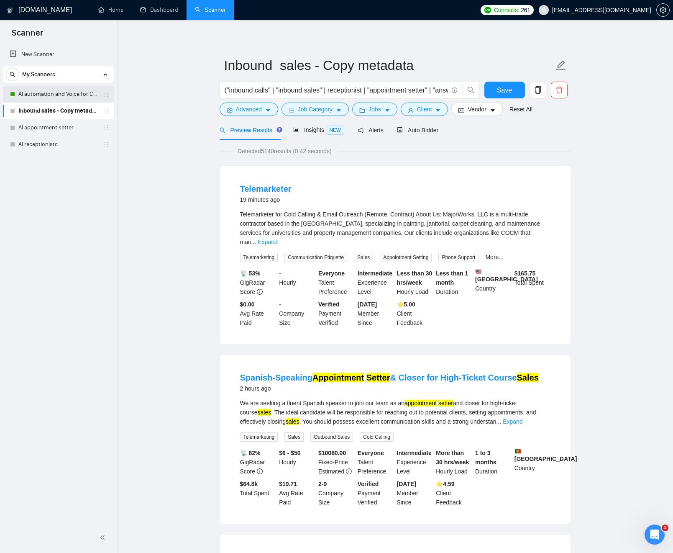
click at [67, 96] on link "AI automation and Voice for CRM & Booking" at bounding box center [58, 94] width 80 height 17
click at [496, 87] on button "Save" at bounding box center [505, 90] width 41 height 17
click at [56, 94] on link "AI automation and Voice for CRM & Booking" at bounding box center [58, 94] width 80 height 17
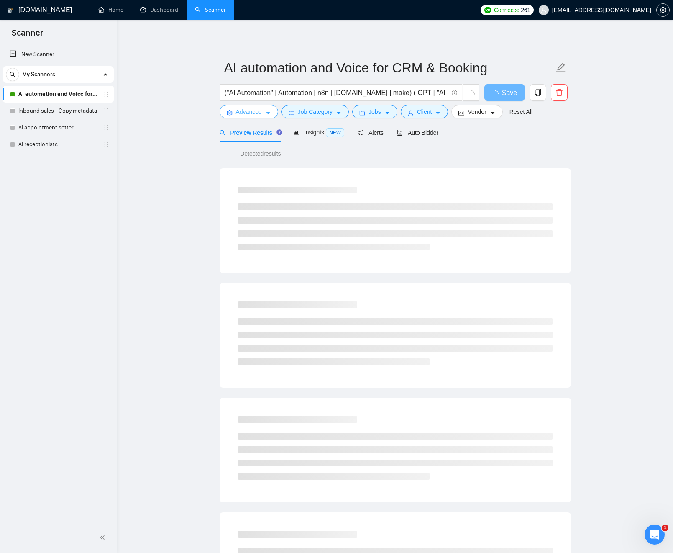
click at [246, 113] on span "Advanced" at bounding box center [249, 111] width 26 height 9
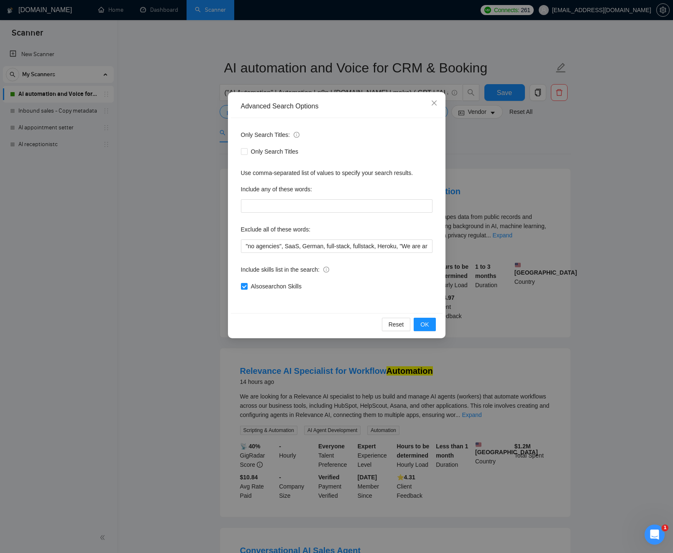
drag, startPoint x: 157, startPoint y: 117, endPoint x: 146, endPoint y: 116, distance: 10.1
click at [157, 117] on div "Advanced Search Options Only Search Titles: Only Search Titles Use comma-separa…" at bounding box center [336, 276] width 673 height 553
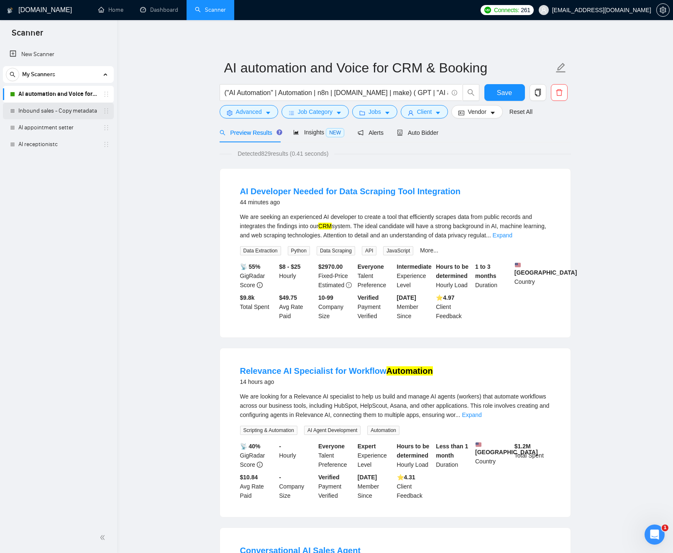
click at [53, 113] on link "Inbound sales - Copy metadata" at bounding box center [58, 111] width 80 height 17
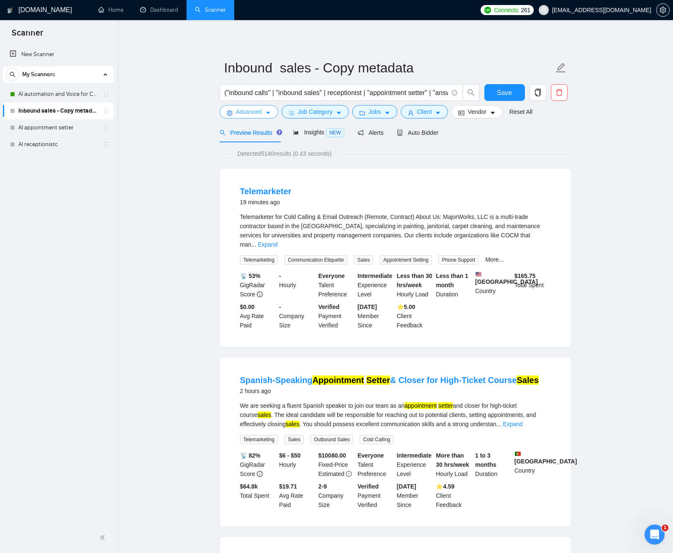
click at [256, 112] on span "Advanced" at bounding box center [249, 111] width 26 height 9
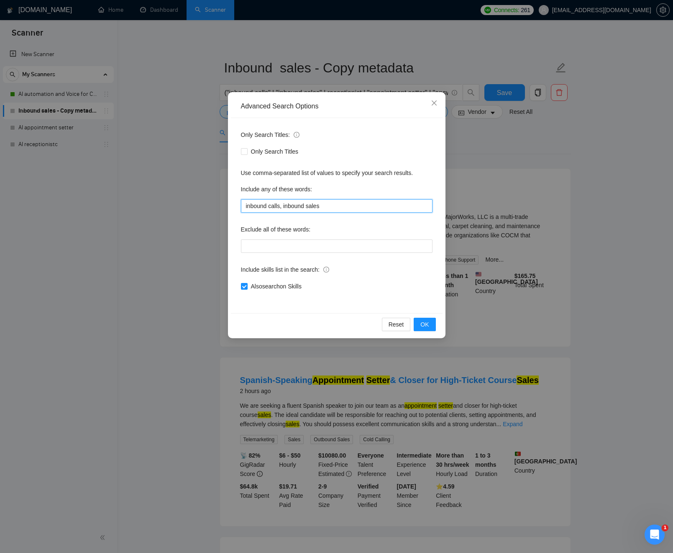
click at [346, 207] on input "inbound calls, inbound sales" at bounding box center [337, 205] width 192 height 13
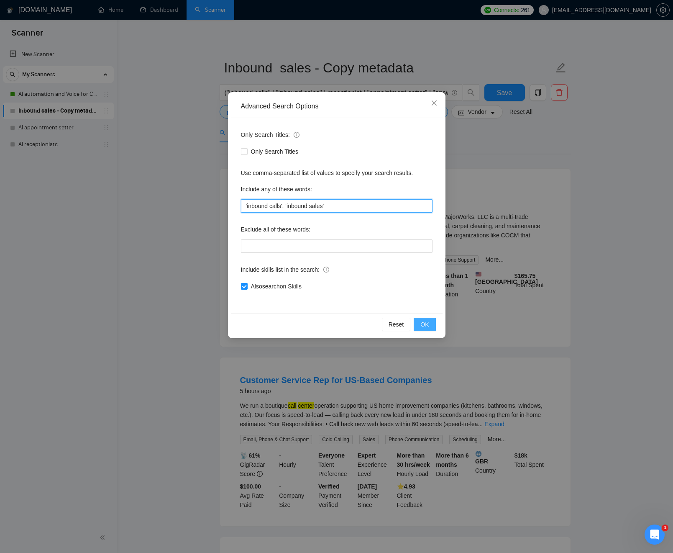
type input "'inbound calls', 'inbound sales'"
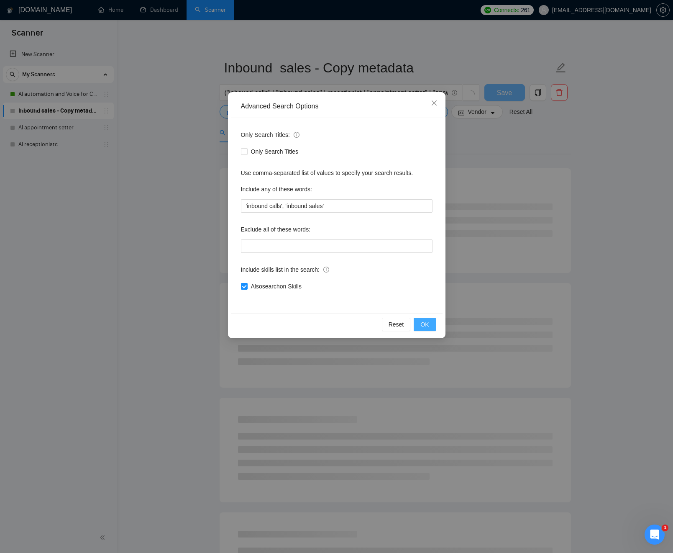
click at [426, 320] on span "OK" at bounding box center [425, 324] width 8 height 9
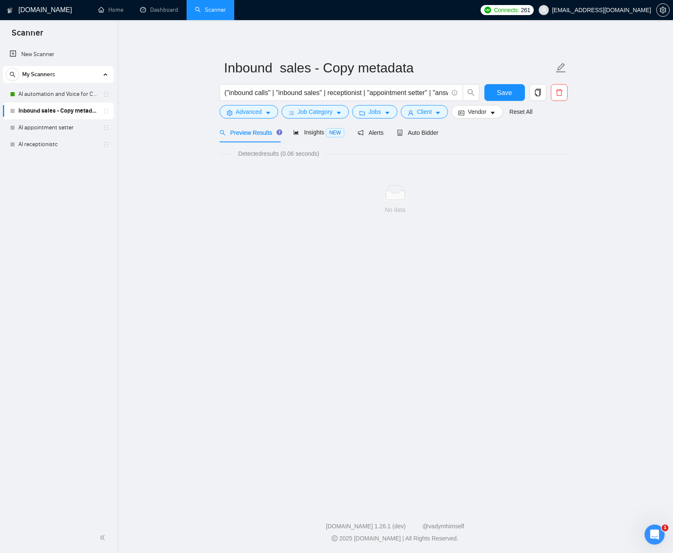
click at [198, 213] on main "Inbound sales - Copy metadata ("inbound calls" | "inbound sales" | receptionist…" at bounding box center [395, 260] width 529 height 455
click at [492, 93] on button "Save" at bounding box center [505, 92] width 41 height 17
click at [84, 113] on link "Inbound sales - Copy metadata" at bounding box center [58, 111] width 80 height 17
click at [85, 113] on link "Inbound sales - Copy metadata" at bounding box center [58, 111] width 80 height 17
click at [268, 111] on icon "caret-down" at bounding box center [268, 113] width 6 height 6
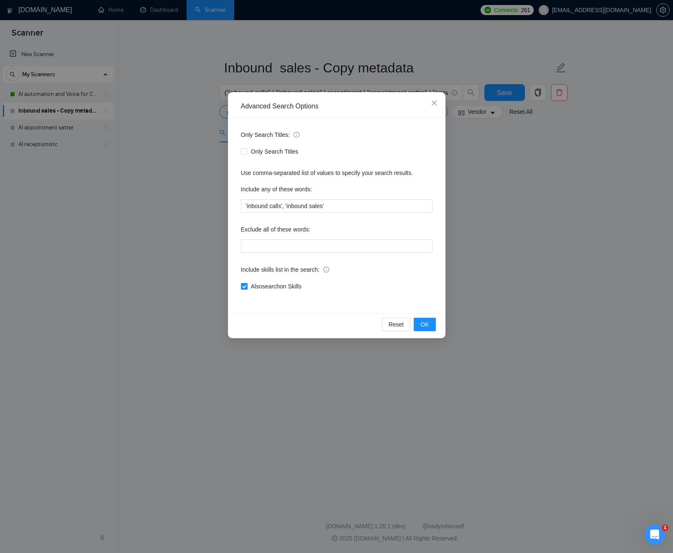
click at [208, 199] on div "Advanced Search Options Only Search Titles: Only Search Titles Use comma-separa…" at bounding box center [336, 276] width 673 height 553
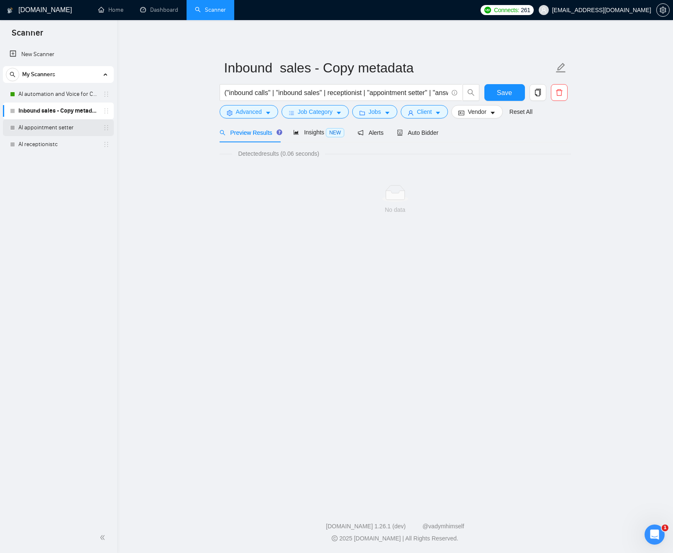
drag, startPoint x: 69, startPoint y: 127, endPoint x: 68, endPoint y: 123, distance: 4.7
click at [69, 127] on link "AI appointment setter" at bounding box center [58, 127] width 80 height 17
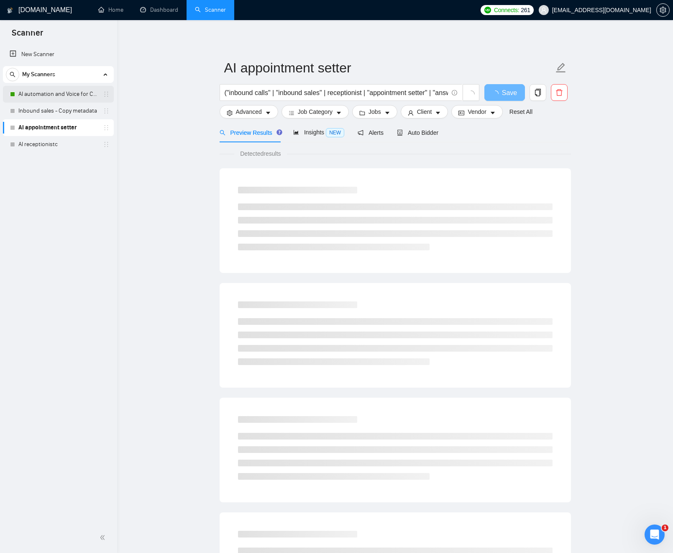
drag, startPoint x: 65, startPoint y: 105, endPoint x: 67, endPoint y: 97, distance: 8.6
click at [65, 105] on link "Inbound sales - Copy metadata" at bounding box center [58, 111] width 80 height 17
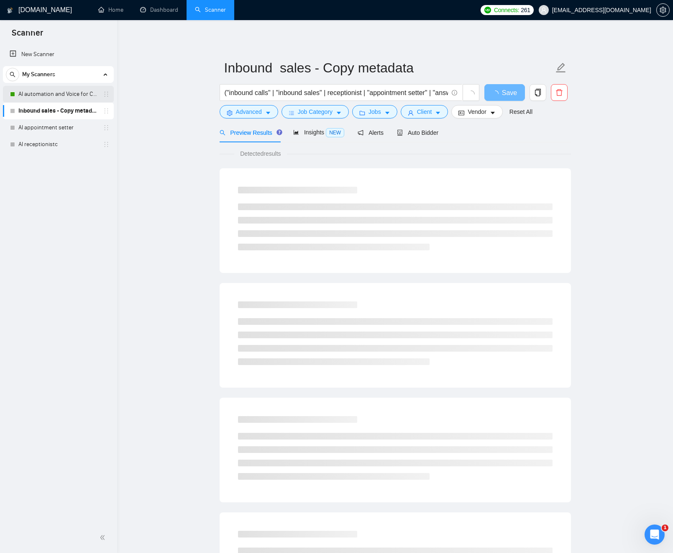
click at [67, 97] on link "AI automation and Voice for CRM & Booking" at bounding box center [58, 94] width 80 height 17
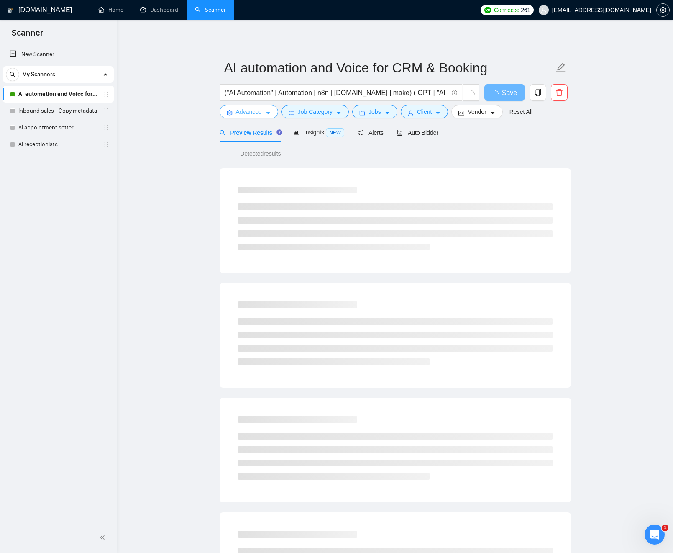
click at [243, 112] on span "Advanced" at bounding box center [249, 111] width 26 height 9
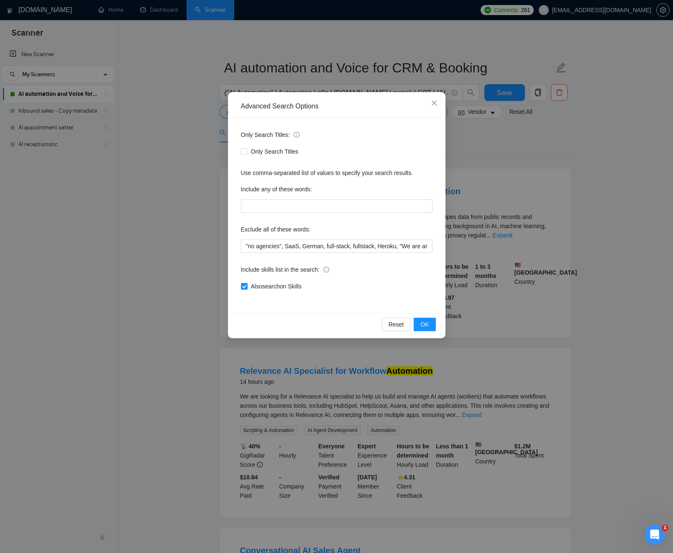
click at [184, 121] on div "Advanced Search Options Only Search Titles: Only Search Titles Use comma-separa…" at bounding box center [336, 276] width 673 height 553
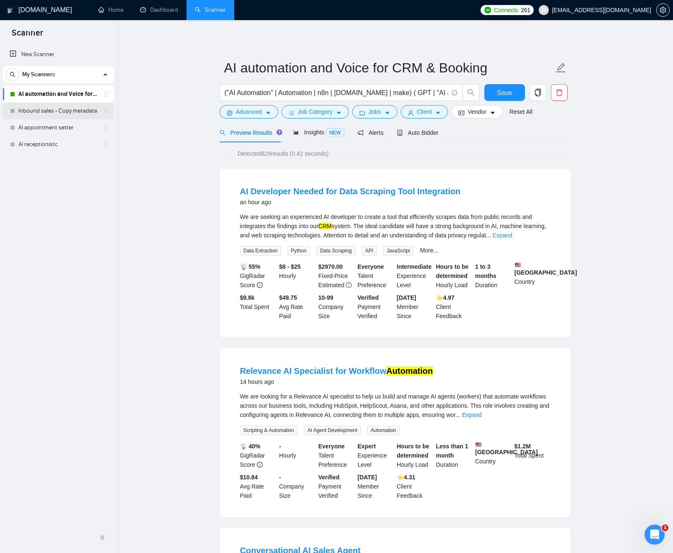
click at [47, 118] on link "Inbound sales - Copy metadata" at bounding box center [58, 111] width 80 height 17
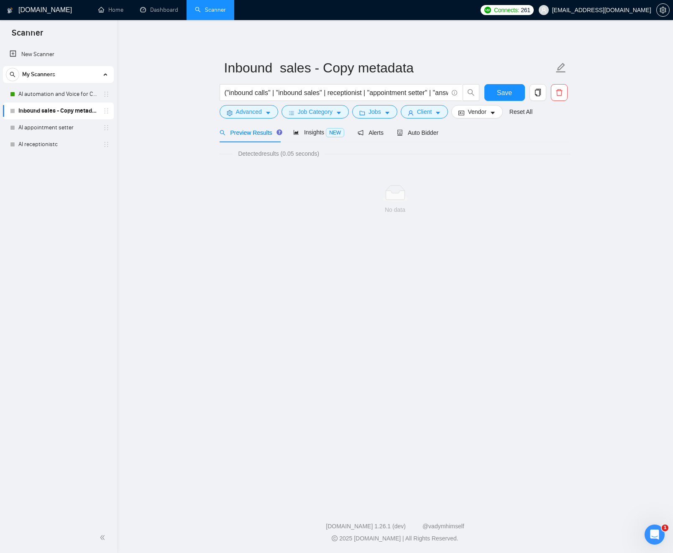
click at [275, 132] on span "Preview Results" at bounding box center [250, 132] width 60 height 7
click at [267, 112] on icon "caret-down" at bounding box center [268, 113] width 4 height 3
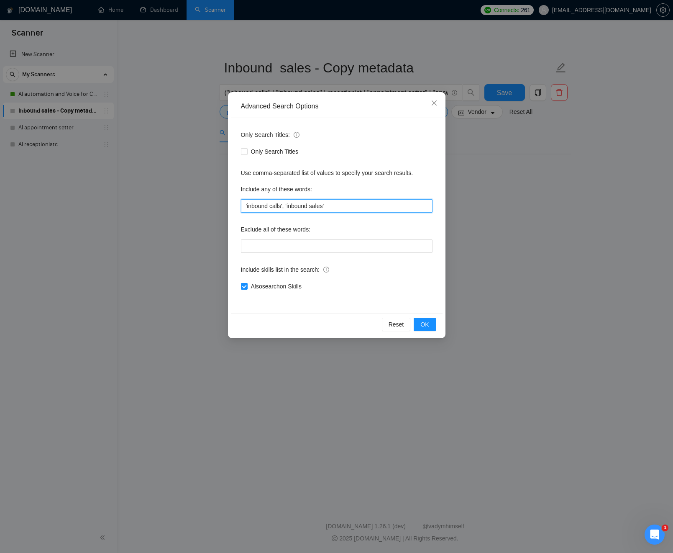
click at [344, 203] on input "'inbound calls', 'inbound sales'" at bounding box center [337, 205] width 192 height 13
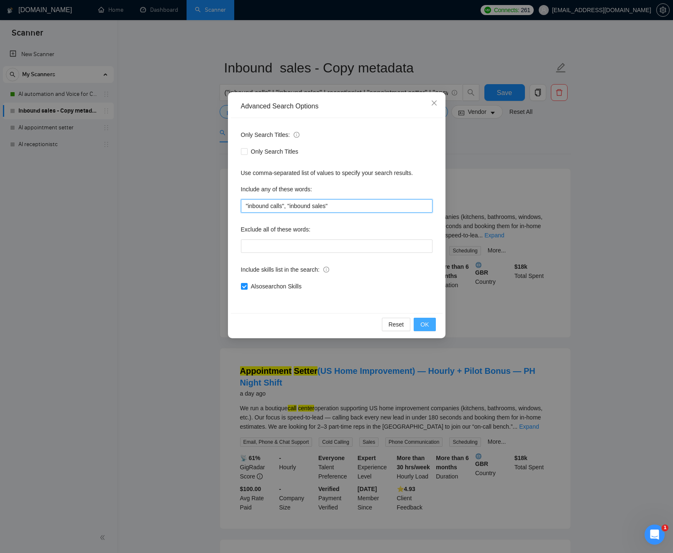
type input ""inbound calls", "inbound sales""
click at [423, 328] on span "OK" at bounding box center [425, 324] width 8 height 9
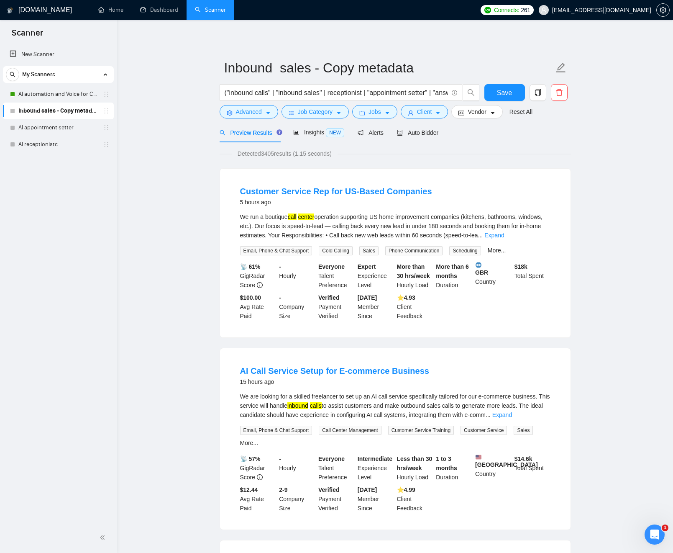
click at [504, 232] on link "Expand" at bounding box center [495, 235] width 20 height 7
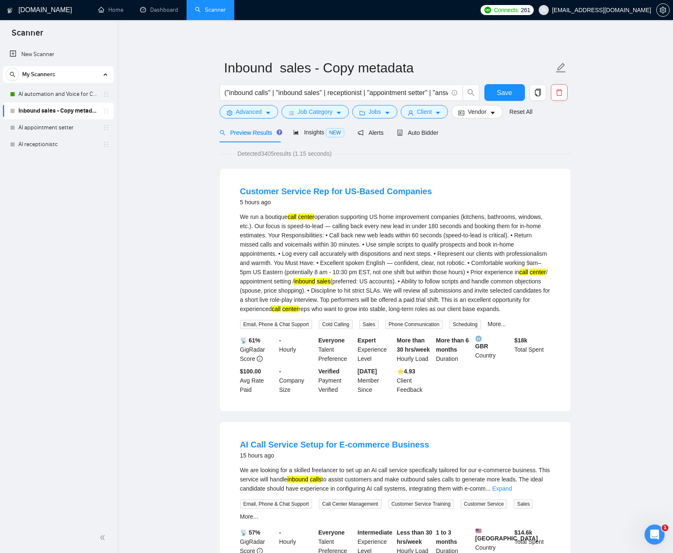
click at [247, 236] on div "We run a boutique call center operation supporting US home improvement companie…" at bounding box center [395, 262] width 311 height 101
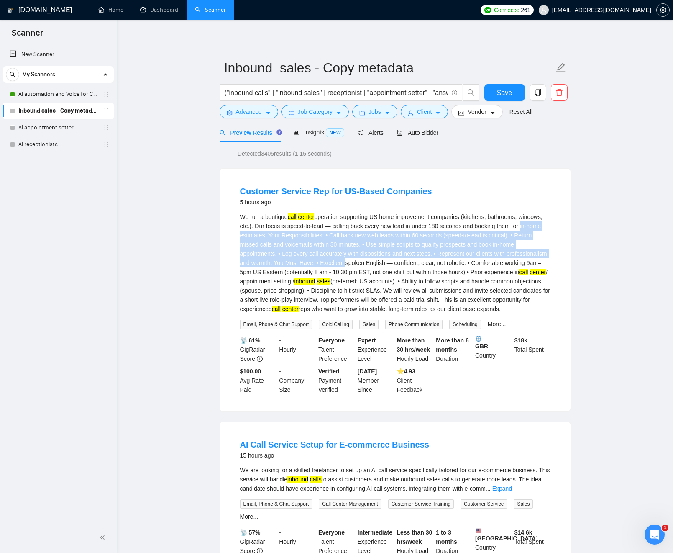
drag, startPoint x: 248, startPoint y: 236, endPoint x: 358, endPoint y: 265, distance: 113.5
click at [374, 267] on div "We run a boutique call center operation supporting US home improvement companie…" at bounding box center [395, 262] width 311 height 101
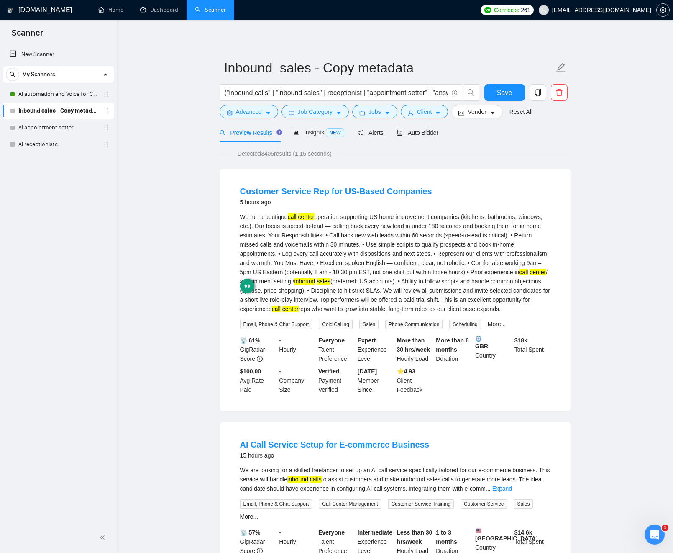
click at [353, 264] on div "We run a boutique call center operation supporting US home improvement companie…" at bounding box center [395, 262] width 311 height 101
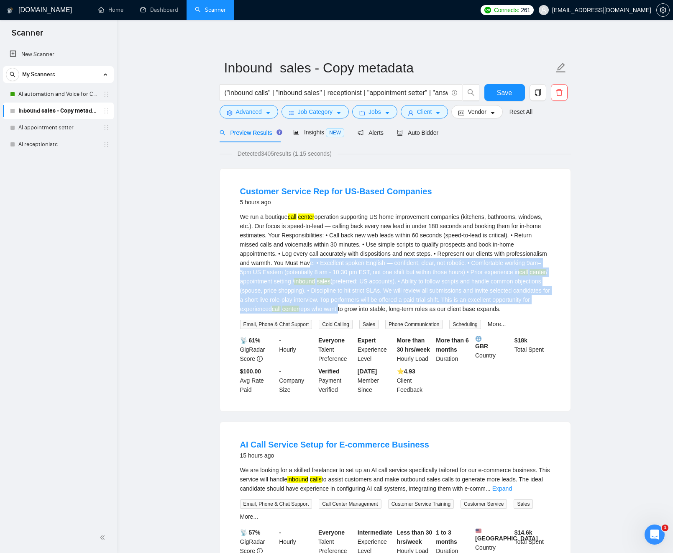
drag, startPoint x: 354, startPoint y: 264, endPoint x: 395, endPoint y: 278, distance: 43.4
click at [459, 305] on div "We run a boutique call center operation supporting US home improvement companie…" at bounding box center [395, 262] width 311 height 101
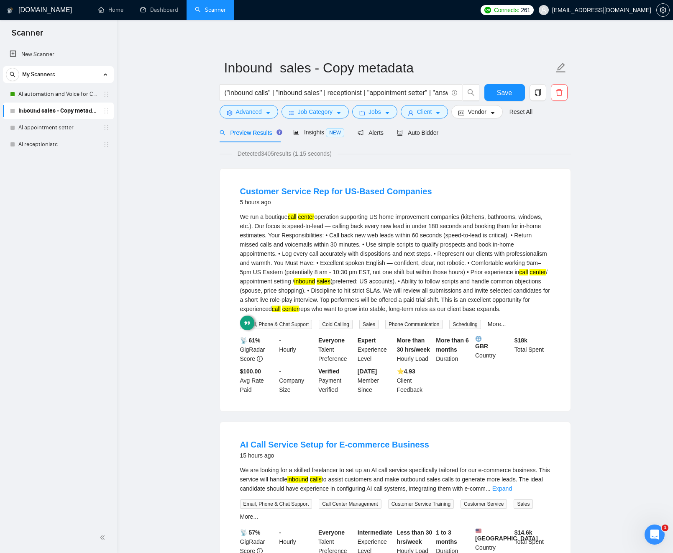
click at [330, 256] on div "We run a boutique call center operation supporting US home improvement companie…" at bounding box center [395, 262] width 311 height 101
click at [322, 228] on div "We run a boutique call center operation supporting US home improvement companie…" at bounding box center [395, 262] width 311 height 101
drag, startPoint x: 322, startPoint y: 228, endPoint x: 343, endPoint y: 228, distance: 21.4
click at [347, 228] on div "We run a boutique call center operation supporting US home improvement companie…" at bounding box center [395, 262] width 311 height 101
copy div "speed-to-lead"
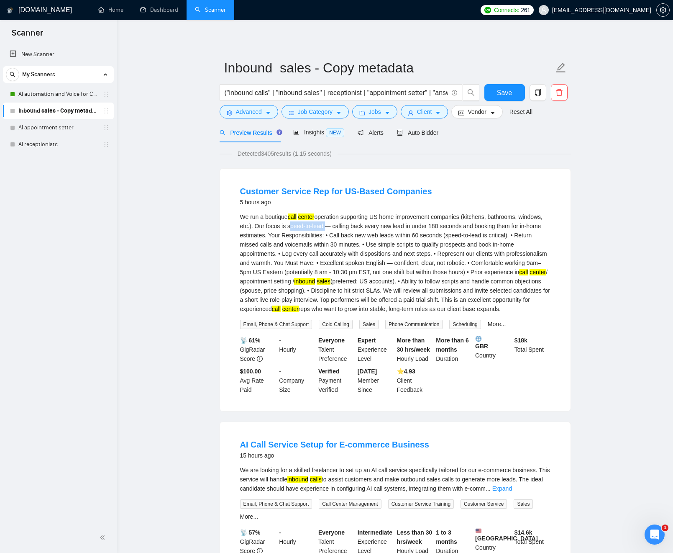
copy div "speed-to-lead"
click at [291, 94] on input "("inbound calls" | "inbound sales" | receptionist | "appointment setter" | "ans…" at bounding box center [337, 92] width 224 height 10
drag, startPoint x: 308, startPoint y: 91, endPoint x: 482, endPoint y: 93, distance: 174.6
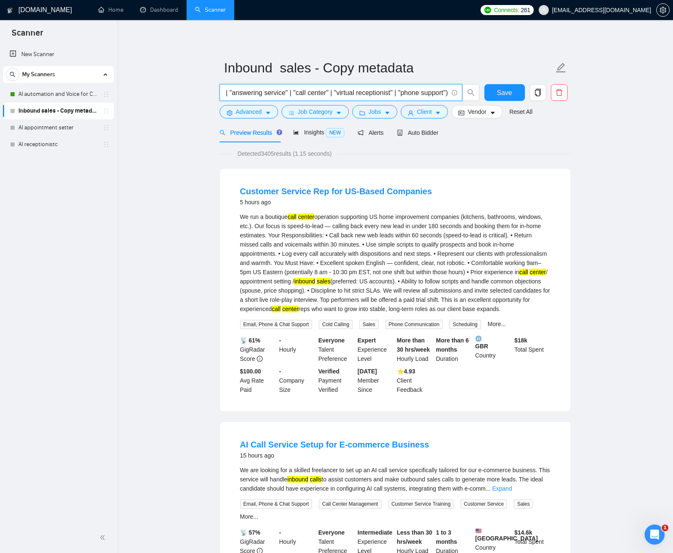
click at [510, 91] on div "("inbound calls" | "inbound sales" | receptionist | "appointment setter" | "ans…" at bounding box center [394, 94] width 352 height 21
click at [420, 94] on input "("inbound calls" | "inbound sales" | receptionist | "appointment setter" | "ans…" at bounding box center [337, 92] width 224 height 10
click at [446, 91] on input "("inbound calls" | "inbound sales" | receptionist | "appointment setter" | "ans…" at bounding box center [337, 92] width 224 height 10
paste input "speed-to-lead"
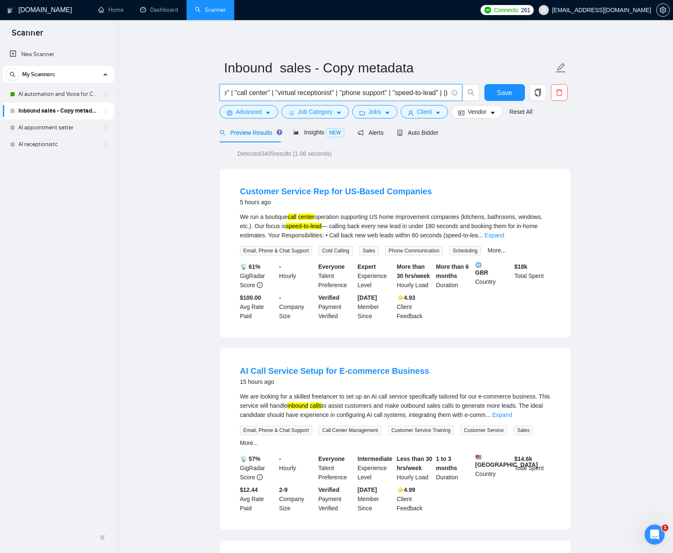
scroll to position [0, 280]
paste input ""speed-to-lead" |"
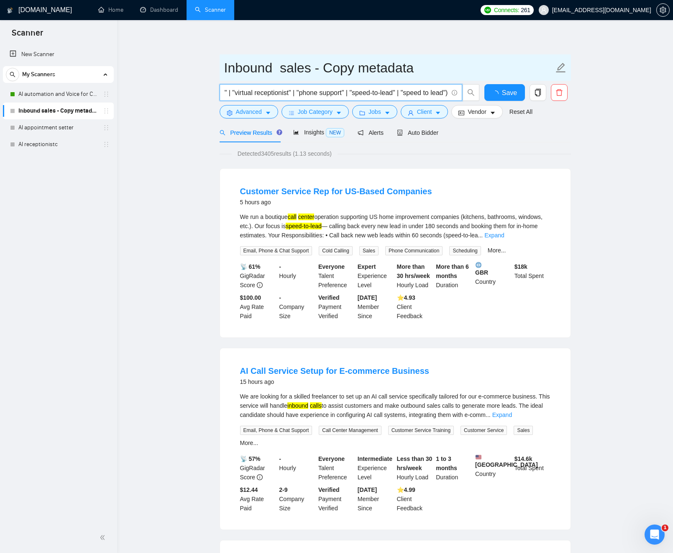
scroll to position [0, 0]
click at [501, 74] on input "Inbound sales - Copy metadata" at bounding box center [389, 67] width 330 height 21
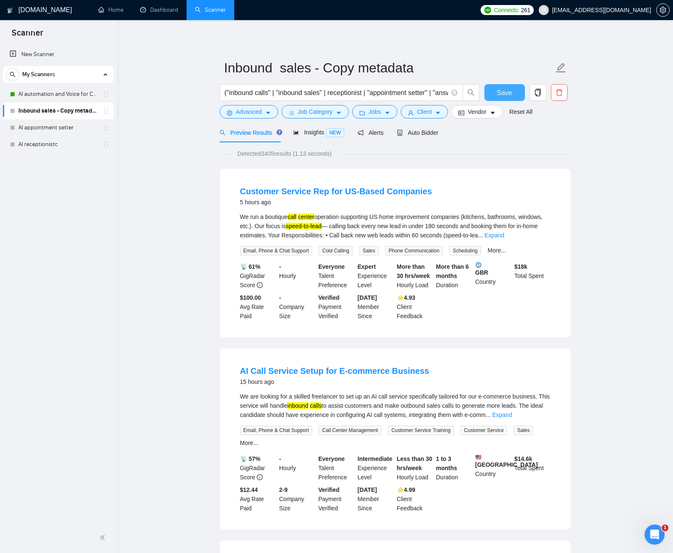
click at [502, 90] on span "Save" at bounding box center [504, 92] width 15 height 10
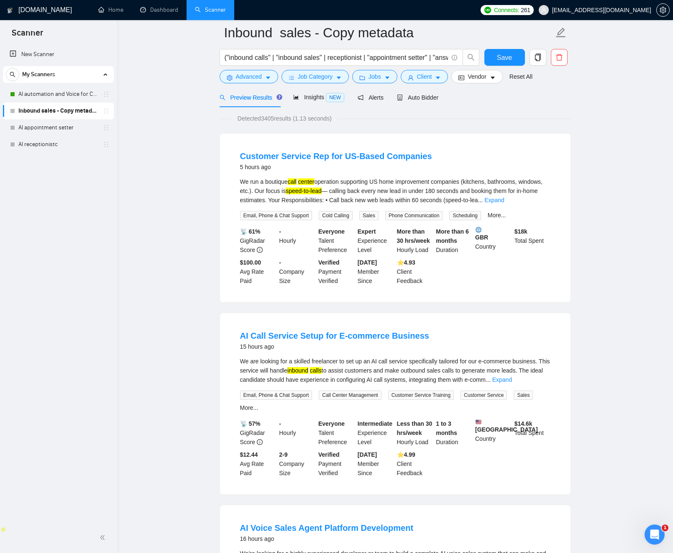
scroll to position [40, 0]
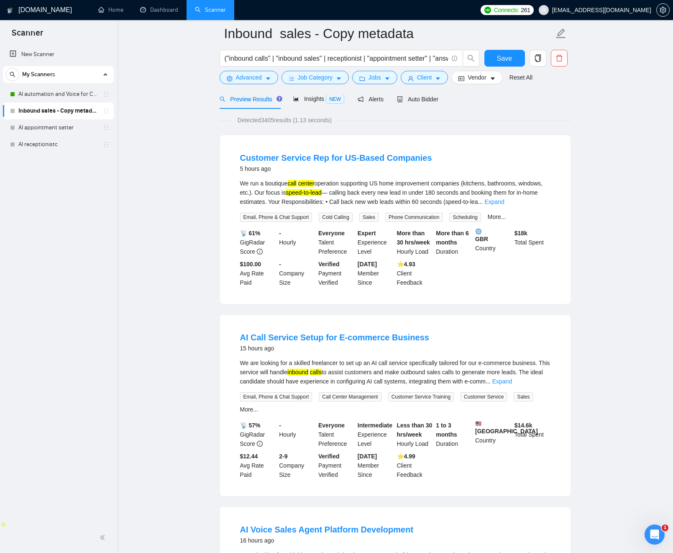
click at [416, 373] on div "We are looking for a skilled freelancer to set up an AI call service specifical…" at bounding box center [395, 372] width 311 height 28
drag, startPoint x: 417, startPoint y: 373, endPoint x: 459, endPoint y: 372, distance: 42.3
click at [460, 372] on div "We are looking for a skilled freelancer to set up an AI call service specifical…" at bounding box center [395, 372] width 311 height 28
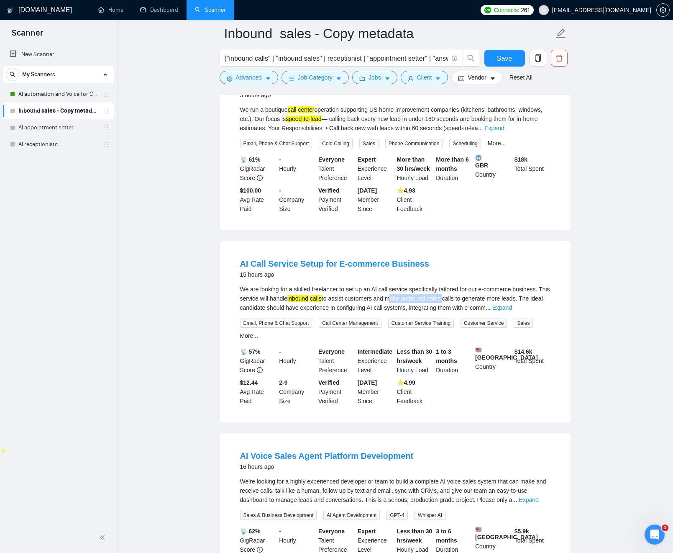
scroll to position [116, 0]
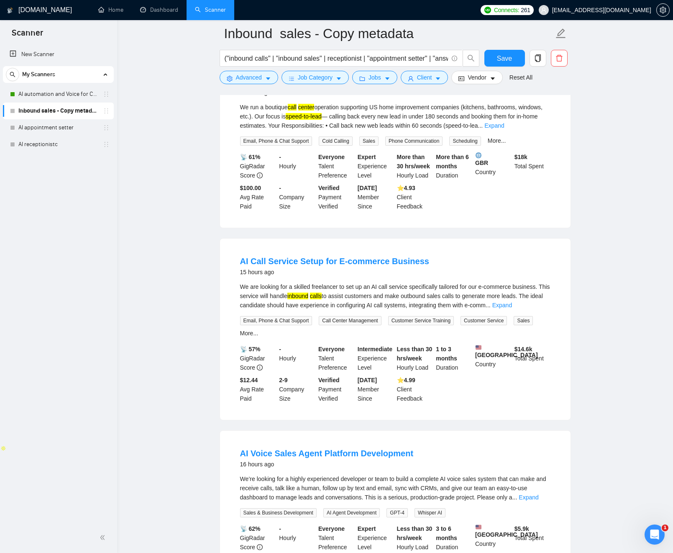
click at [545, 308] on div "We are looking for a skilled freelancer to set up an AI call service specifical…" at bounding box center [395, 296] width 311 height 28
click at [512, 306] on link "Expand" at bounding box center [503, 305] width 20 height 7
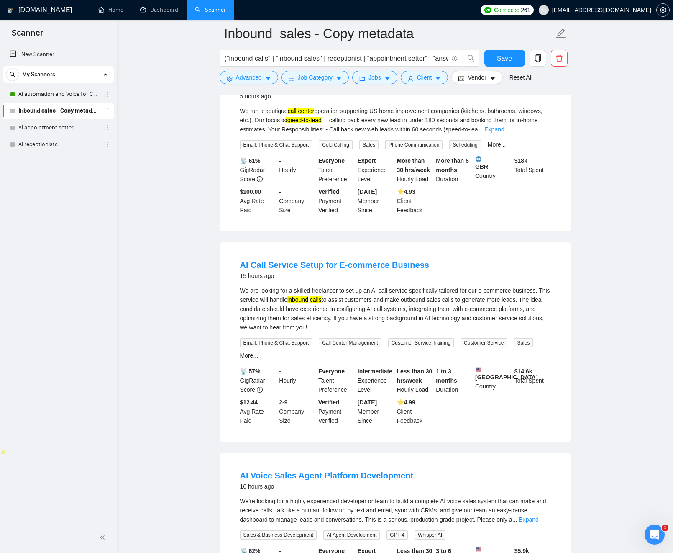
scroll to position [112, 0]
click at [309, 311] on div "We are looking for a skilled freelancer to set up an AI call service specifical…" at bounding box center [395, 309] width 311 height 46
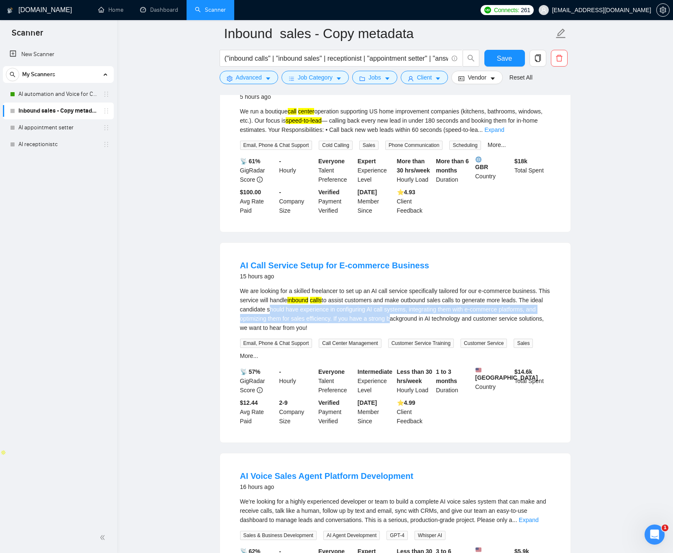
drag, startPoint x: 312, startPoint y: 311, endPoint x: 426, endPoint y: 323, distance: 114.5
click at [429, 323] on div "We are looking for a skilled freelancer to set up an AI call service specifical…" at bounding box center [395, 309] width 311 height 46
click at [300, 315] on div "We are looking for a skilled freelancer to set up an AI call service specifical…" at bounding box center [395, 309] width 311 height 46
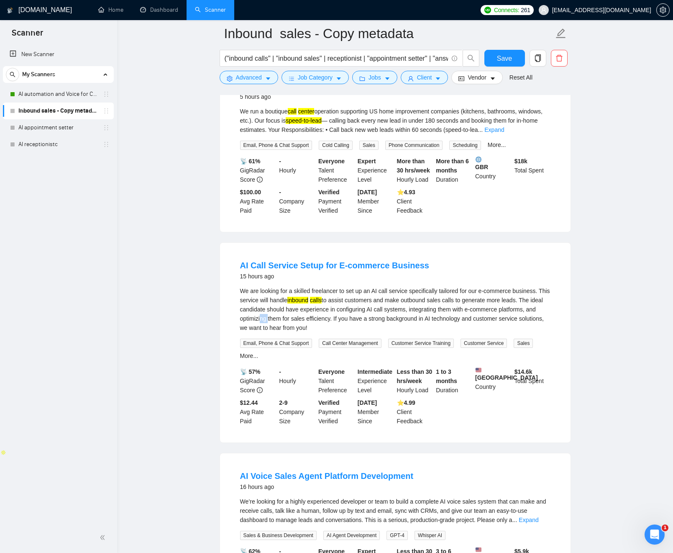
scroll to position [112, 0]
click at [247, 311] on div "We are looking for a skilled freelancer to set up an AI call service specifical…" at bounding box center [395, 310] width 311 height 46
drag, startPoint x: 247, startPoint y: 311, endPoint x: 495, endPoint y: 317, distance: 247.9
click at [524, 311] on div "We are looking for a skilled freelancer to set up an AI call service specifical…" at bounding box center [395, 310] width 311 height 46
click at [319, 314] on div "We are looking for a skilled freelancer to set up an AI call service specifical…" at bounding box center [395, 310] width 311 height 46
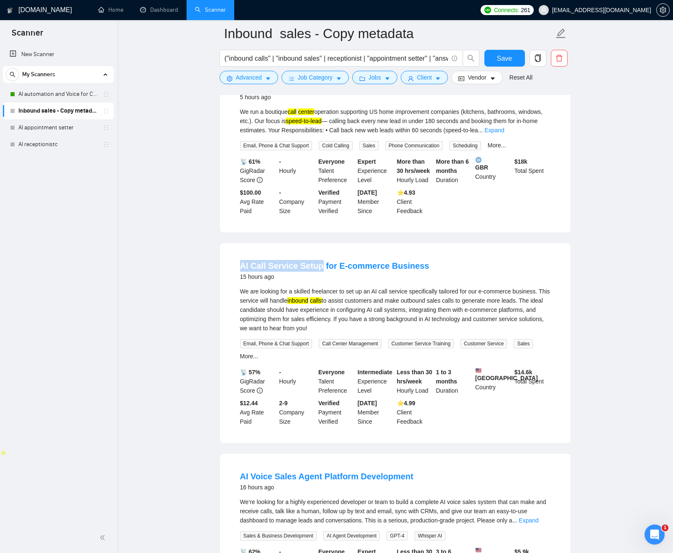
drag, startPoint x: 240, startPoint y: 263, endPoint x: 316, endPoint y: 274, distance: 76.5
click at [318, 264] on li "AI Call Service Setup for E-commerce Business 15 hours ago We are looking for a…" at bounding box center [395, 343] width 331 height 180
click at [378, 291] on div "We are looking for a skilled freelancer to set up an AI call service specifical…" at bounding box center [395, 310] width 311 height 46
drag, startPoint x: 379, startPoint y: 291, endPoint x: 403, endPoint y: 290, distance: 24.3
click at [403, 290] on div "We are looking for a skilled freelancer to set up an AI call service specifical…" at bounding box center [395, 310] width 311 height 46
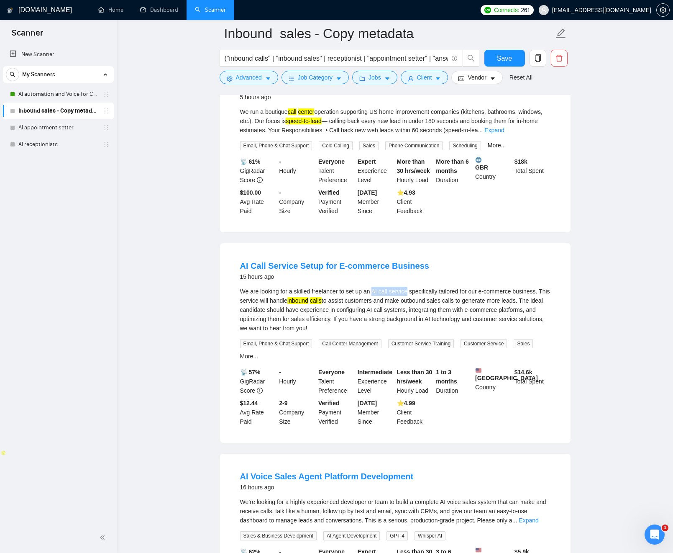
copy div "AI call service"
click at [66, 93] on link "AI automation and Voice for CRM & Booking" at bounding box center [58, 94] width 80 height 17
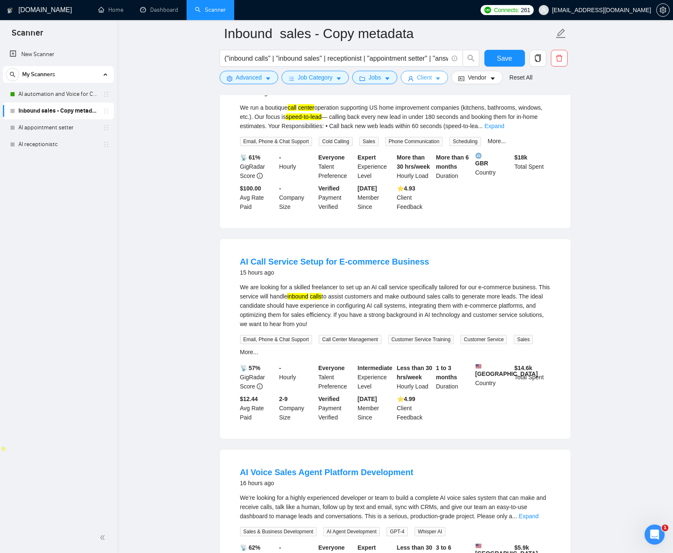
drag, startPoint x: 441, startPoint y: 60, endPoint x: 435, endPoint y: 73, distance: 14.8
click at [441, 60] on input "("inbound calls" | "inbound sales" | receptionist | "appointment setter" | "ans…" at bounding box center [337, 58] width 224 height 10
drag, startPoint x: 236, startPoint y: 262, endPoint x: 296, endPoint y: 260, distance: 59.9
click at [296, 260] on li "AI Call Service Setup for E-commerce Business 15 hours ago We are looking for a…" at bounding box center [395, 339] width 331 height 180
copy link "AI Call Service"
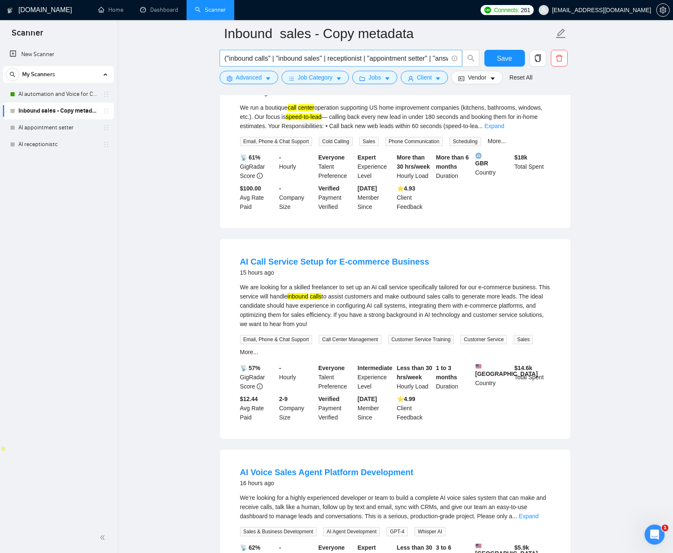
click at [396, 56] on input "("inbound calls" | "inbound sales" | receptionist | "appointment setter" | "ans…" at bounding box center [337, 58] width 224 height 10
drag, startPoint x: 392, startPoint y: 57, endPoint x: 414, endPoint y: 55, distance: 22.6
click at [496, 52] on div "("inbound calls" | "inbound sales" | receptionist | "appointment setter" | "ans…" at bounding box center [394, 60] width 352 height 21
click at [329, 62] on input "("inbound calls" | "inbound sales" | receptionist | "appointment setter" | "ans…" at bounding box center [337, 58] width 224 height 10
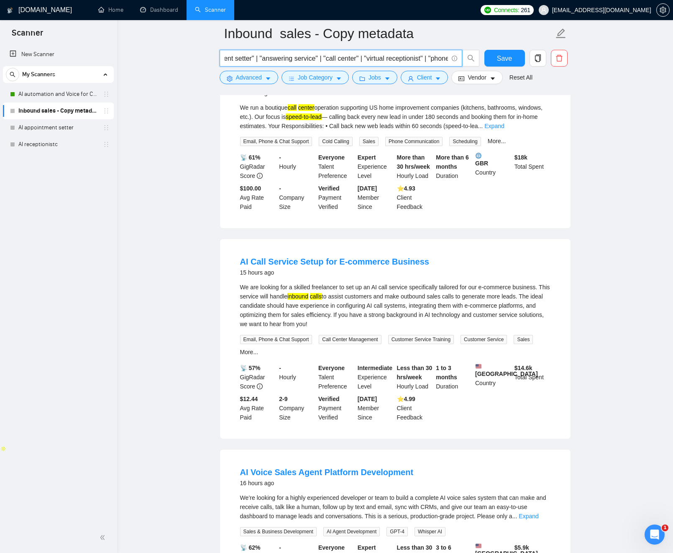
scroll to position [0, 0]
drag, startPoint x: 369, startPoint y: 57, endPoint x: 188, endPoint y: 60, distance: 180.4
click at [373, 51] on span "("inbound calls" | "inbound sales" | receptionist | "appointment setter" | "ans…" at bounding box center [341, 58] width 243 height 17
click at [423, 57] on input "("inbound calls" | "inbound sales" | receptionist | "appointment setter" | "ans…" at bounding box center [337, 58] width 224 height 10
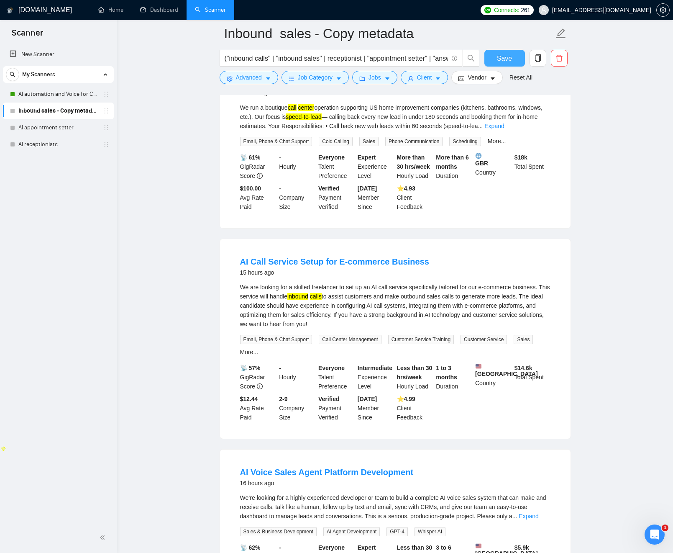
drag, startPoint x: 493, startPoint y: 57, endPoint x: 509, endPoint y: 54, distance: 16.0
click at [493, 57] on button "Save" at bounding box center [505, 58] width 41 height 17
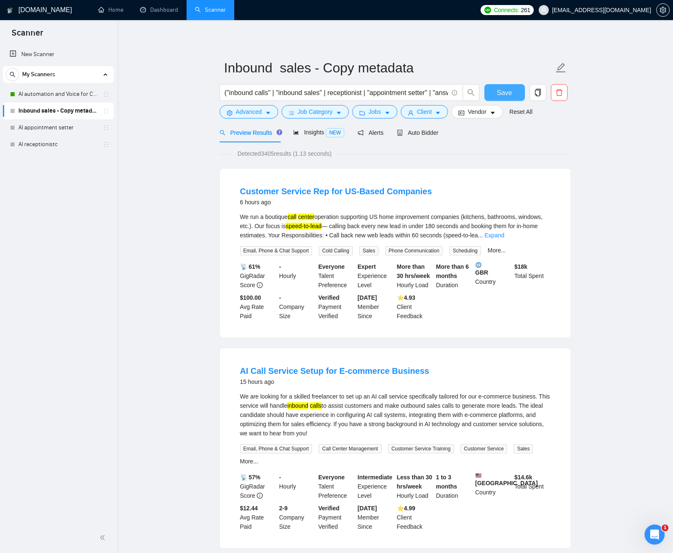
click at [504, 86] on button "Save" at bounding box center [505, 92] width 41 height 17
click at [396, 93] on input "("inbound calls" | "inbound sales" | receptionist | "appointment setter" | "ans…" at bounding box center [337, 92] width 224 height 10
click at [441, 90] on input "("inbound calls" | "inbound sales" | receptionist | "appointment setter" | "ans…" at bounding box center [337, 92] width 224 height 10
click at [367, 95] on input "("inbound calls" | "inbound sales" | receptionist | "appointment setter" | "ans…" at bounding box center [337, 92] width 224 height 10
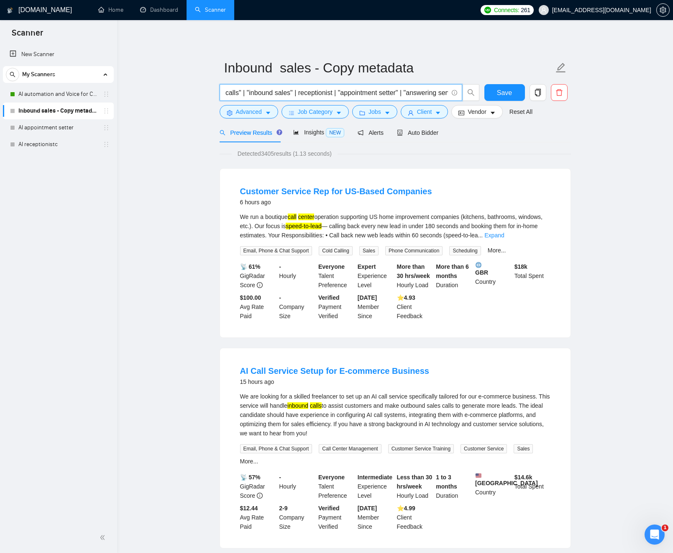
drag, startPoint x: 378, startPoint y: 93, endPoint x: 392, endPoint y: 91, distance: 14.4
click at [392, 91] on input "("inbound calls" | "inbound sales" | receptionist | "appointment setter" | "ans…" at bounding box center [337, 92] width 224 height 10
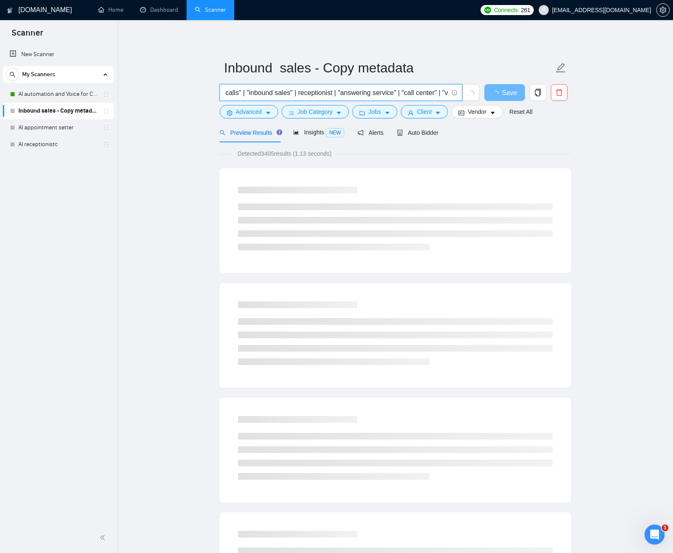
scroll to position [0, 261]
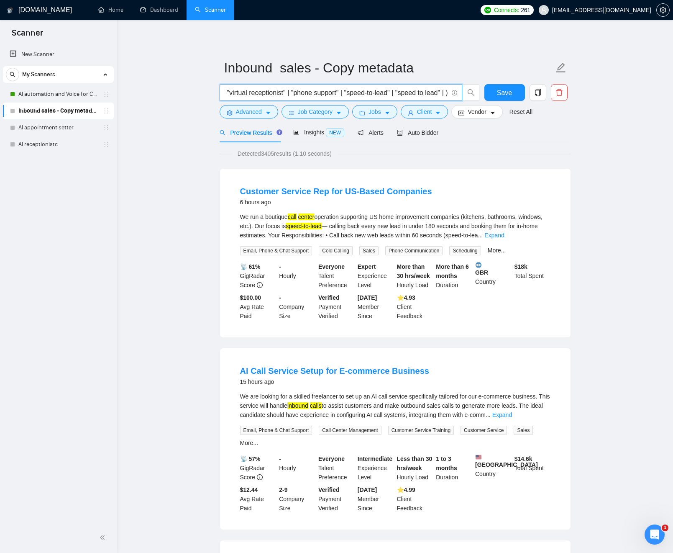
paste input "AI Call Service"
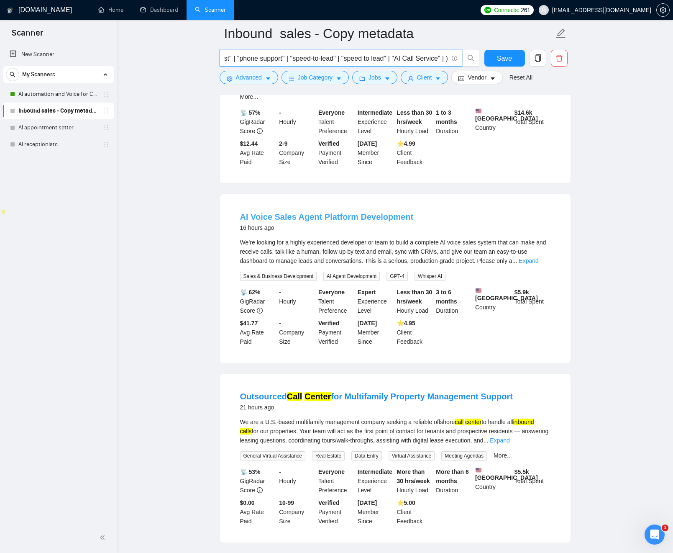
scroll to position [0, 0]
copy link "AI Voice Sales"
drag, startPoint x: 241, startPoint y: 224, endPoint x: 293, endPoint y: 222, distance: 51.9
click at [294, 221] on li "AI Voice Sales Agent Platform Development 16 hours ago We’re looking for a high…" at bounding box center [395, 278] width 331 height 149
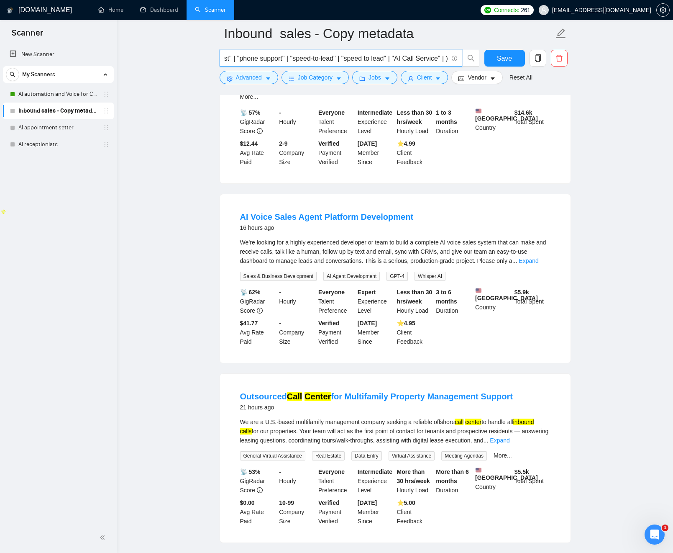
drag, startPoint x: 432, startPoint y: 58, endPoint x: 445, endPoint y: 61, distance: 12.9
click at [484, 57] on div "("inbound calls" | "inbound sales" | receptionist | "answering service" | "call…" at bounding box center [394, 60] width 352 height 21
click at [427, 57] on input "("inbound calls" | "inbound sales" | receptionist | "answering service" | "call…" at bounding box center [337, 58] width 224 height 10
click at [445, 58] on input "("inbound calls" | "inbound sales" | receptionist | "answering service" | "call…" at bounding box center [337, 58] width 224 height 10
paste input "AI Voice Sales"
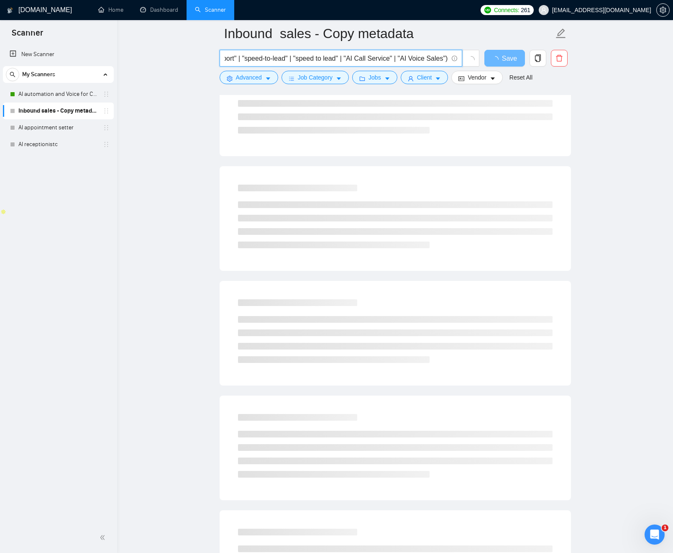
scroll to position [0, 368]
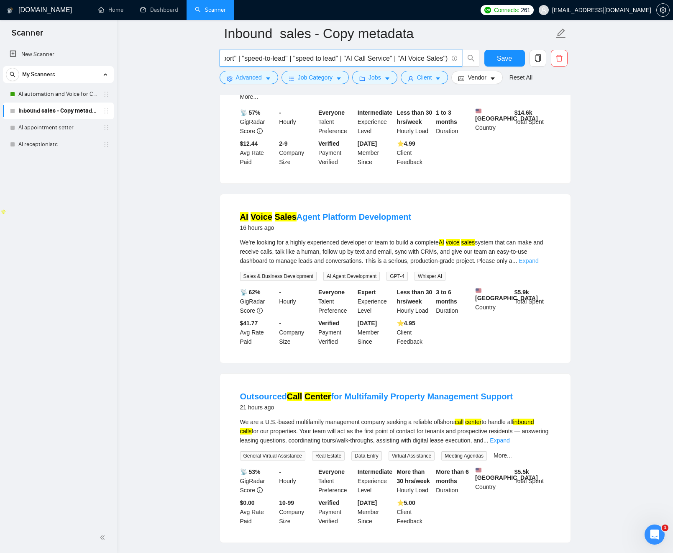
type input "("inbound calls" | "inbound sales" | receptionist | "answering service" | "call…"
click at [535, 264] on link "Expand" at bounding box center [529, 260] width 20 height 7
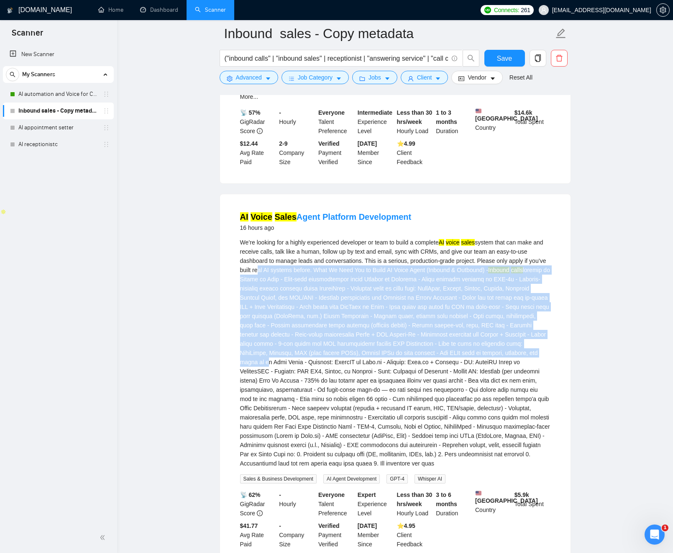
drag, startPoint x: 399, startPoint y: 366, endPoint x: 398, endPoint y: 339, distance: 26.8
click at [279, 278] on div "We’re looking for a highly experienced developer or team to build a complete AI…" at bounding box center [395, 353] width 311 height 230
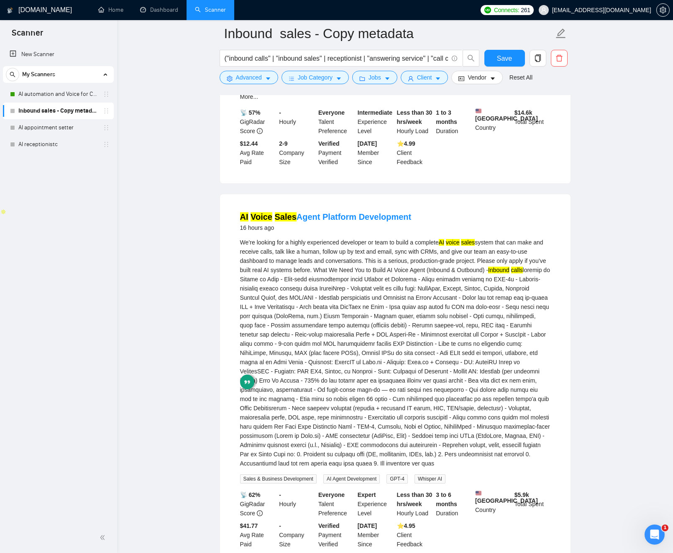
click at [446, 356] on div "We’re looking for a highly experienced developer or team to build a complete AI…" at bounding box center [395, 353] width 311 height 230
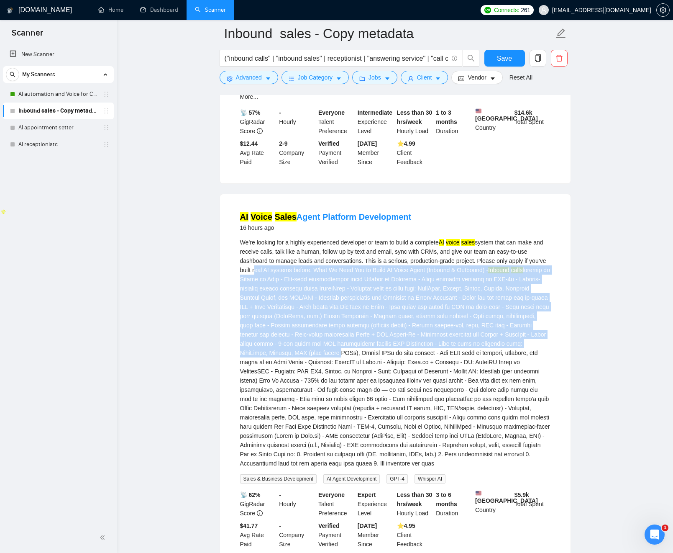
drag, startPoint x: 445, startPoint y: 355, endPoint x: 297, endPoint y: 289, distance: 162.3
click at [281, 276] on div "We’re looking for a highly experienced developer or team to build a complete AI…" at bounding box center [395, 353] width 311 height 230
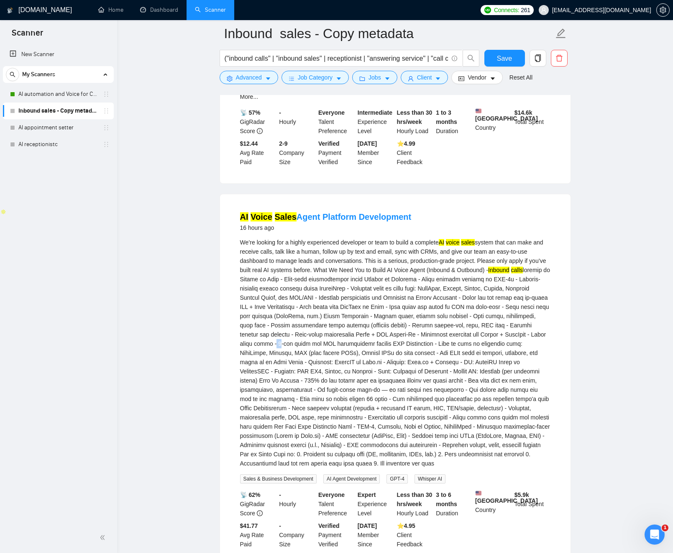
drag, startPoint x: 412, startPoint y: 352, endPoint x: 407, endPoint y: 352, distance: 5.0
click at [411, 352] on div "We’re looking for a highly experienced developer or team to build a complete AI…" at bounding box center [395, 353] width 311 height 230
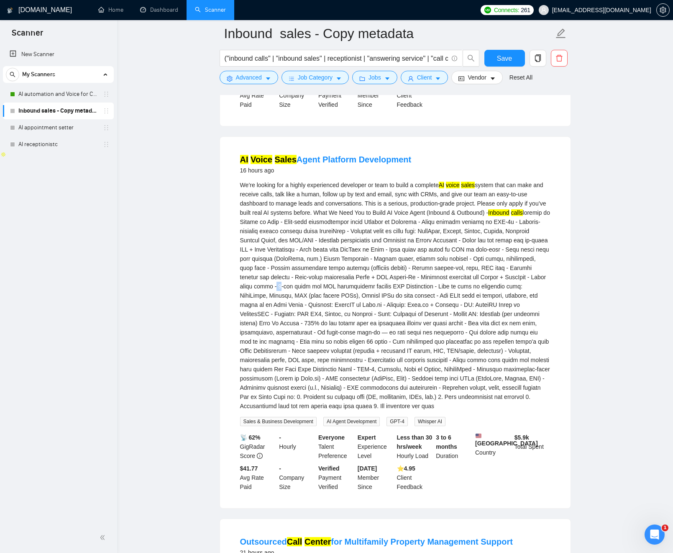
scroll to position [411, 0]
drag, startPoint x: 362, startPoint y: 306, endPoint x: 436, endPoint y: 409, distance: 126.3
click at [435, 409] on div "We’re looking for a highly experienced developer or team to build a complete AI…" at bounding box center [395, 295] width 311 height 230
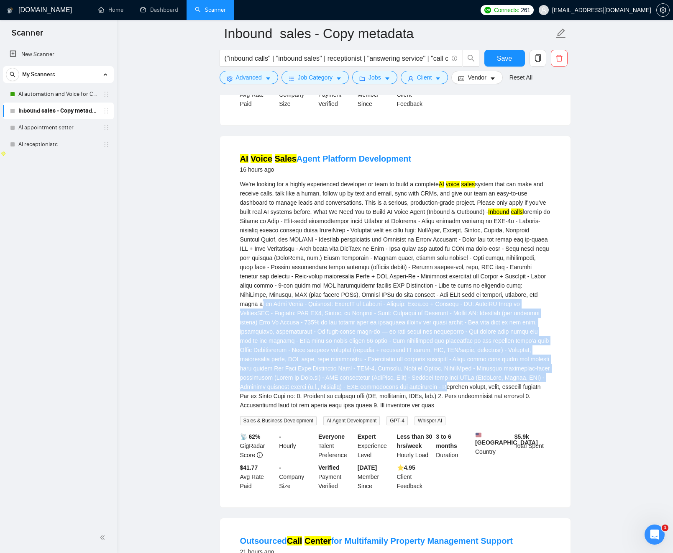
drag, startPoint x: 393, startPoint y: 312, endPoint x: 402, endPoint y: 401, distance: 89.2
click at [401, 401] on div "We’re looking for a highly experienced developer or team to build a complete AI…" at bounding box center [395, 295] width 311 height 230
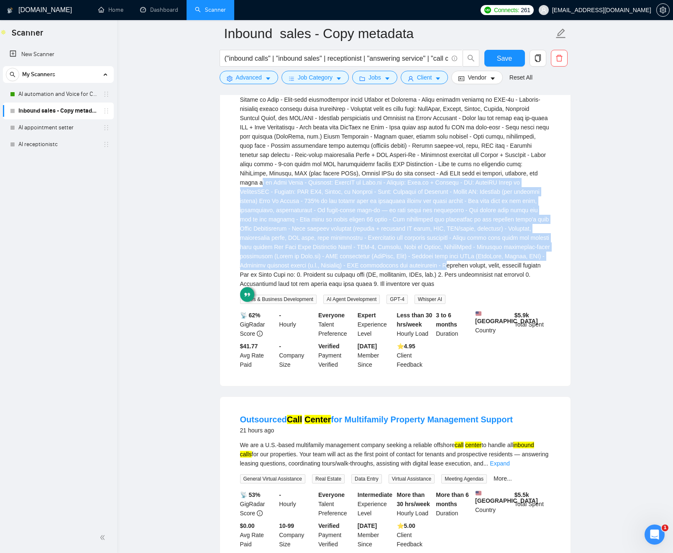
scroll to position [578, 0]
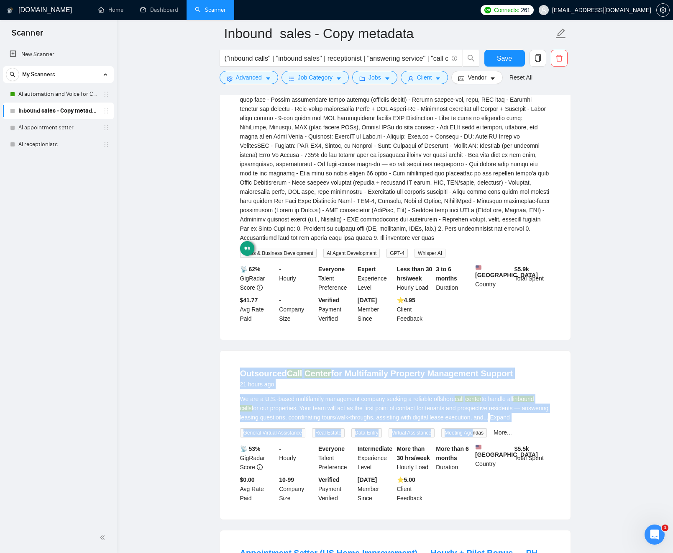
drag, startPoint x: 254, startPoint y: 389, endPoint x: 481, endPoint y: 450, distance: 235.1
click at [485, 455] on li "Outsourced Call Center for Multifamily Property Management Support 21 hours ago…" at bounding box center [395, 435] width 331 height 149
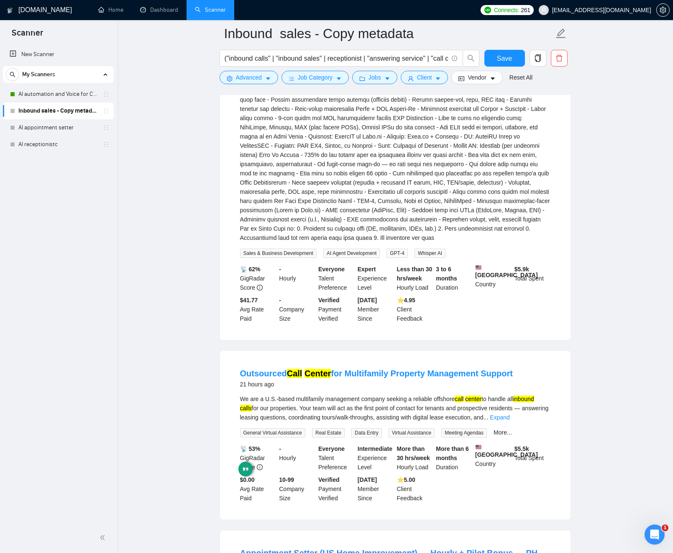
click at [431, 422] on div "We are a U.S.-based multifamily management company seeking a reliable offshore …" at bounding box center [395, 408] width 311 height 28
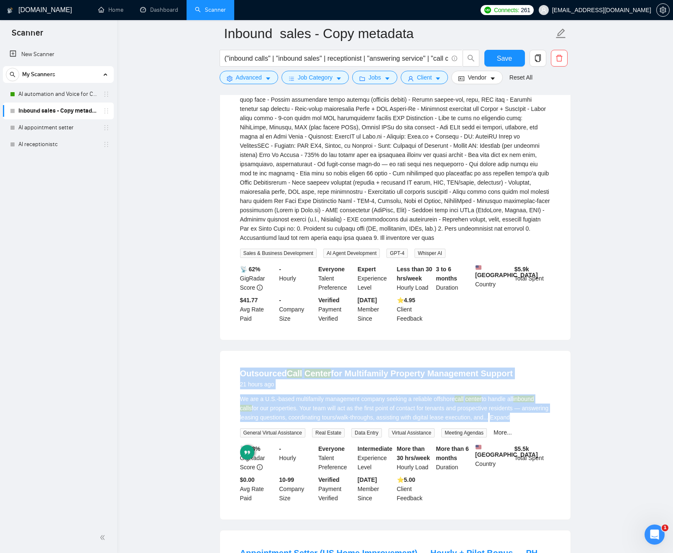
drag, startPoint x: 431, startPoint y: 434, endPoint x: 429, endPoint y: 373, distance: 61.1
click at [428, 374] on div "Outsourced Call Center for Multifamily Property Management Support 21 hours ago…" at bounding box center [395, 435] width 351 height 169
click at [375, 414] on li "Outsourced Call Center for Multifamily Property Management Support 21 hours ago…" at bounding box center [395, 435] width 331 height 149
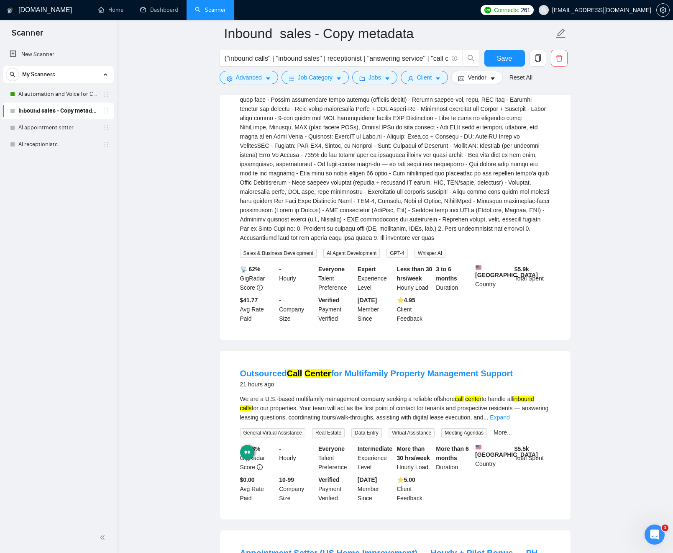
click at [426, 415] on div "We are a U.S.-based multifamily management company seeking a reliable offshore …" at bounding box center [395, 408] width 311 height 28
click at [510, 421] on link "Expand" at bounding box center [500, 417] width 20 height 7
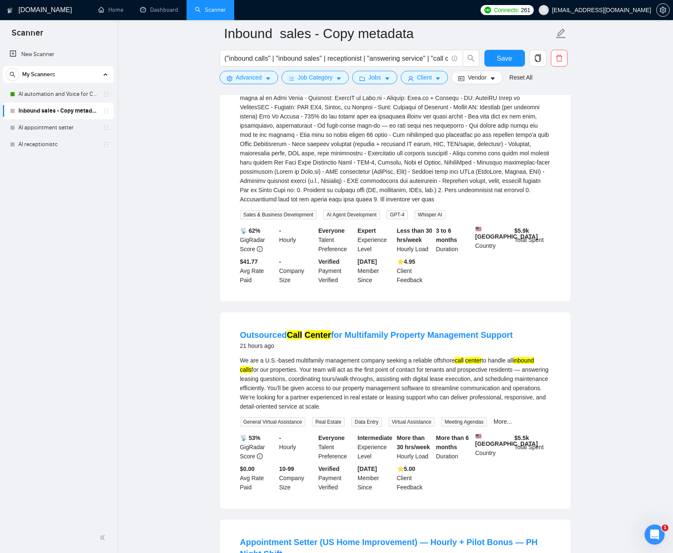
scroll to position [617, 0]
click at [354, 411] on div "We are a U.S.-based multifamily management company seeking a reliable offshore …" at bounding box center [395, 382] width 311 height 55
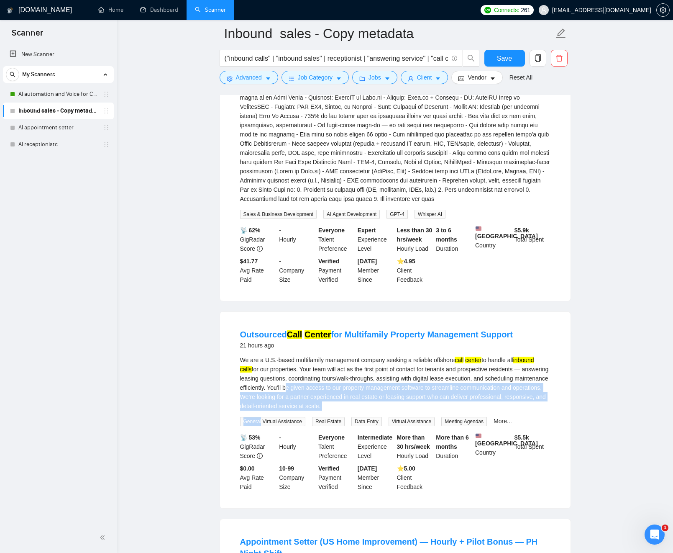
drag, startPoint x: 354, startPoint y: 411, endPoint x: 437, endPoint y: 429, distance: 85.2
click at [445, 426] on div "We are a U.S.-based multifamily management company seeking a reliable offshore …" at bounding box center [395, 390] width 311 height 71
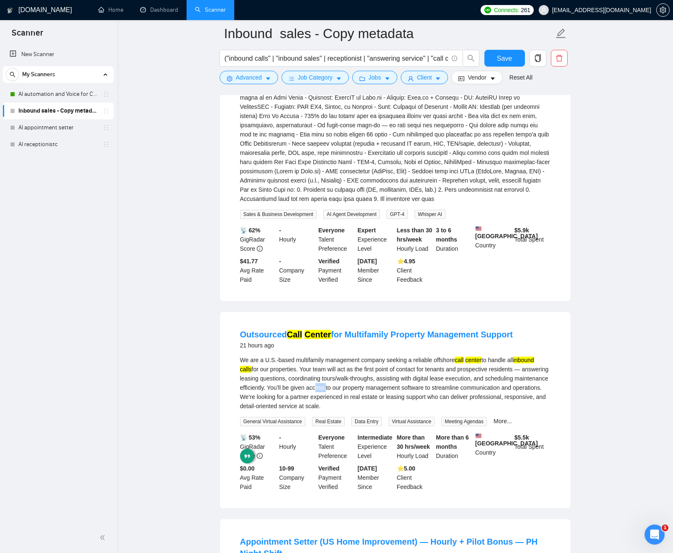
click at [384, 409] on div "We are a U.S.-based multifamily management company seeking a reliable offshore …" at bounding box center [395, 382] width 311 height 55
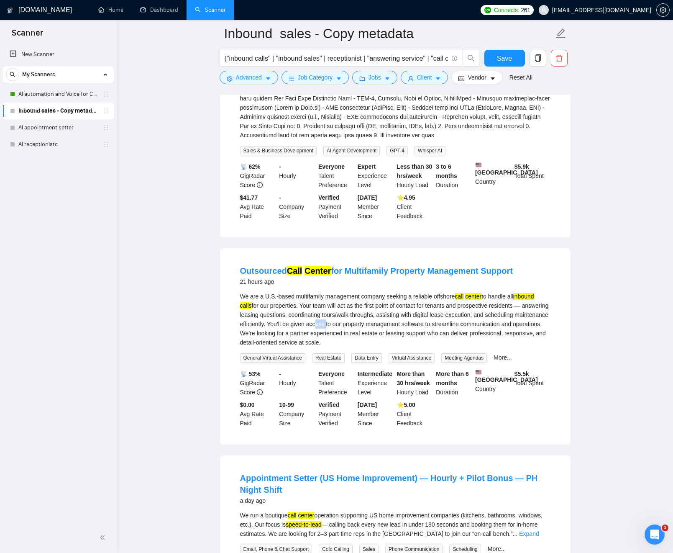
scroll to position [683, 0]
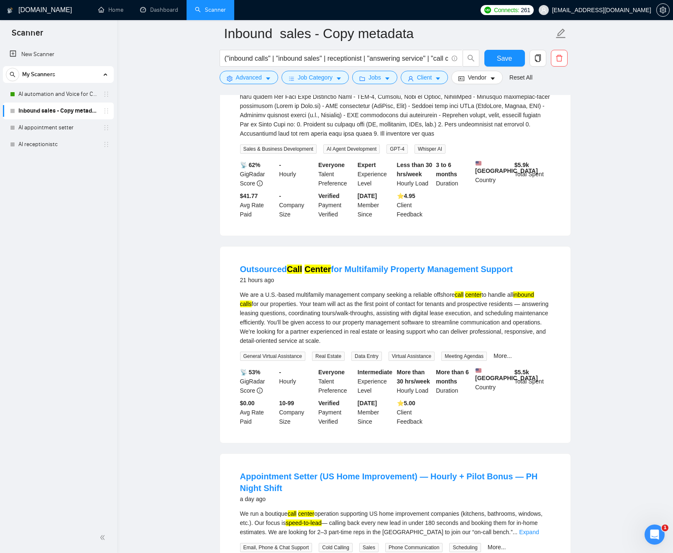
click at [451, 314] on div "We are a U.S.-based multifamily management company seeking a reliable offshore …" at bounding box center [395, 317] width 311 height 55
copy div "offshore"
click at [261, 72] on button "Advanced" at bounding box center [249, 77] width 59 height 13
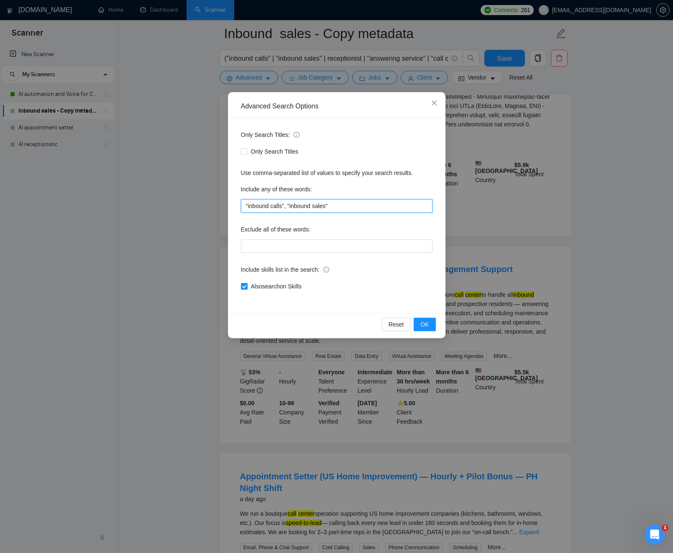
click at [352, 206] on input ""inbound calls", "inbound sales"" at bounding box center [337, 205] width 192 height 13
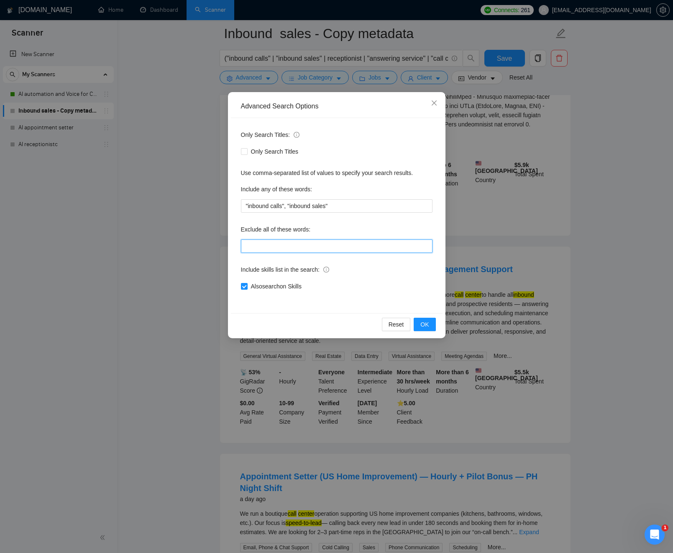
click at [303, 241] on input "text" at bounding box center [337, 245] width 192 height 13
paste input "offshore"
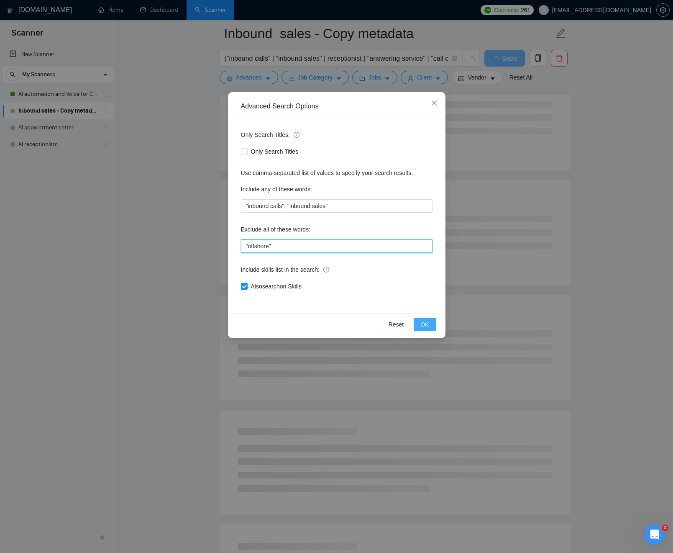
type input ""offshore""
click at [426, 326] on span "OK" at bounding box center [425, 324] width 8 height 9
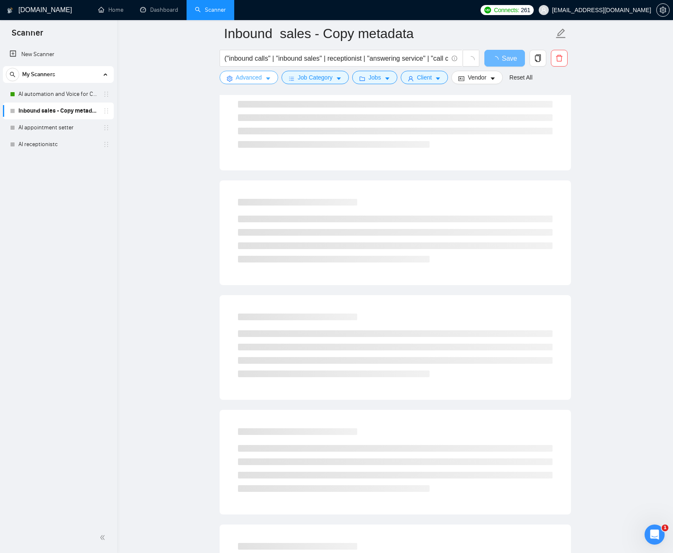
scroll to position [683, 0]
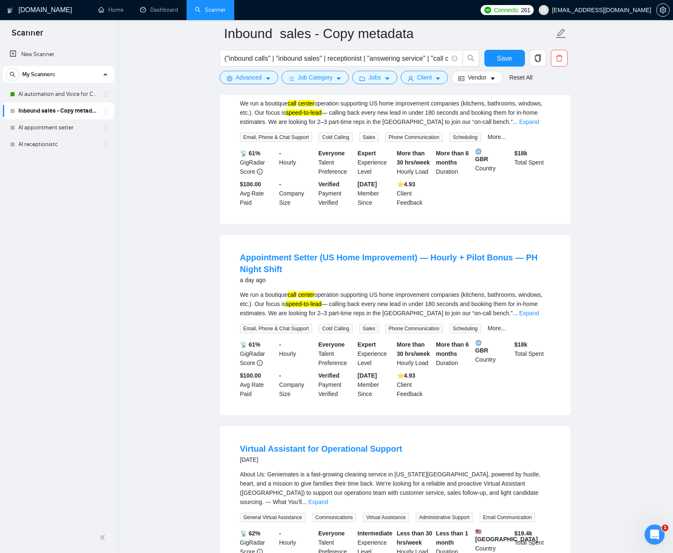
click at [291, 317] on div "We run a boutique call center operation supporting US home improvement companie…" at bounding box center [395, 304] width 311 height 28
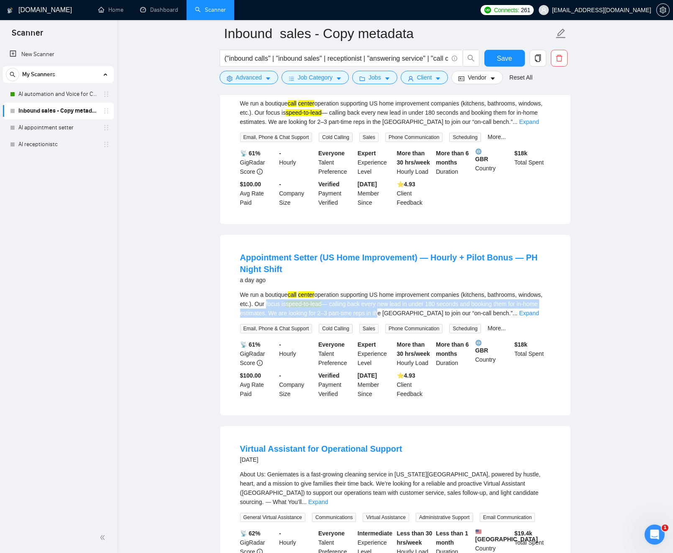
drag, startPoint x: 307, startPoint y: 316, endPoint x: 413, endPoint y: 322, distance: 106.1
click at [414, 318] on div "We run a boutique call center operation supporting US home improvement companie…" at bounding box center [395, 304] width 311 height 28
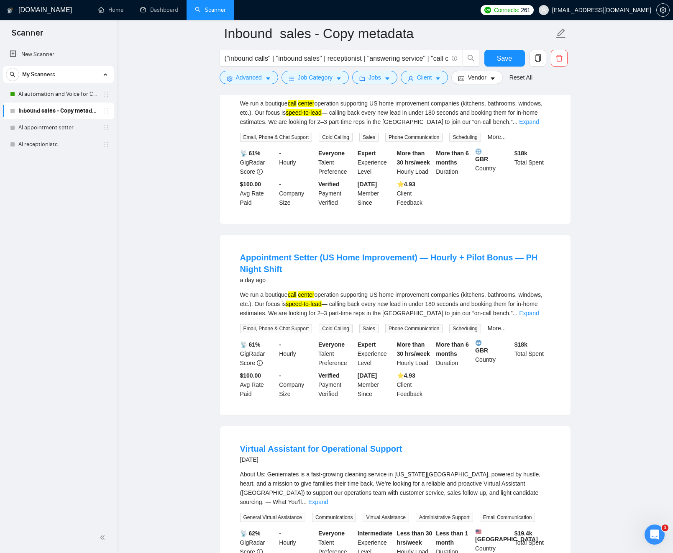
click at [371, 311] on div "We run a boutique call center operation supporting US home improvement companie…" at bounding box center [395, 304] width 311 height 28
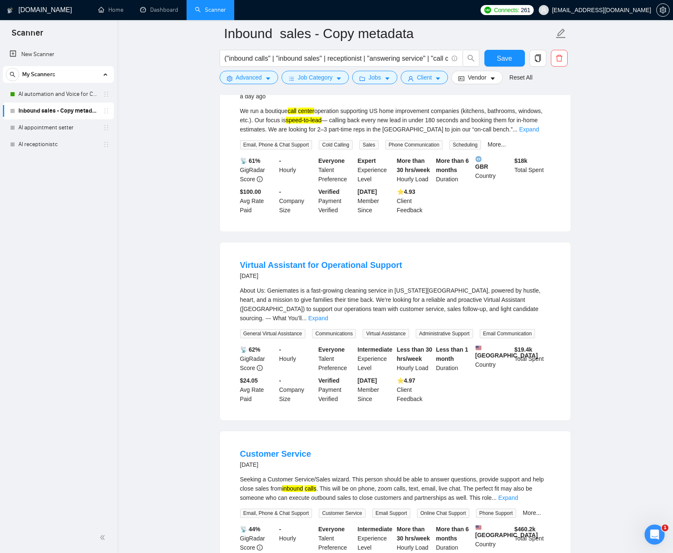
scroll to position [871, 0]
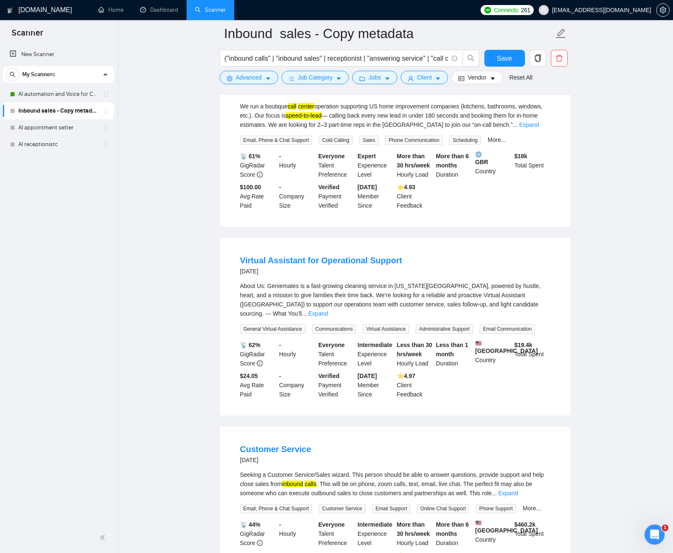
click at [328, 317] on link "Expand" at bounding box center [318, 313] width 20 height 7
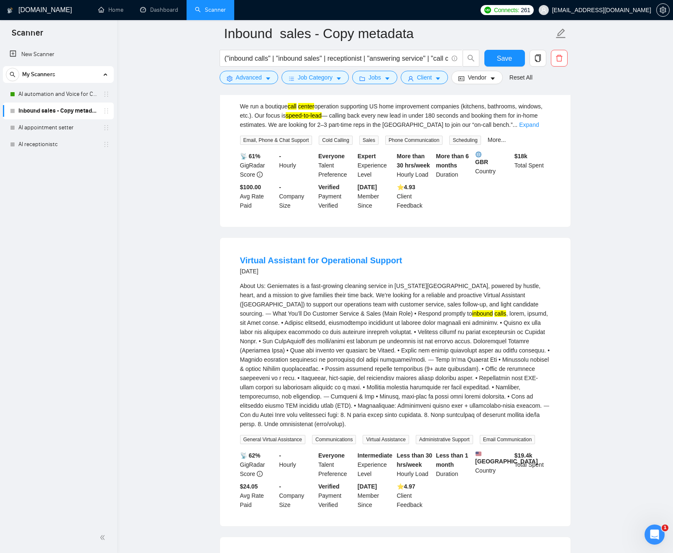
click at [326, 322] on div "About Us: Geniemates is a fast-growing cleaning service in New York City, power…" at bounding box center [395, 354] width 311 height 147
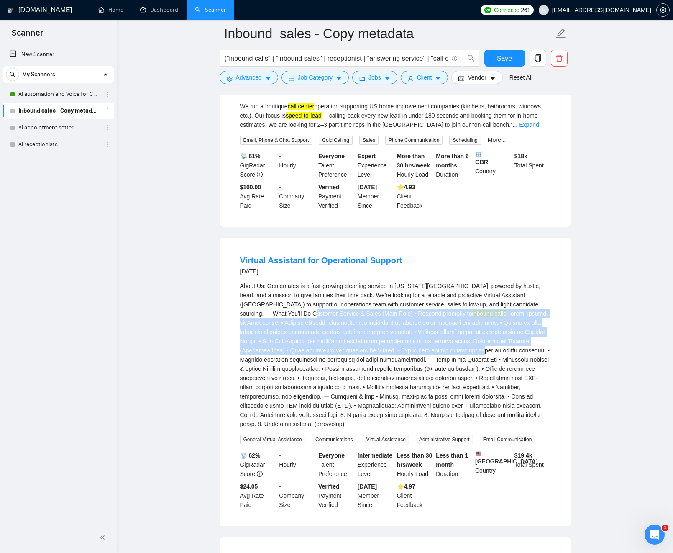
drag, startPoint x: 327, startPoint y: 322, endPoint x: 430, endPoint y: 360, distance: 109.6
click at [442, 361] on div "About Us: Geniemates is a fast-growing cleaning service in New York City, power…" at bounding box center [395, 354] width 311 height 147
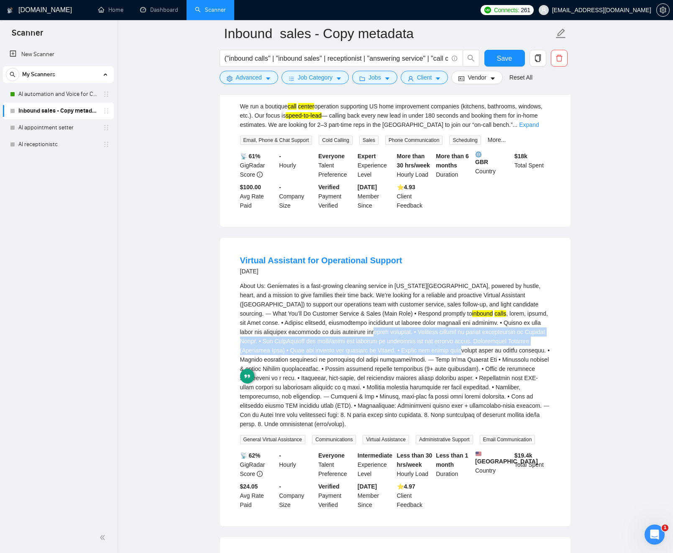
drag, startPoint x: 419, startPoint y: 360, endPoint x: 323, endPoint y: 344, distance: 96.8
click at [323, 344] on div "About Us: Geniemates is a fast-growing cleaning service in New York City, power…" at bounding box center [395, 354] width 311 height 147
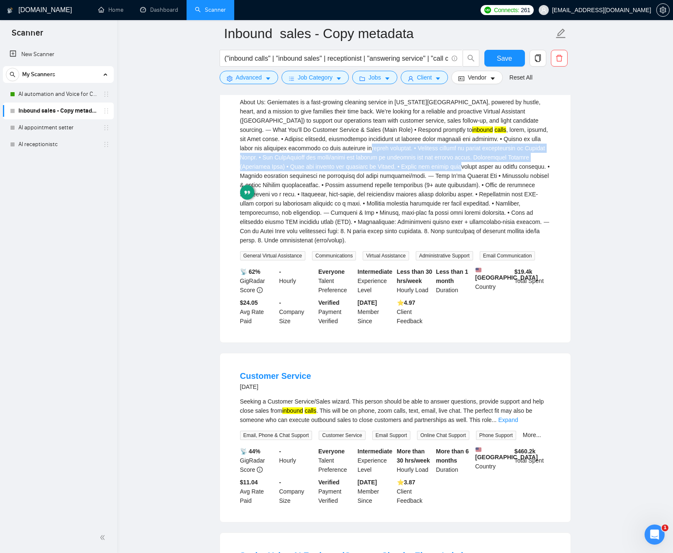
scroll to position [1087, 0]
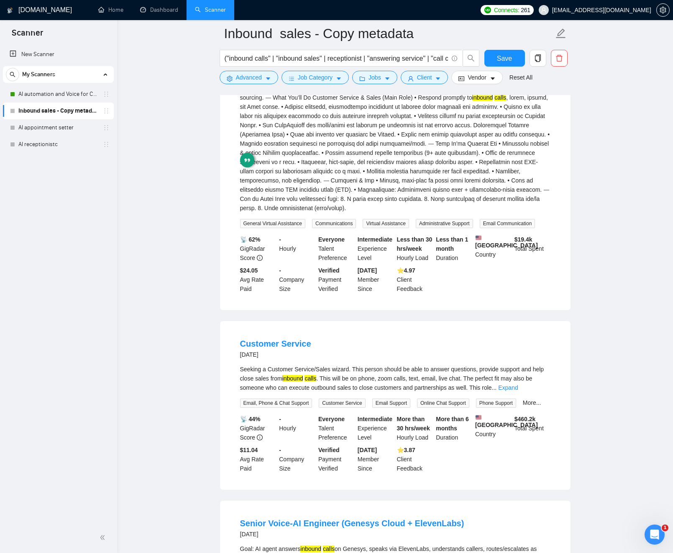
click at [518, 391] on link "Expand" at bounding box center [509, 387] width 20 height 7
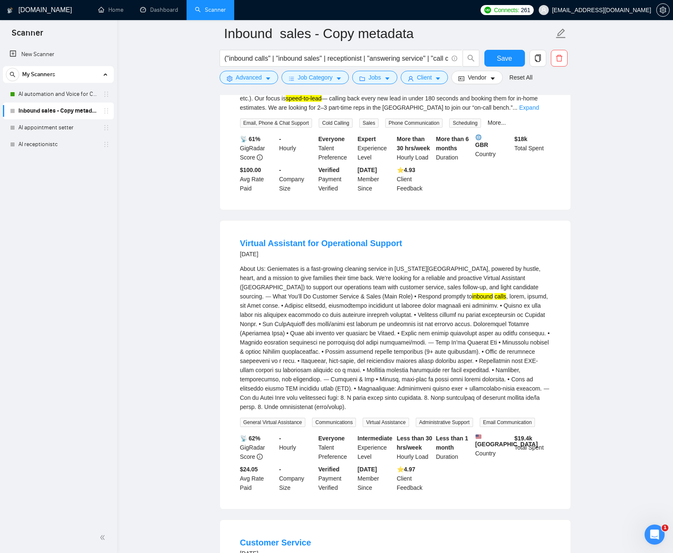
scroll to position [879, 0]
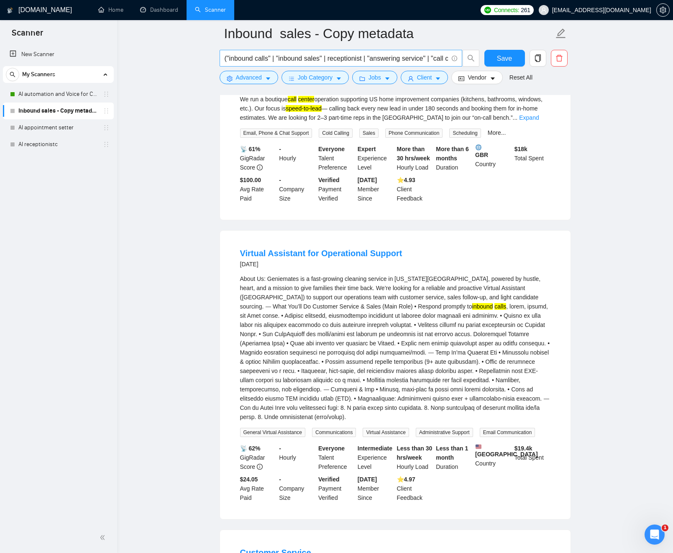
click at [265, 58] on input "("inbound calls" | "inbound sales" | receptionist | "answering service" | "call…" at bounding box center [337, 58] width 224 height 10
drag, startPoint x: 263, startPoint y: 58, endPoint x: 244, endPoint y: 57, distance: 18.8
click at [244, 57] on input "("inbound calls" | "inbound sales" | receptionist | "answering service" | "call…" at bounding box center [337, 58] width 224 height 10
type input "("inbound sales" | receptionist | "answering service" | "call center" | "virtua…"
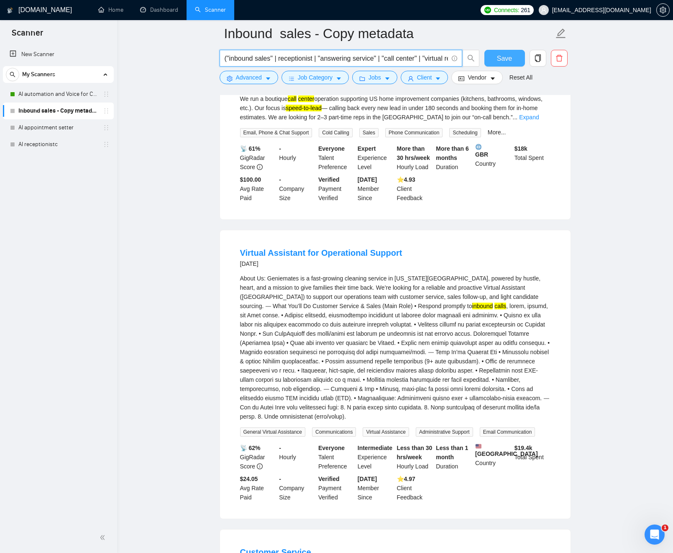
click at [498, 62] on span "Save" at bounding box center [504, 58] width 15 height 10
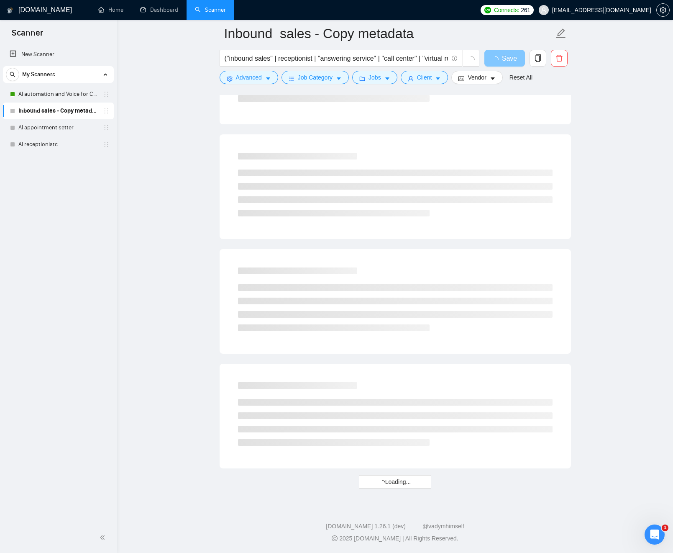
scroll to position [843, 0]
click at [361, 55] on input "("inbound sales" | receptionist | "answering service" | "call center" | "virtua…" at bounding box center [337, 58] width 224 height 10
drag, startPoint x: 409, startPoint y: 57, endPoint x: 500, endPoint y: 59, distance: 90.8
click at [501, 59] on div "("inbound sales" | receptionist | "answering service" | "call center" | "virtua…" at bounding box center [394, 60] width 352 height 21
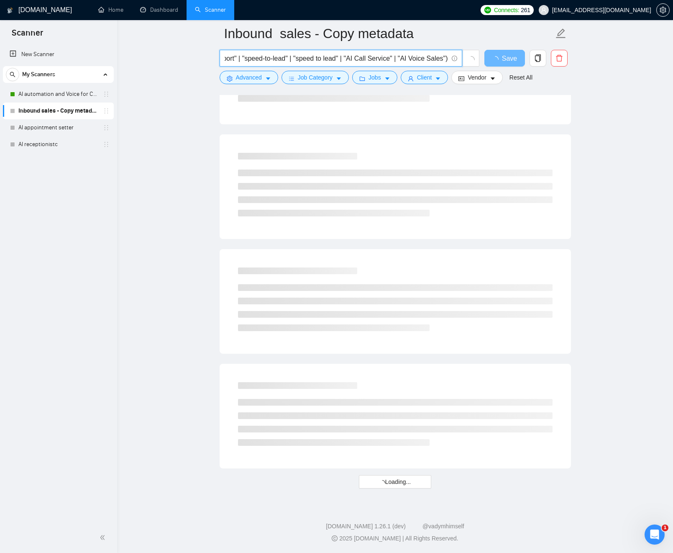
click at [421, 58] on input "("inbound sales" | receptionist | "answering service" | "call center" | "virtua…" at bounding box center [337, 58] width 224 height 10
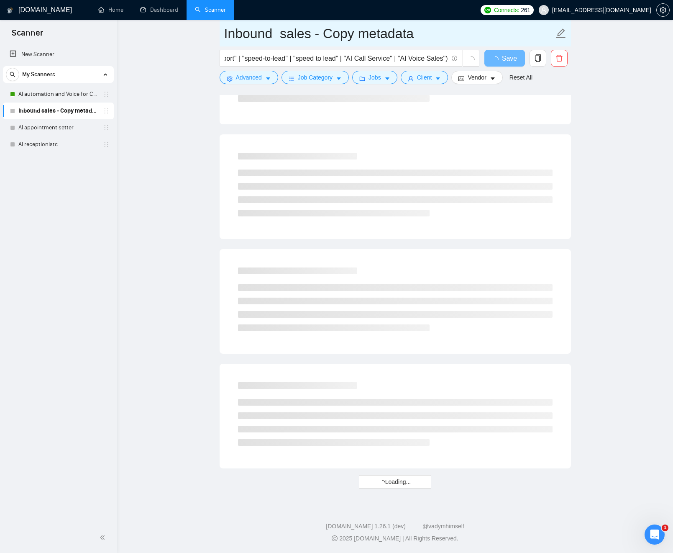
scroll to position [0, 0]
click at [435, 39] on input "Inbound sales - Copy metadata" at bounding box center [389, 33] width 330 height 21
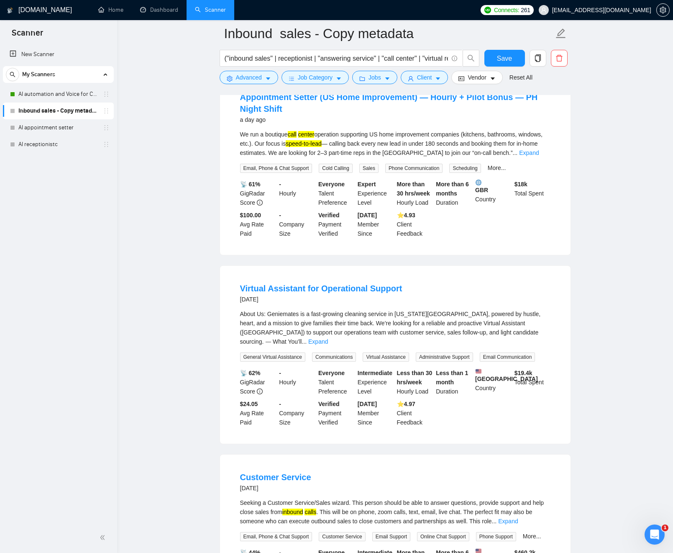
click at [427, 329] on div "About Us: Geniemates is a fast-growing cleaning service in New York City, power…" at bounding box center [395, 327] width 311 height 37
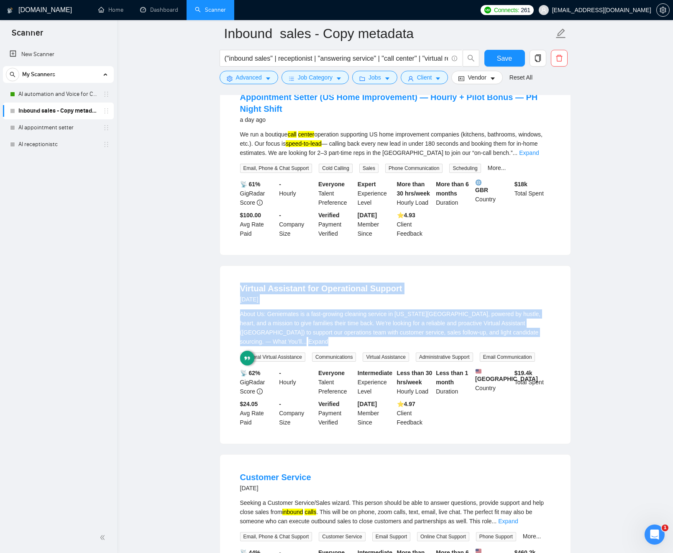
drag, startPoint x: 428, startPoint y: 329, endPoint x: 432, endPoint y: 263, distance: 65.8
click at [429, 263] on ul "Customer Service Rep for US-Based Companies 6 hours ago We run a boutique call …" at bounding box center [396, 259] width 352 height 1855
drag, startPoint x: 639, startPoint y: 319, endPoint x: 521, endPoint y: 309, distance: 118.8
click at [639, 319] on main "Inbound sales - Copy metadata ("inbound sales" | receptionist | "answering serv…" at bounding box center [395, 198] width 529 height 2017
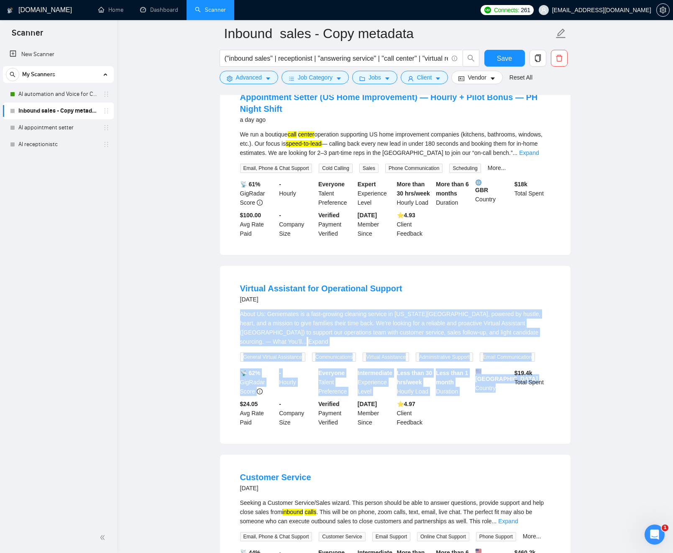
drag, startPoint x: 486, startPoint y: 354, endPoint x: 551, endPoint y: 411, distance: 87.5
click at [531, 429] on li "Virtual Assistant for Operational Support 2 days ago About Us: Geniemates is a …" at bounding box center [395, 355] width 331 height 158
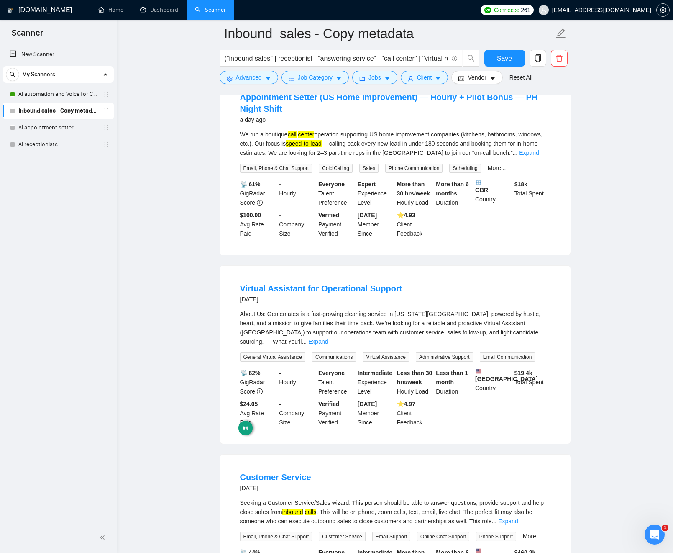
drag, startPoint x: 612, startPoint y: 373, endPoint x: 583, endPoint y: 357, distance: 33.3
click at [609, 370] on main "Inbound sales - Copy metadata ("inbound sales" | receptionist | "answering serv…" at bounding box center [395, 198] width 529 height 2017
drag, startPoint x: 542, startPoint y: 342, endPoint x: 517, endPoint y: 348, distance: 25.9
click at [328, 342] on link "Expand" at bounding box center [318, 341] width 20 height 7
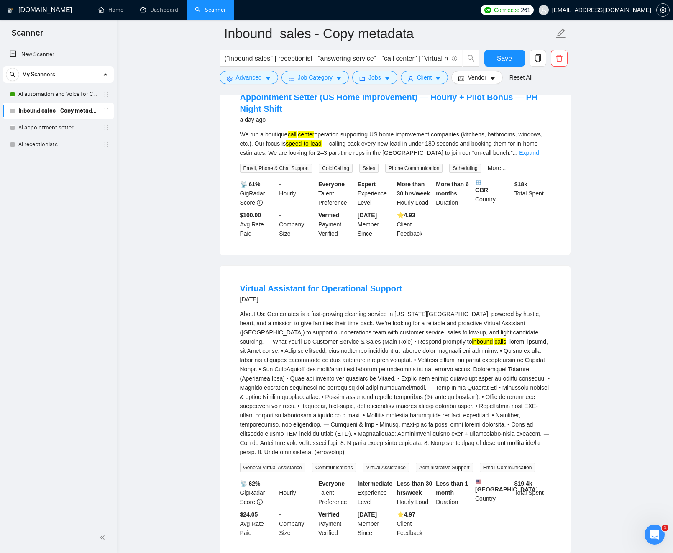
click at [421, 396] on div "About Us: Geniemates is a fast-growing cleaning service in New York City, power…" at bounding box center [395, 382] width 311 height 147
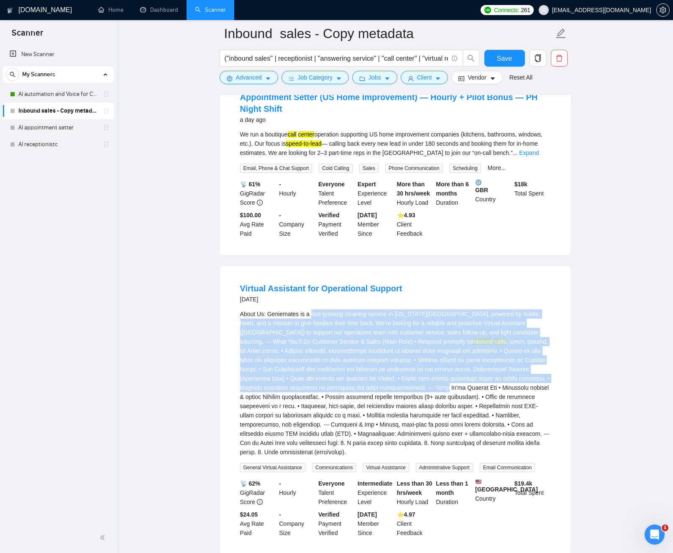
drag, startPoint x: 420, startPoint y: 394, endPoint x: 323, endPoint y: 334, distance: 113.7
click at [313, 324] on div "About Us: Geniemates is a fast-growing cleaning service in New York City, power…" at bounding box center [395, 382] width 311 height 147
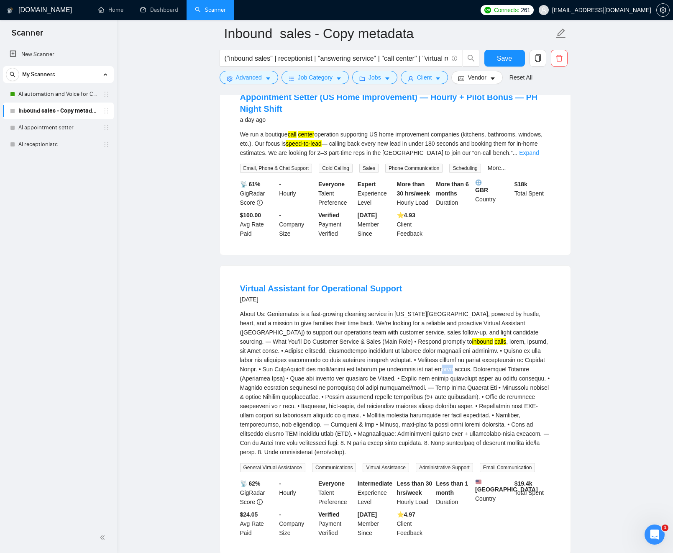
drag, startPoint x: 413, startPoint y: 380, endPoint x: 406, endPoint y: 378, distance: 7.7
click at [412, 379] on div "About Us: Geniemates is a fast-growing cleaning service in New York City, power…" at bounding box center [395, 382] width 311 height 147
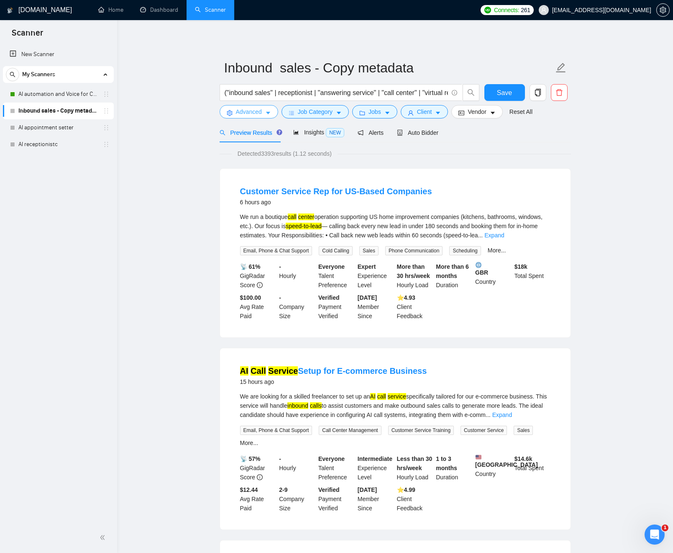
click at [257, 112] on span "Advanced" at bounding box center [249, 111] width 26 height 9
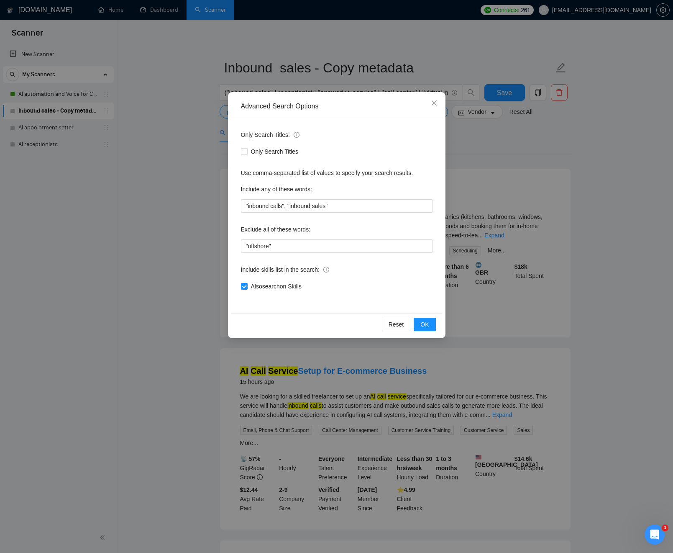
click at [183, 259] on div "Advanced Search Options Only Search Titles: Only Search Titles Use comma-separa…" at bounding box center [336, 276] width 673 height 553
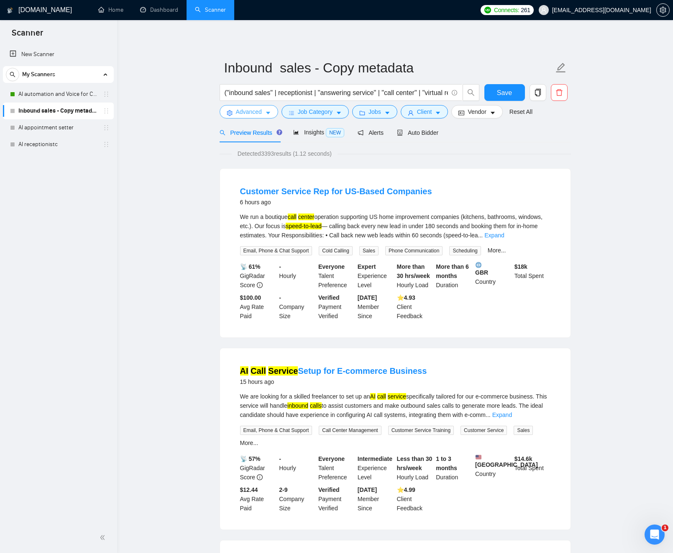
click at [257, 109] on span "Advanced" at bounding box center [249, 111] width 26 height 9
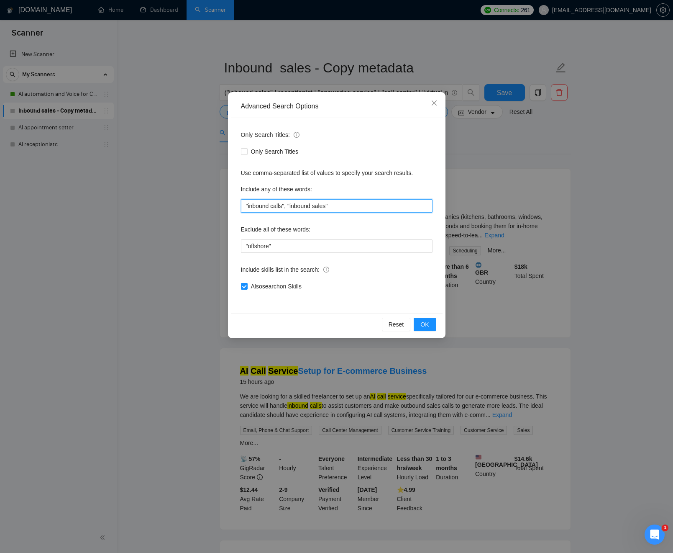
drag, startPoint x: 288, startPoint y: 205, endPoint x: 218, endPoint y: 199, distance: 69.7
click at [218, 199] on div "Advanced Search Options Only Search Titles: Only Search Titles Use comma-separa…" at bounding box center [336, 276] width 673 height 553
type input ""inbound sales""
click at [431, 326] on button "OK" at bounding box center [425, 324] width 22 height 13
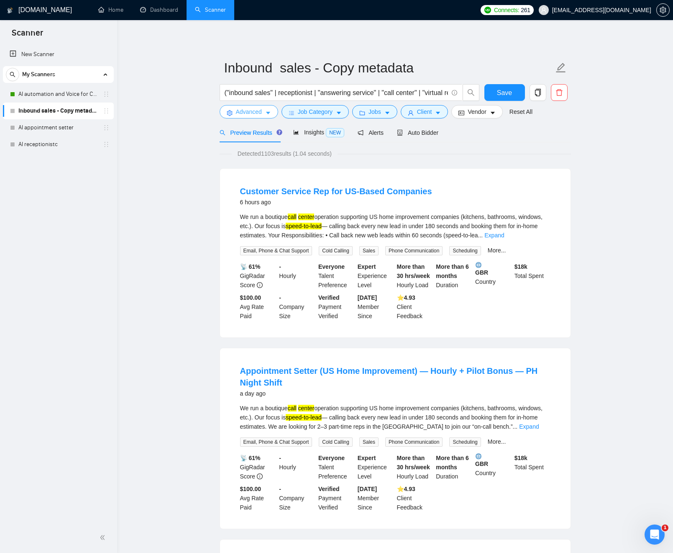
click at [249, 112] on span "Advanced" at bounding box center [249, 111] width 26 height 9
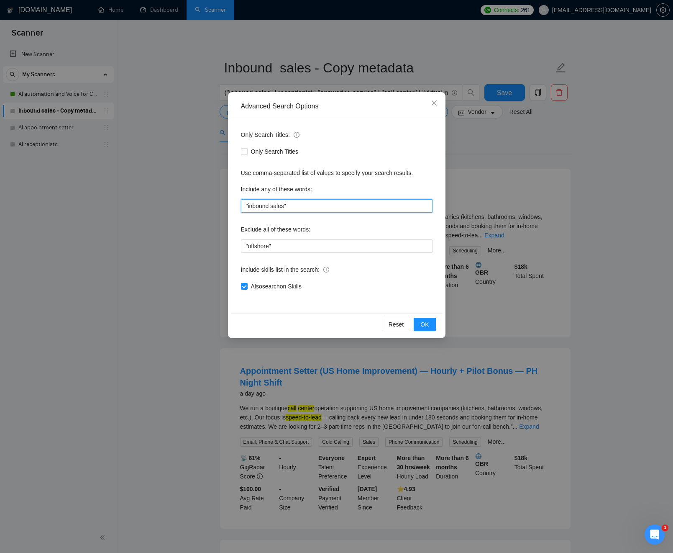
click at [305, 206] on input ""inbound sales"" at bounding box center [337, 205] width 192 height 13
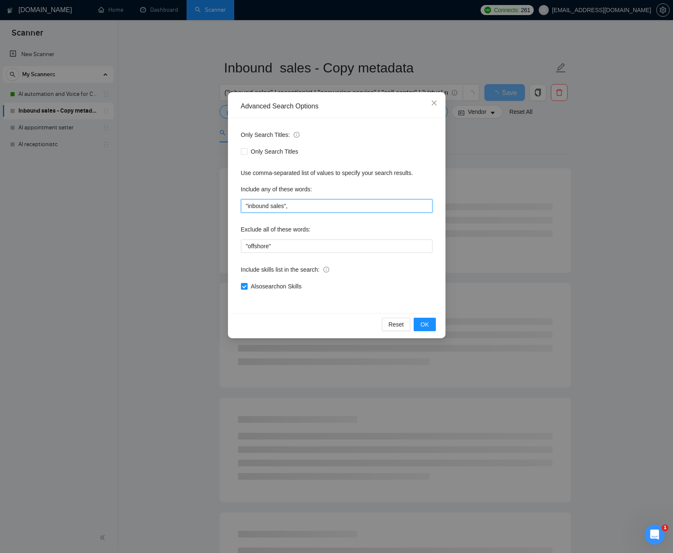
paste input "Pitch and Mix meetup"
paste input ""inbound sales","
type input ""inbound sales", "inbound calls""
click at [433, 326] on button "OK" at bounding box center [425, 324] width 22 height 13
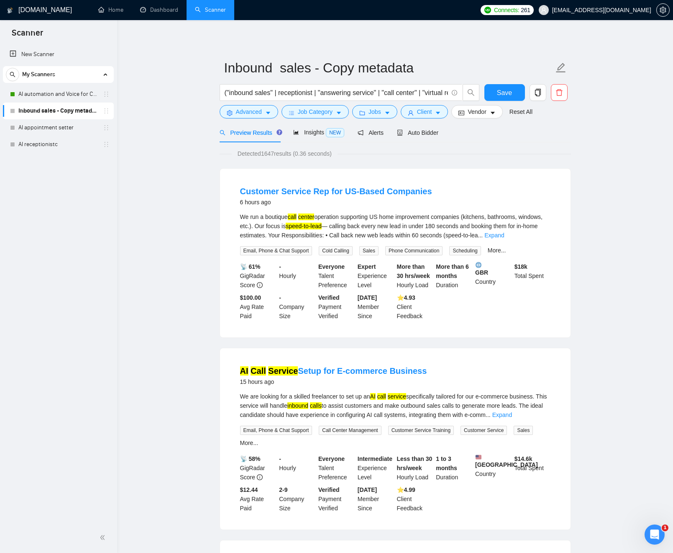
click at [376, 398] on mark "AI" at bounding box center [372, 396] width 5 height 7
drag, startPoint x: 380, startPoint y: 397, endPoint x: 400, endPoint y: 395, distance: 19.8
click at [401, 395] on div "We are looking for a skilled freelancer to set up an AI call service specifical…" at bounding box center [395, 406] width 311 height 28
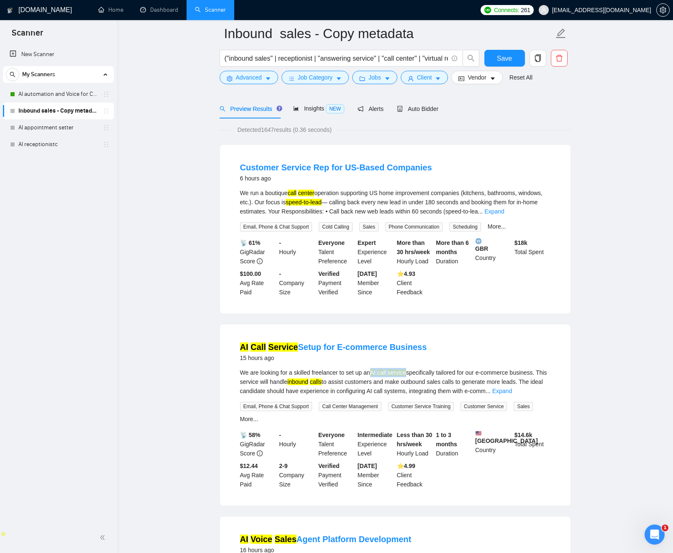
scroll to position [46, 0]
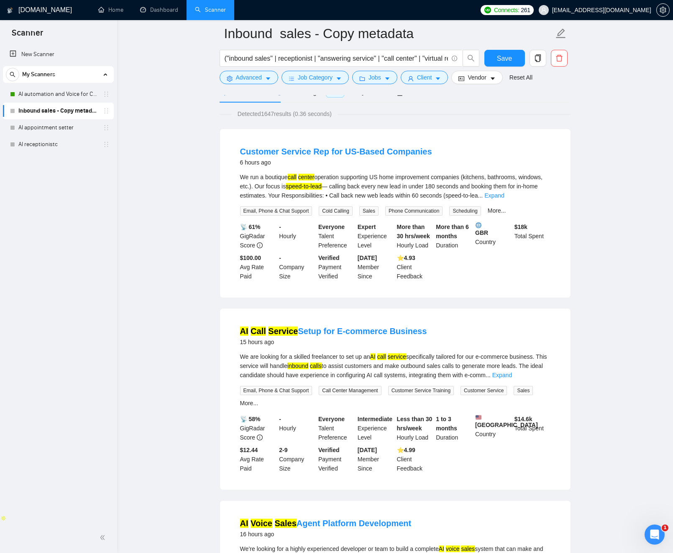
click at [512, 375] on link "Expand" at bounding box center [503, 375] width 20 height 7
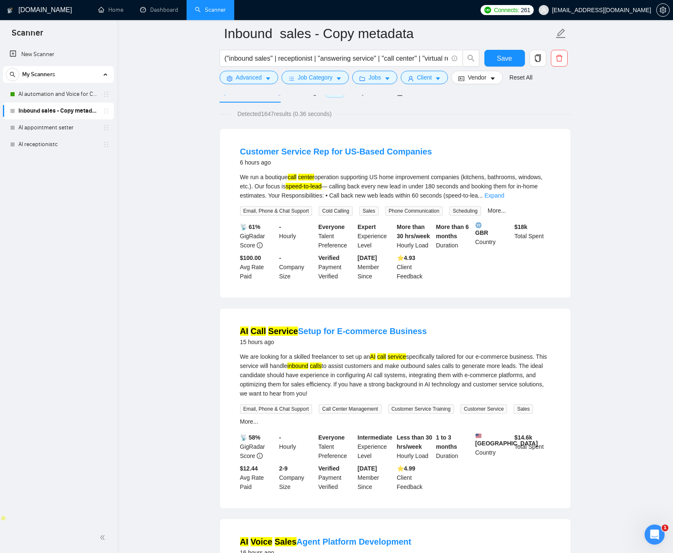
click at [362, 371] on div "We are looking for a skilled freelancer to set up an AI call service specifical…" at bounding box center [395, 375] width 311 height 46
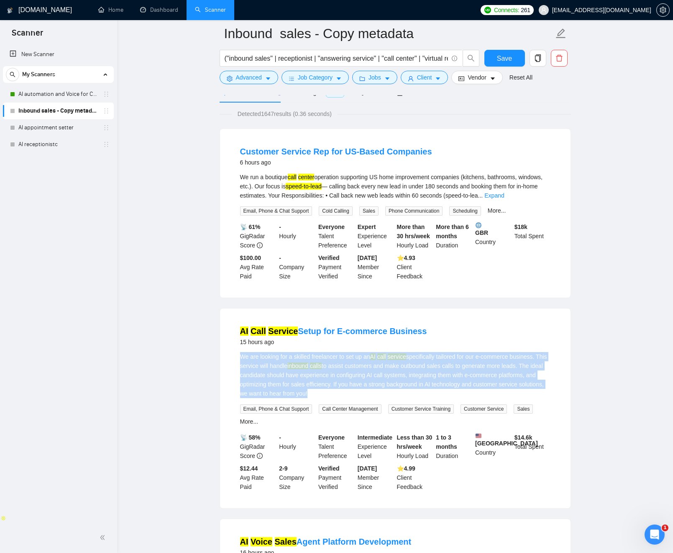
click at [362, 371] on div "We are looking for a skilled freelancer to set up an AI call service specifical…" at bounding box center [395, 375] width 311 height 46
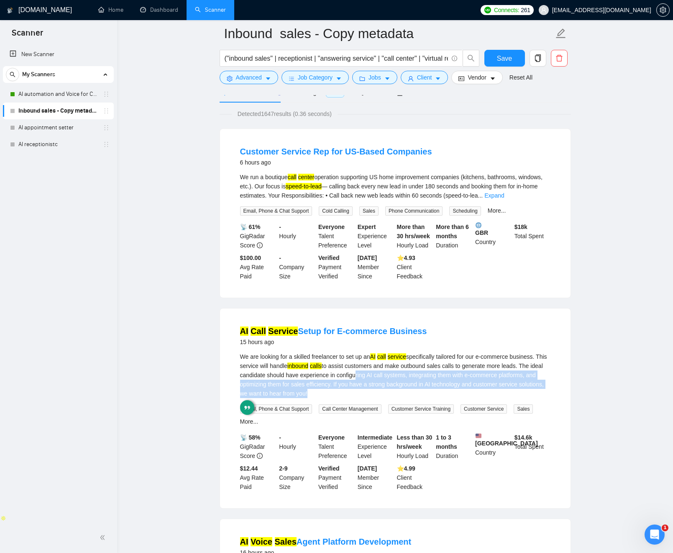
click at [383, 371] on div "We are looking for a skilled freelancer to set up an AI call service specifical…" at bounding box center [395, 375] width 311 height 46
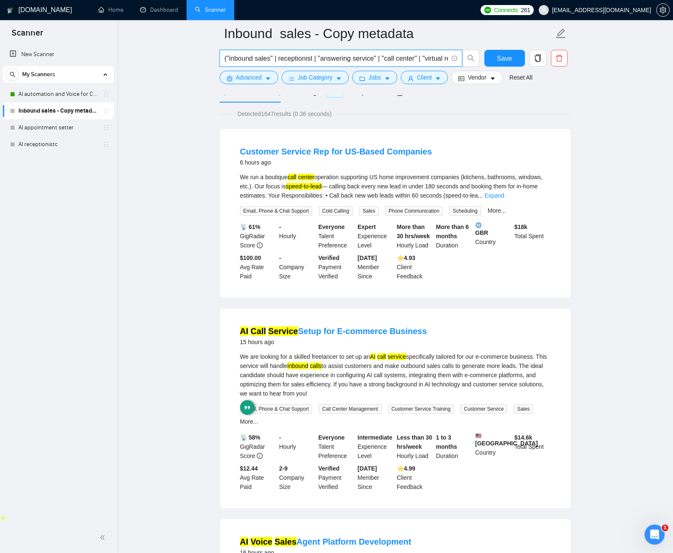
click at [370, 54] on input "("inbound sales" | receptionist | "answering service" | "call center" | "virtua…" at bounding box center [337, 58] width 224 height 10
drag, startPoint x: 355, startPoint y: 59, endPoint x: 432, endPoint y: 63, distance: 77.1
click at [478, 65] on span "("inbound sales" | receptionist | "answering service" | "call center" | "virtua…" at bounding box center [350, 58] width 260 height 17
click at [390, 57] on input "("inbound sales" | receptionist | "answering service" | "call center" | "virtua…" at bounding box center [337, 58] width 224 height 10
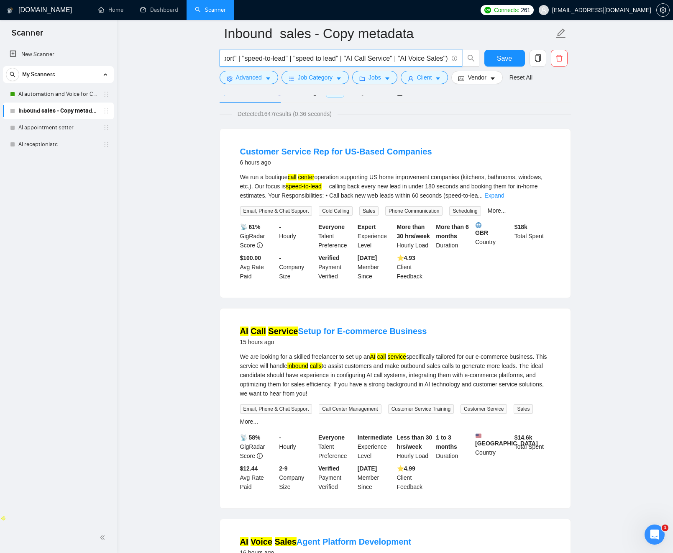
scroll to position [0, 84]
drag, startPoint x: 250, startPoint y: 51, endPoint x: 185, endPoint y: 48, distance: 65.0
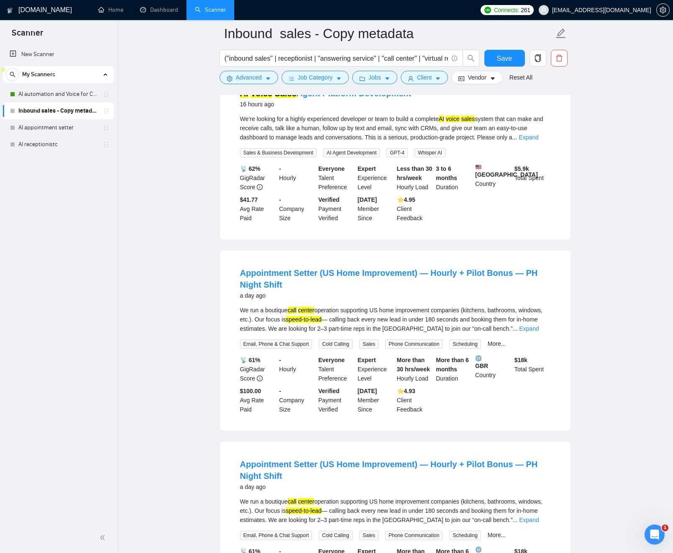
scroll to position [599, 0]
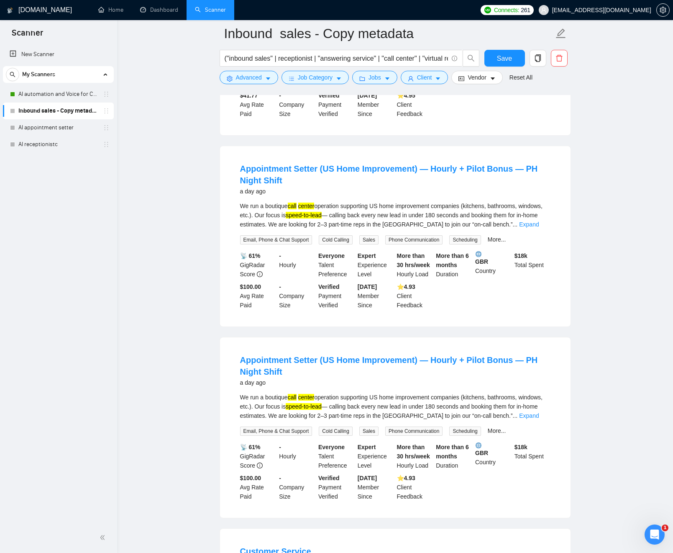
click at [288, 219] on div "We run a boutique call center operation supporting US home improvement companie…" at bounding box center [395, 215] width 311 height 28
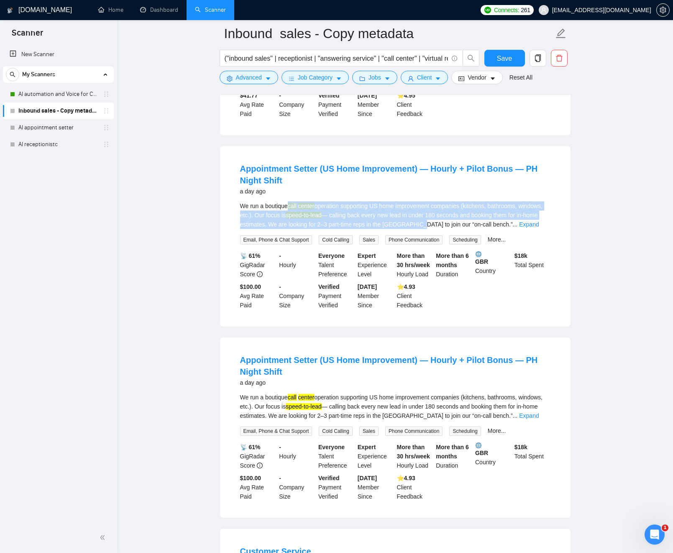
drag, startPoint x: 289, startPoint y: 219, endPoint x: 341, endPoint y: 226, distance: 52.4
click at [431, 229] on div "We run a boutique call center operation supporting US home improvement companie…" at bounding box center [395, 215] width 311 height 28
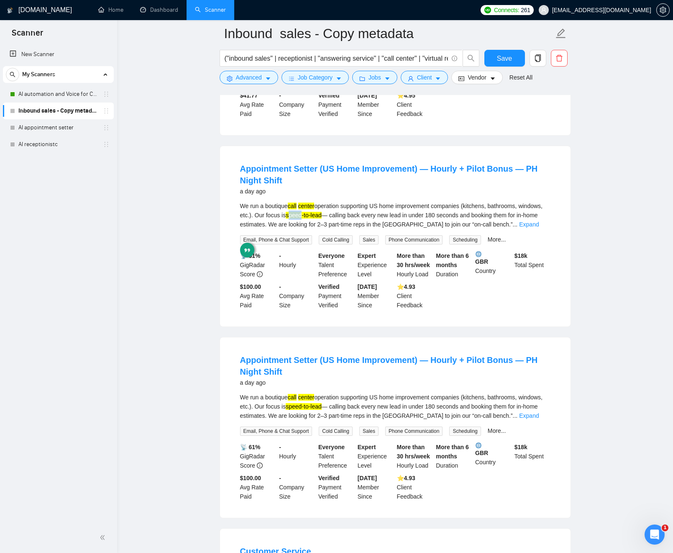
click at [320, 218] on mark "speed-to-lead" at bounding box center [304, 215] width 36 height 7
click at [308, 209] on mark "center" at bounding box center [306, 206] width 16 height 7
drag, startPoint x: 308, startPoint y: 218, endPoint x: 298, endPoint y: 219, distance: 10.5
click at [298, 218] on div "We run a boutique call center operation supporting US home improvement companie…" at bounding box center [395, 215] width 311 height 28
click at [539, 228] on link "Expand" at bounding box center [529, 224] width 20 height 7
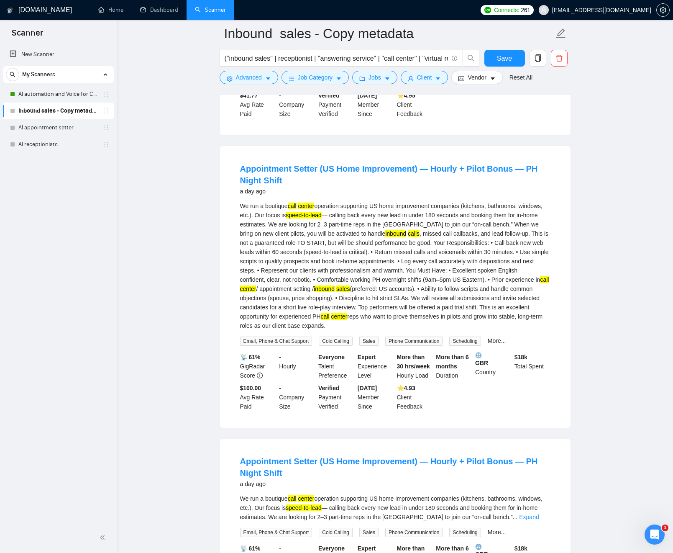
click at [406, 237] on mark "inbound" at bounding box center [395, 233] width 21 height 7
drag, startPoint x: 421, startPoint y: 244, endPoint x: 433, endPoint y: 244, distance: 12.1
click at [433, 244] on div "We run a boutique call center operation supporting US home improvement companie…" at bounding box center [395, 265] width 311 height 129
click at [283, 301] on div "We run a boutique call center operation supporting US home improvement companie…" at bounding box center [395, 265] width 311 height 129
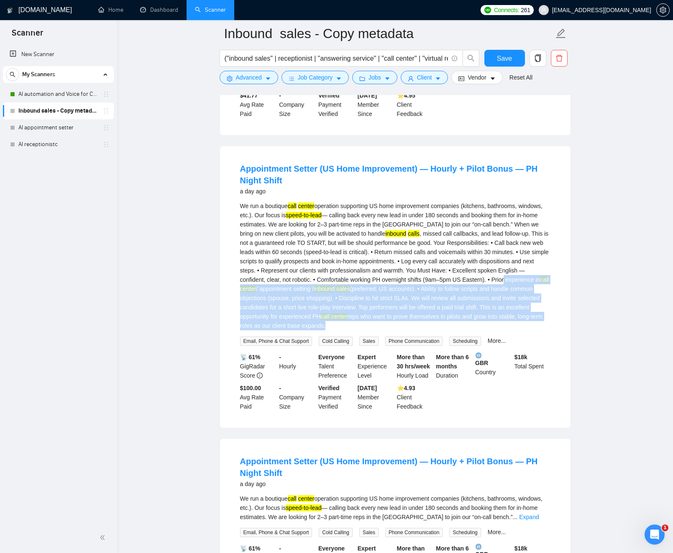
drag, startPoint x: 308, startPoint y: 301, endPoint x: 464, endPoint y: 307, distance: 155.8
click at [490, 330] on div "We run a boutique call center operation supporting US home improvement companie…" at bounding box center [395, 265] width 311 height 129
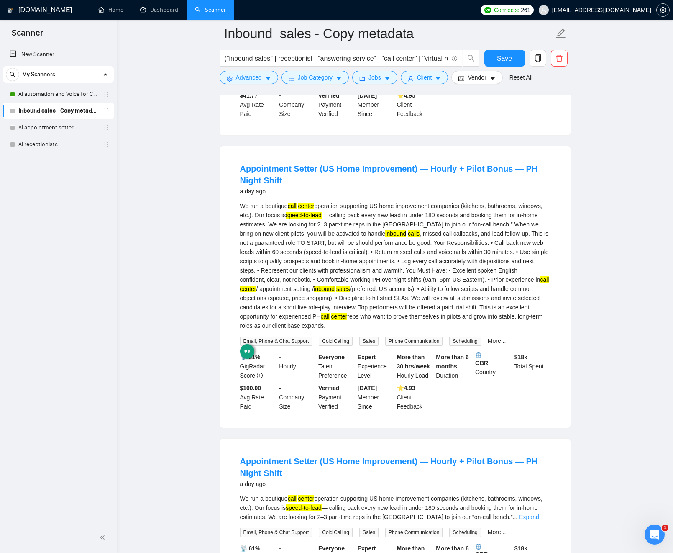
click at [420, 277] on div "We run a boutique call center operation supporting US home improvement companie…" at bounding box center [395, 265] width 311 height 129
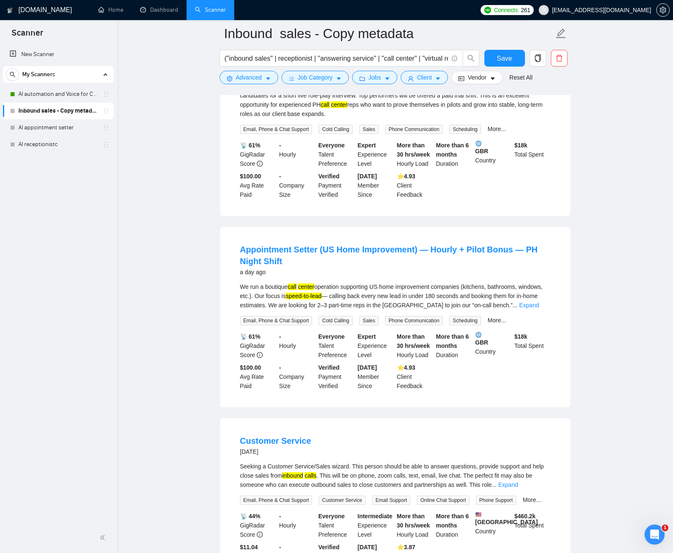
scroll to position [808, 0]
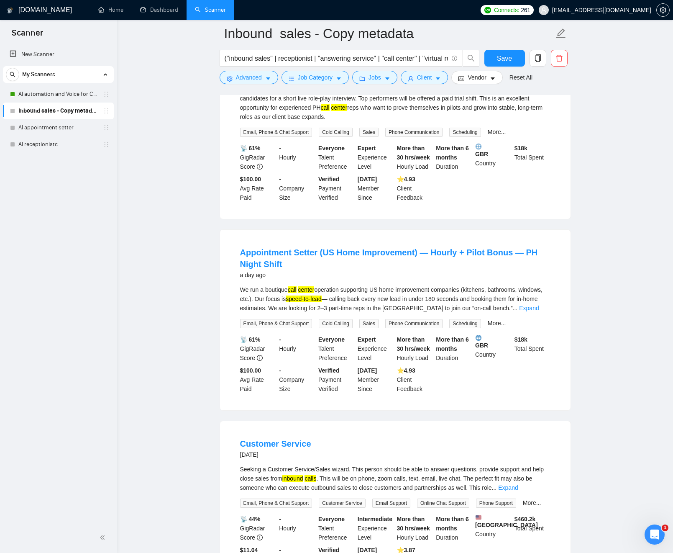
click at [539, 311] on link "Expand" at bounding box center [529, 308] width 20 height 7
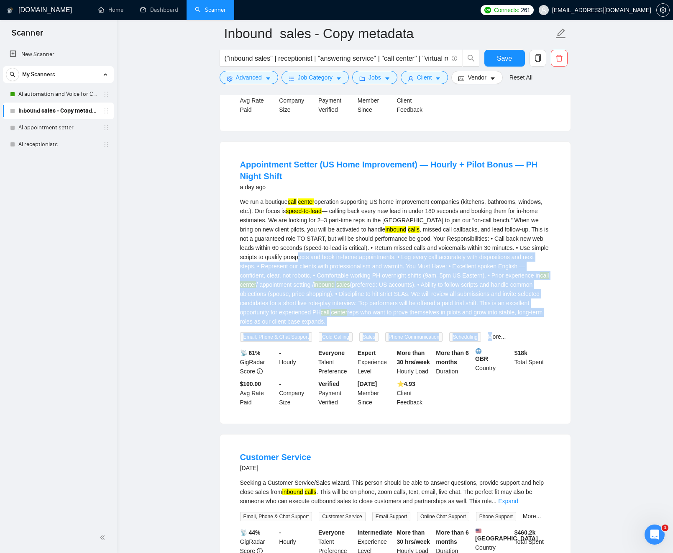
drag, startPoint x: 398, startPoint y: 283, endPoint x: 507, endPoint y: 356, distance: 131.2
click at [508, 356] on li "Appointment Setter (US Home Improvement) — Hourly + Pilot Bonus — PH Night Shif…" at bounding box center [395, 283] width 331 height 262
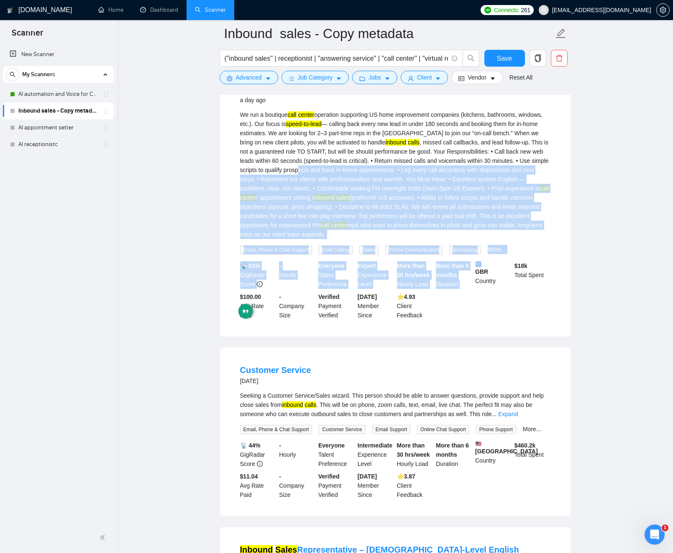
scroll to position [1056, 0]
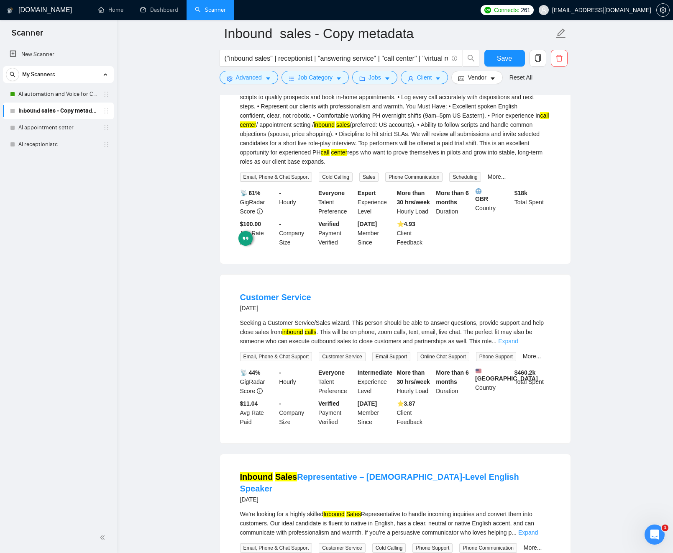
click at [542, 346] on div "Seeking a Customer Service/Sales wizard. This person should be able to answer q…" at bounding box center [395, 332] width 311 height 28
drag, startPoint x: 546, startPoint y: 354, endPoint x: 509, endPoint y: 356, distance: 36.5
click at [518, 344] on link "Expand" at bounding box center [509, 341] width 20 height 7
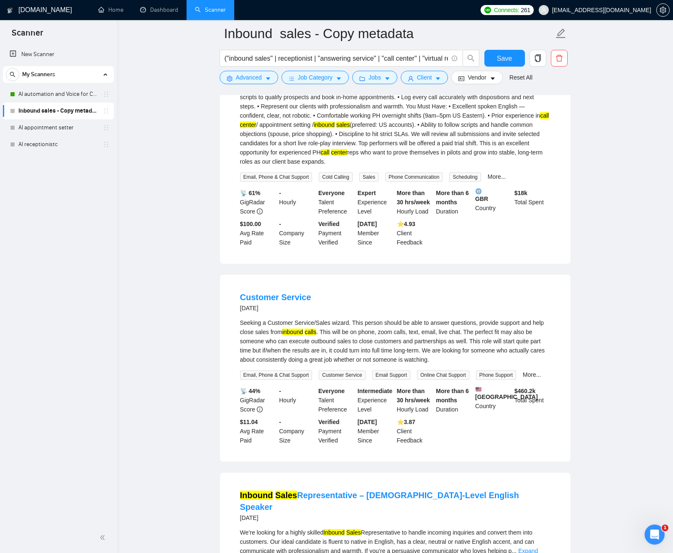
click at [286, 358] on div "Seeking a Customer Service/Sales wizard. This person should be able to answer q…" at bounding box center [395, 341] width 311 height 46
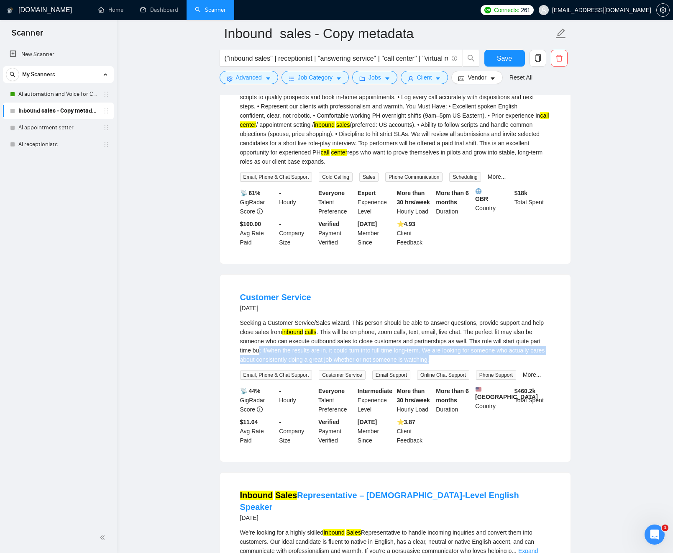
drag, startPoint x: 305, startPoint y: 356, endPoint x: 523, endPoint y: 373, distance: 218.7
click at [527, 364] on div "Seeking a Customer Service/Sales wizard. This person should be able to answer q…" at bounding box center [395, 341] width 311 height 46
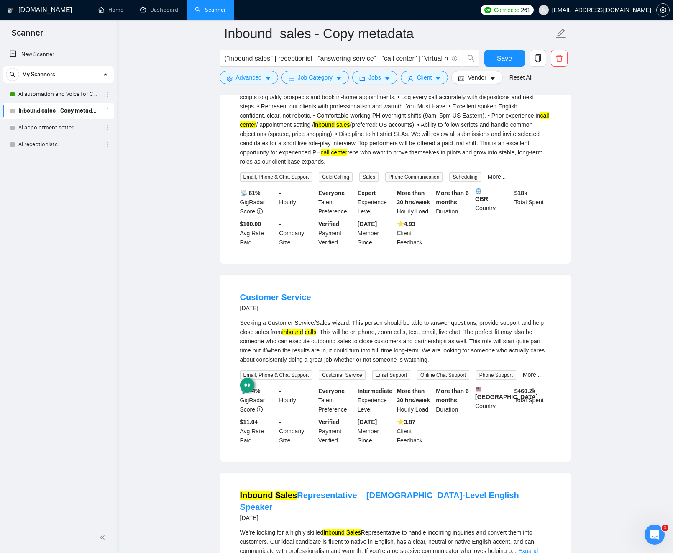
drag, startPoint x: 518, startPoint y: 372, endPoint x: 509, endPoint y: 370, distance: 9.7
click at [518, 364] on div "Seeking a Customer Service/Sales wizard. This person should be able to answer q…" at bounding box center [395, 341] width 311 height 46
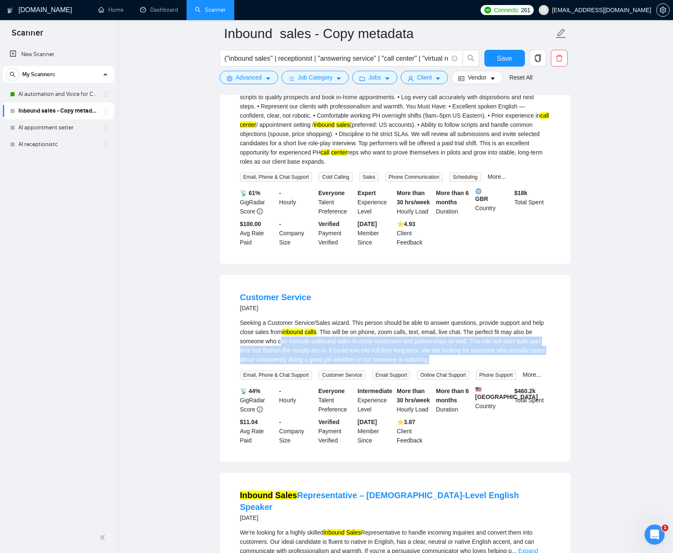
drag, startPoint x: 509, startPoint y: 370, endPoint x: 285, endPoint y: 352, distance: 224.2
click at [292, 352] on div "Seeking a Customer Service/Sales wizard. This person should be able to answer q…" at bounding box center [395, 341] width 311 height 46
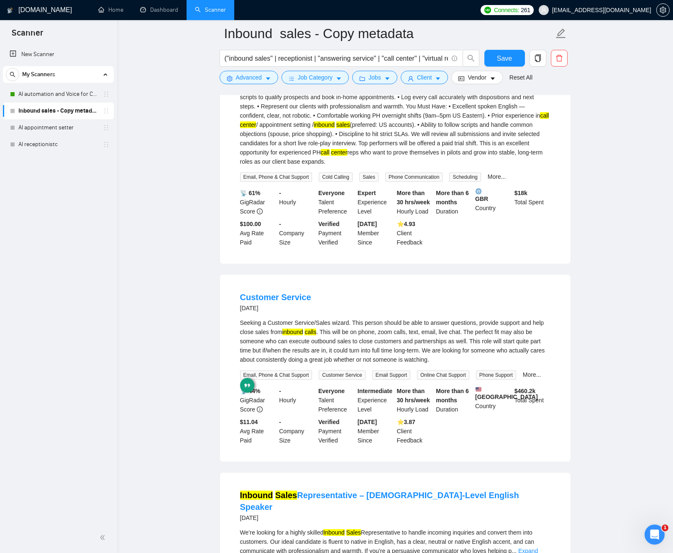
click at [286, 352] on div "Seeking a Customer Service/Sales wizard. This person should be able to answer q…" at bounding box center [395, 341] width 311 height 46
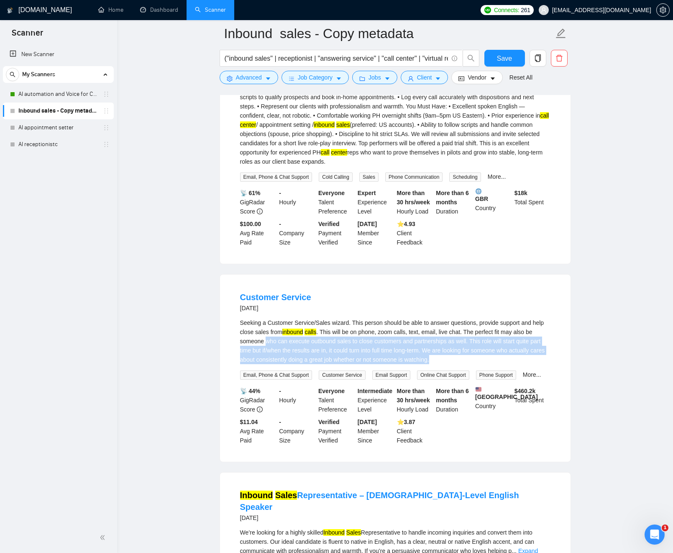
drag, startPoint x: 291, startPoint y: 353, endPoint x: 492, endPoint y: 372, distance: 202.2
click at [494, 364] on div "Seeking a Customer Service/Sales wizard. This person should be able to answer q…" at bounding box center [395, 341] width 311 height 46
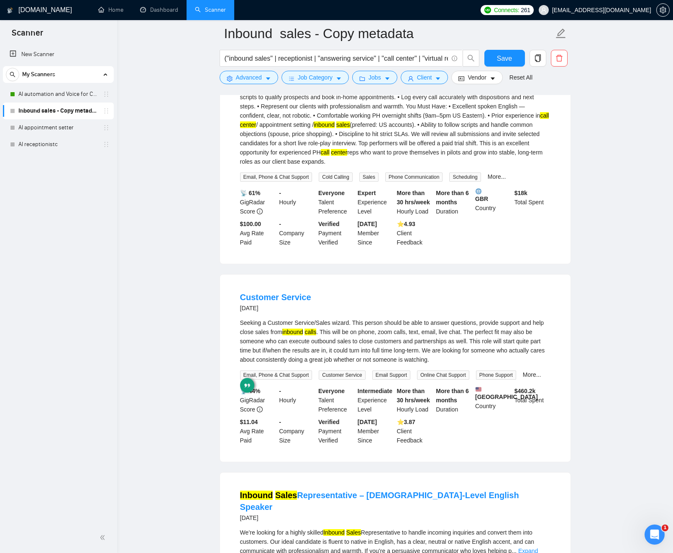
drag, startPoint x: 414, startPoint y: 345, endPoint x: 398, endPoint y: 343, distance: 15.2
click at [413, 345] on div "Seeking a Customer Service/Sales wizard. This person should be able to answer q…" at bounding box center [395, 341] width 311 height 46
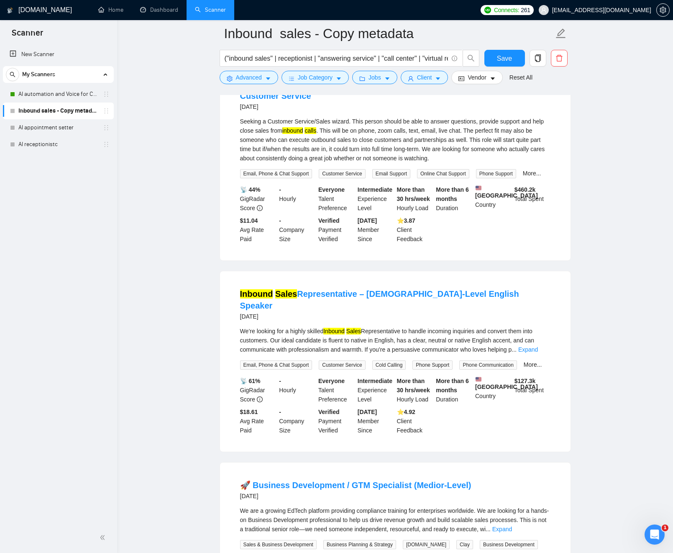
scroll to position [1259, 0]
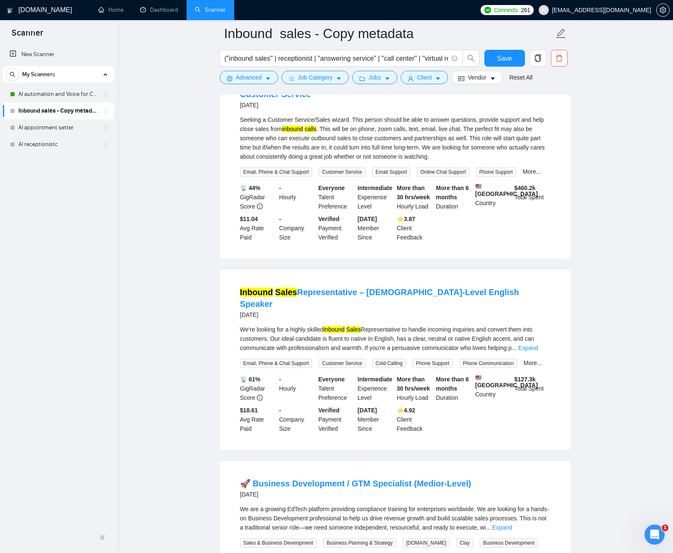
drag, startPoint x: 544, startPoint y: 367, endPoint x: 534, endPoint y: 367, distance: 9.2
click at [538, 351] on link "Expand" at bounding box center [529, 347] width 20 height 7
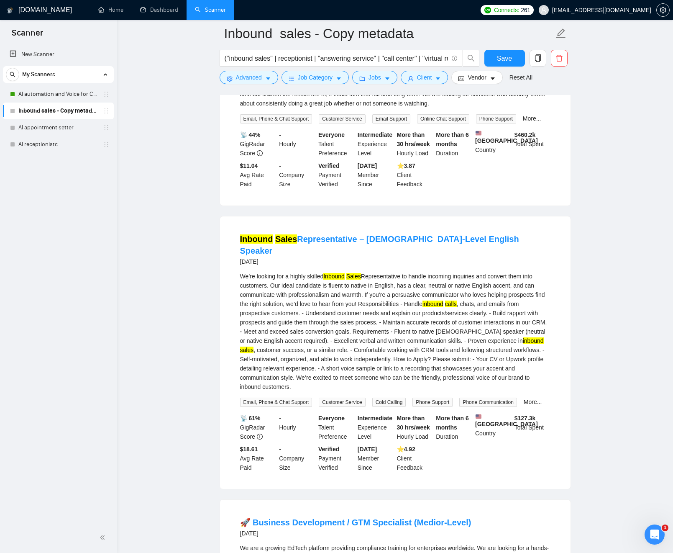
scroll to position [1314, 0]
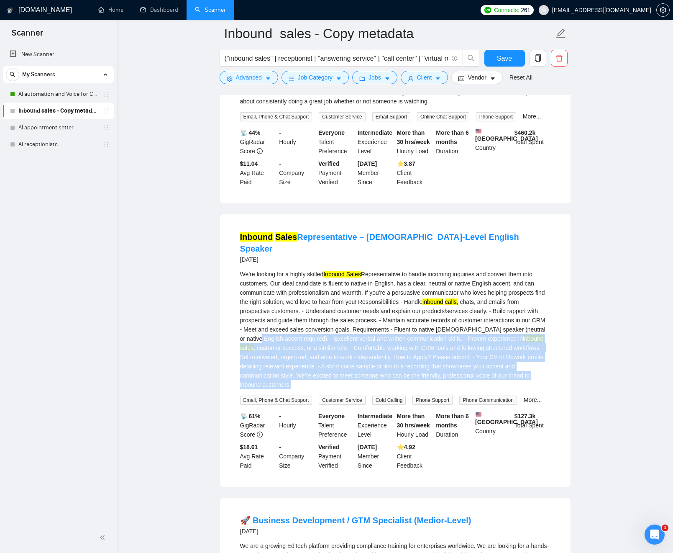
drag, startPoint x: 286, startPoint y: 361, endPoint x: 414, endPoint y: 389, distance: 130.3
click at [429, 389] on div "We’re looking for a highly skilled Inbound Sales Representative to handle incom…" at bounding box center [395, 330] width 311 height 120
click at [373, 370] on div "We’re looking for a highly skilled Inbound Sales Representative to handle incom…" at bounding box center [395, 330] width 311 height 120
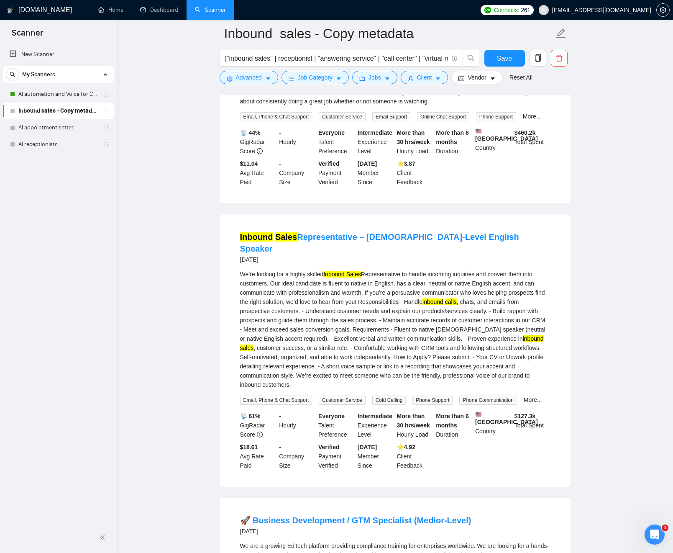
click at [332, 357] on div "We’re looking for a highly skilled Inbound Sales Representative to handle incom…" at bounding box center [395, 330] width 311 height 120
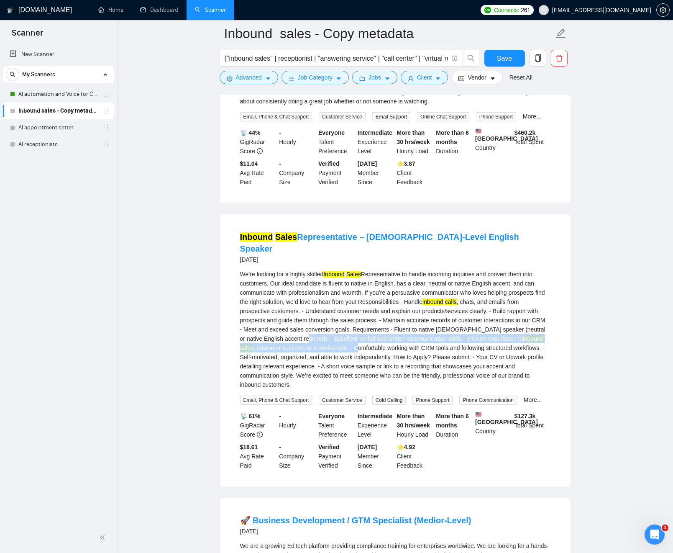
drag, startPoint x: 346, startPoint y: 357, endPoint x: 387, endPoint y: 366, distance: 41.6
click at [386, 367] on div "We’re looking for a highly skilled Inbound Sales Representative to handle incom…" at bounding box center [395, 330] width 311 height 120
click at [387, 366] on div "We’re looking for a highly skilled Inbound Sales Representative to handle incom…" at bounding box center [395, 330] width 311 height 120
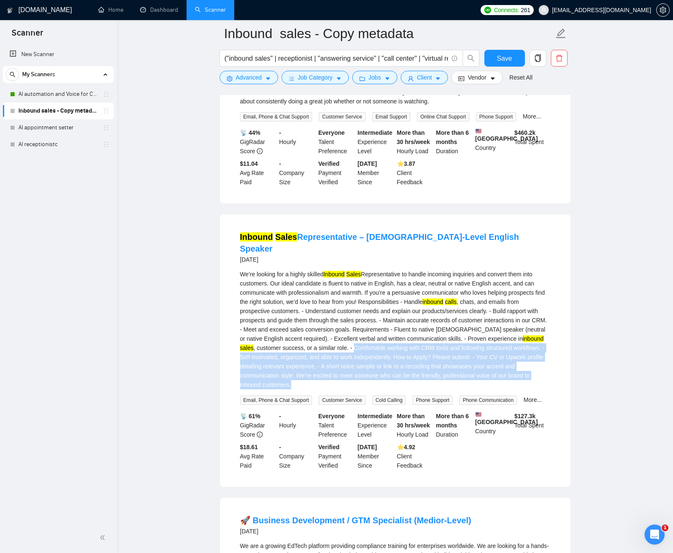
drag, startPoint x: 389, startPoint y: 366, endPoint x: 473, endPoint y: 377, distance: 84.1
click at [492, 389] on div "We’re looking for a highly skilled Inbound Sales Representative to handle incom…" at bounding box center [395, 330] width 311 height 120
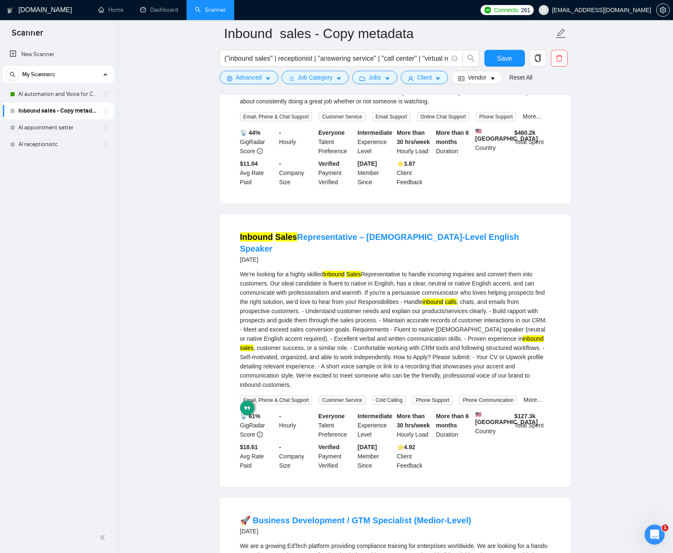
click at [415, 349] on div "We’re looking for a highly skilled Inbound Sales Representative to handle incom…" at bounding box center [395, 330] width 311 height 120
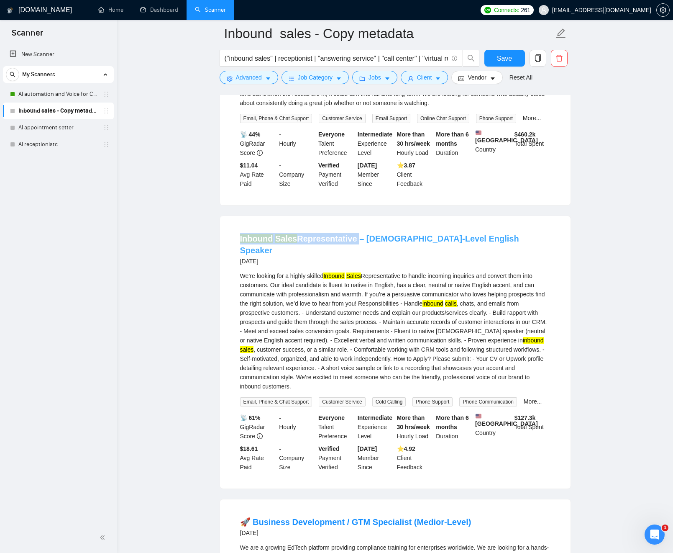
drag, startPoint x: 229, startPoint y: 268, endPoint x: 337, endPoint y: 270, distance: 107.6
click at [355, 270] on div "Inbound Sales Representative – Native-Level English Speaker 4 days ago We’re lo…" at bounding box center [395, 352] width 351 height 272
drag, startPoint x: 216, startPoint y: 270, endPoint x: 352, endPoint y: 268, distance: 136.9
copy link "Inbound Sales Representative"
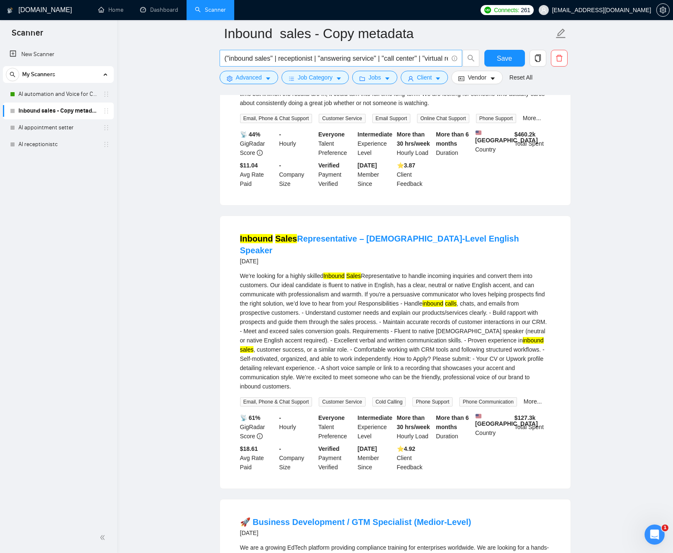
click at [291, 59] on input "("inbound sales" | receptionist | "answering service" | "call center" | "virtua…" at bounding box center [337, 58] width 224 height 10
click at [262, 76] on button "Advanced" at bounding box center [249, 77] width 59 height 13
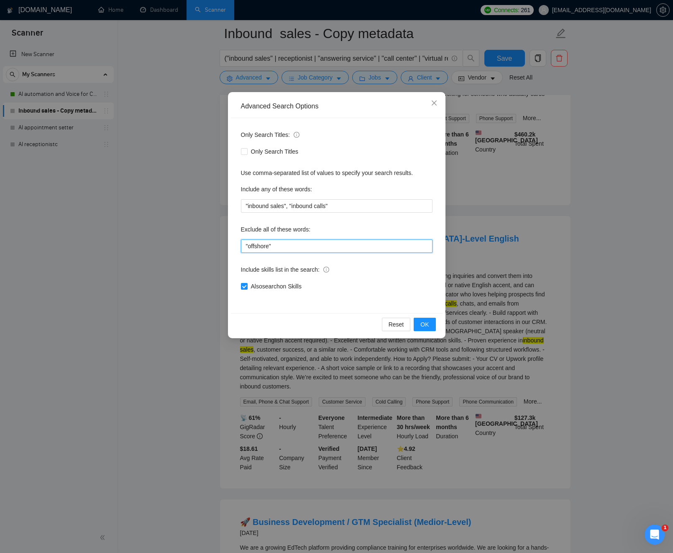
click at [292, 246] on input ""offshore"" at bounding box center [337, 245] width 192 height 13
paste input "Inbound Sales Representative"
type input ""offshore", "Inbound Sales Representative""
click at [399, 279] on div "Include skills list in the search:" at bounding box center [337, 271] width 192 height 17
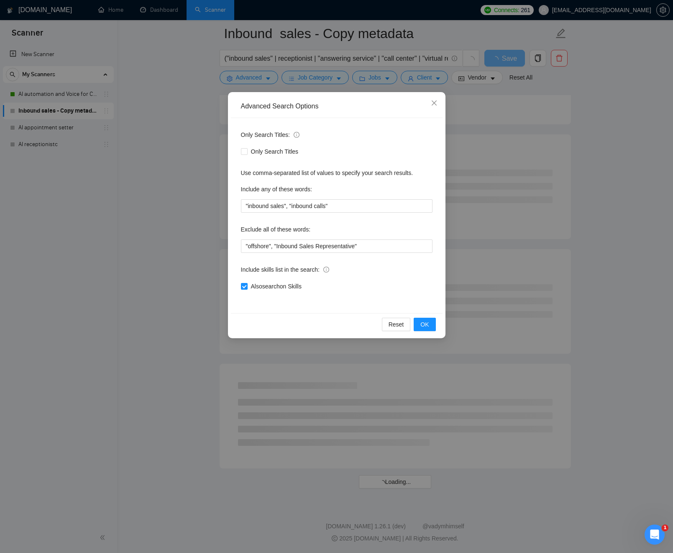
scroll to position [843, 0]
click at [424, 323] on span "OK" at bounding box center [425, 324] width 8 height 9
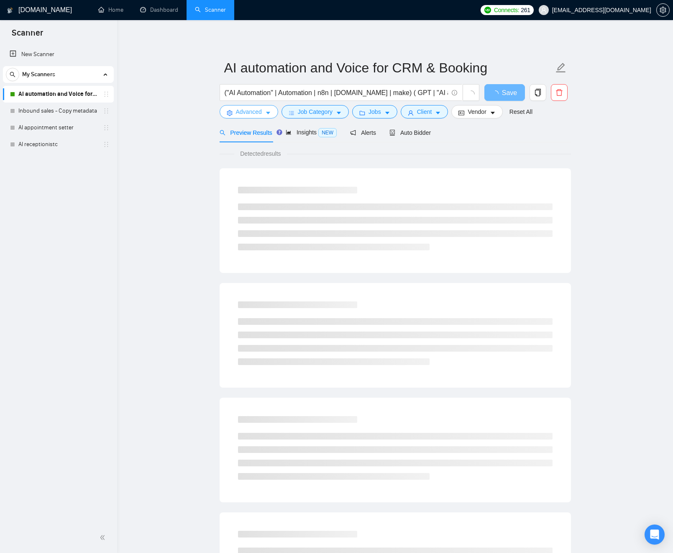
click at [257, 112] on span "Advanced" at bounding box center [249, 111] width 26 height 9
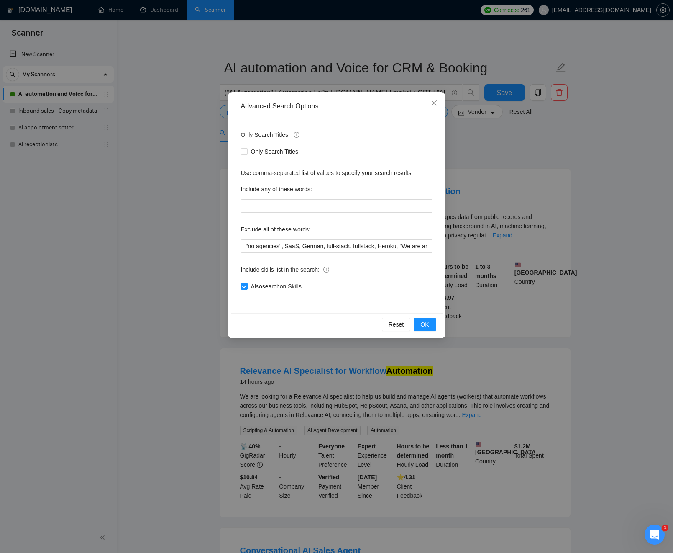
click at [167, 134] on div "Advanced Search Options Only Search Titles: Only Search Titles Use comma-separa…" at bounding box center [336, 276] width 673 height 553
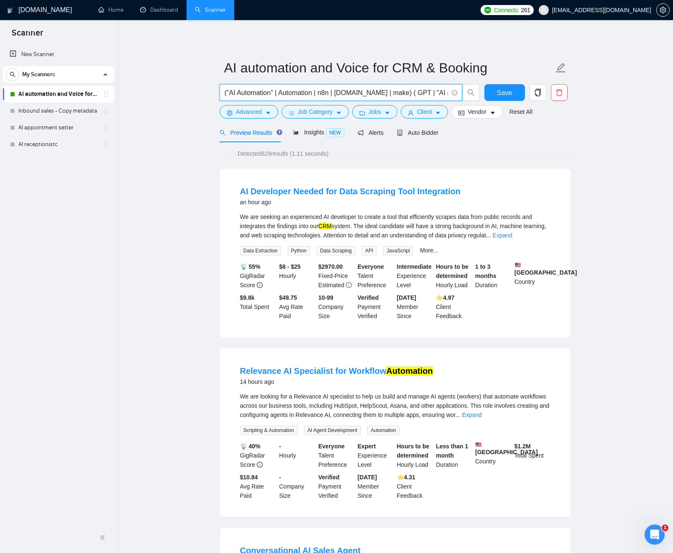
click at [272, 96] on input "("AI Automation" | Automation | n8n | make.com | make) ( GPT | "AI agent" | "AI…" at bounding box center [337, 92] width 224 height 10
drag, startPoint x: 293, startPoint y: 92, endPoint x: 453, endPoint y: 88, distance: 159.9
click at [455, 87] on span "("AI Automation" | Automation | n8n | make.com | make) ( GPT | "AI agent" | "AI…" at bounding box center [341, 92] width 243 height 17
click at [421, 93] on input "("AI Automation" | Automation | n8n | make.com | make) ( GPT | "AI agent" | "AI…" at bounding box center [337, 92] width 224 height 10
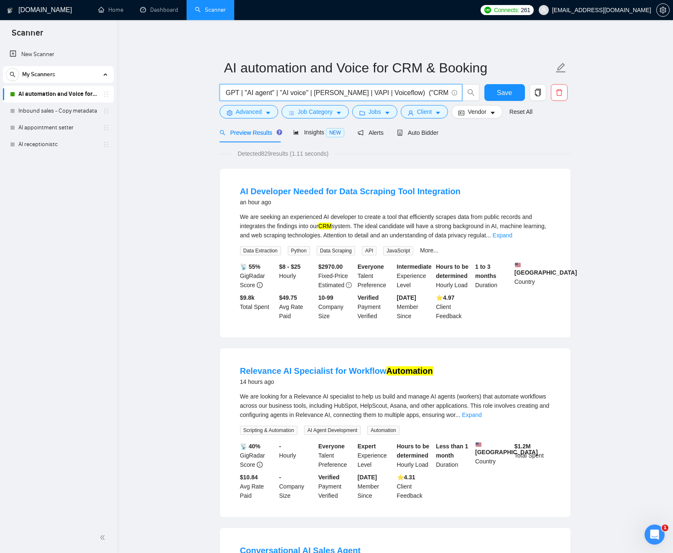
scroll to position [0, 218]
click at [343, 95] on input "("AI Automation" | Automation | n8n | make.com | make) ( GPT | "AI agent" | "AI…" at bounding box center [337, 92] width 224 height 10
drag, startPoint x: 339, startPoint y: 92, endPoint x: 349, endPoint y: 93, distance: 10.1
click at [339, 92] on input "("AI Automation" | Automation | n8n | make.com | make) ( GPT | "AI agent" | "AI…" at bounding box center [337, 92] width 224 height 10
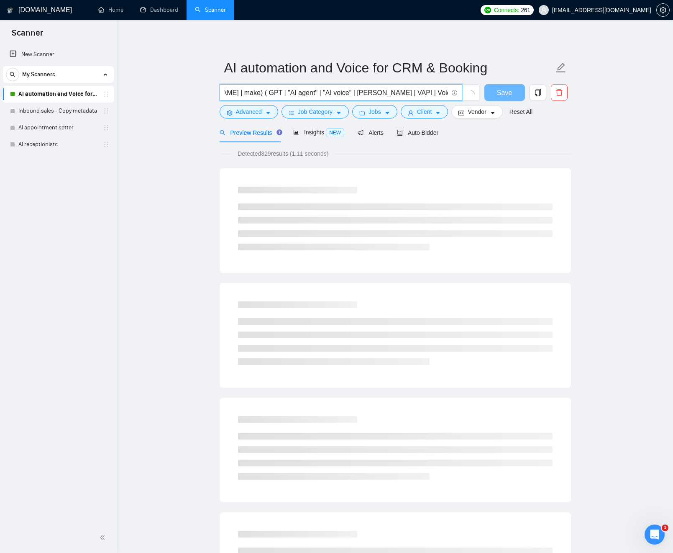
scroll to position [0, 0]
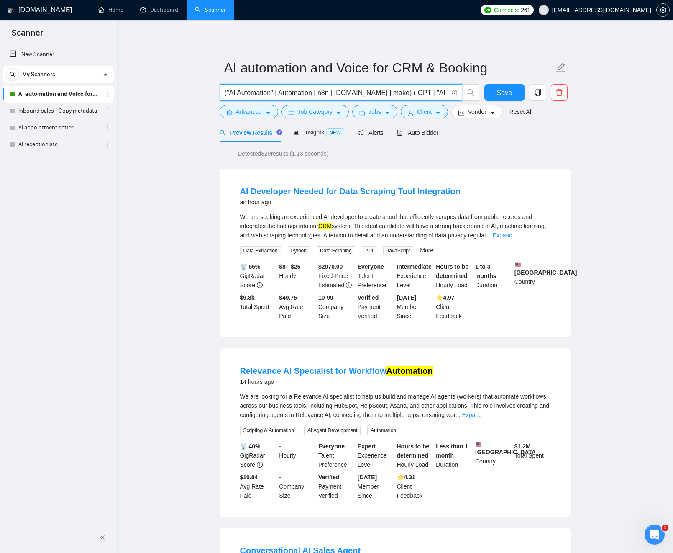
click at [321, 92] on input "("AI Automation" | Automation | n8n | make.com | make) ( GPT | "AI agent" | "AI…" at bounding box center [337, 92] width 224 height 10
click at [390, 93] on input "("AI Automation" | Automation | n8n | make.com | make) ( GPT | "AI agent" | "AI…" at bounding box center [337, 92] width 224 height 10
paste input "AI Call Service"
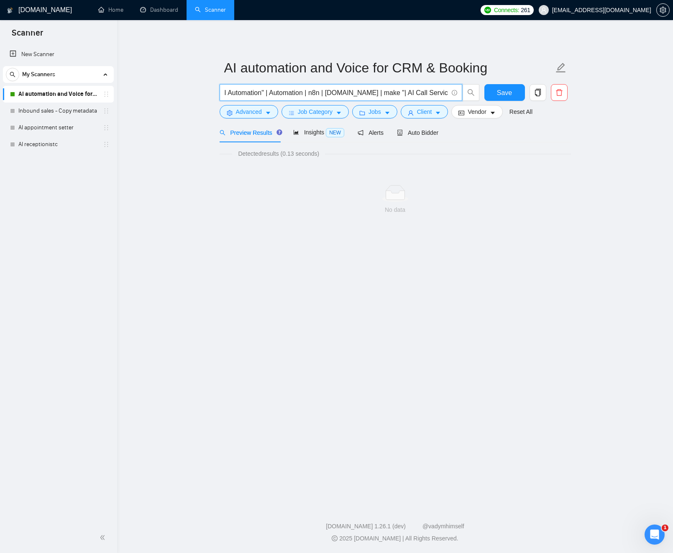
click at [426, 91] on input "("AI Automation" | Automation | n8n | make.com | make "| AI Call Service") ( GP…" at bounding box center [337, 92] width 224 height 10
drag, startPoint x: 417, startPoint y: 92, endPoint x: 391, endPoint y: 93, distance: 26.4
click at [390, 93] on input "("AI Automation" | Automation | n8n | make.com | make "| AI Call Service") ( GP…" at bounding box center [337, 92] width 224 height 10
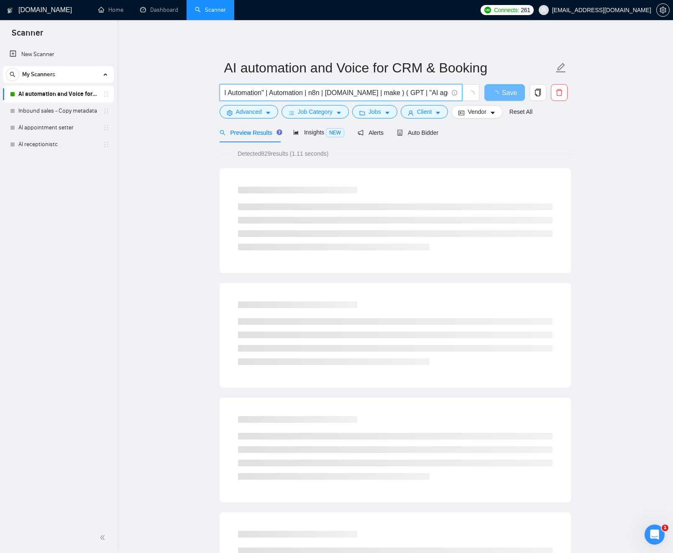
type input "("AI Automation" | Automation | n8n | make.com | make ) ( GPT | "AI agent" | "A…"
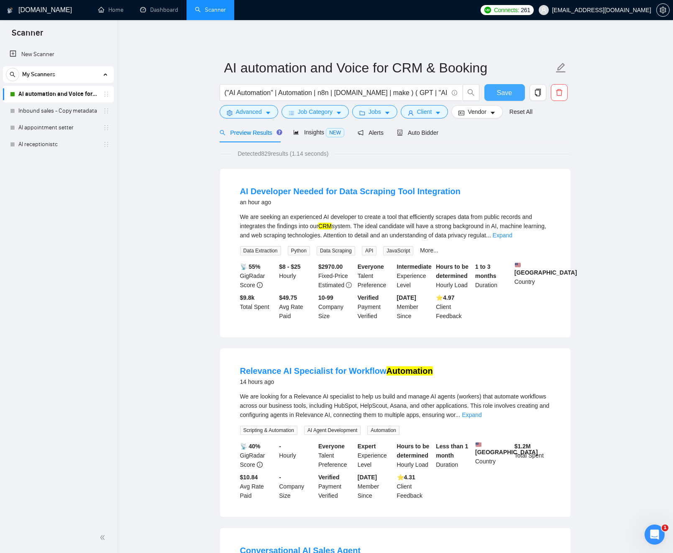
click at [502, 94] on span "Save" at bounding box center [504, 92] width 15 height 10
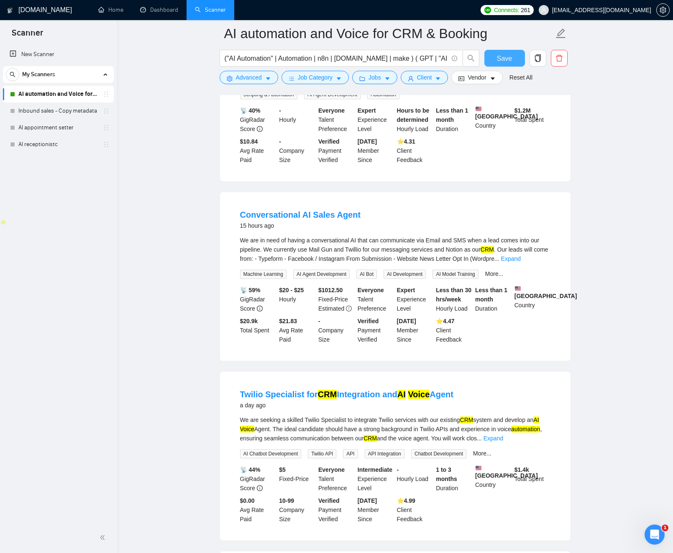
scroll to position [465, 0]
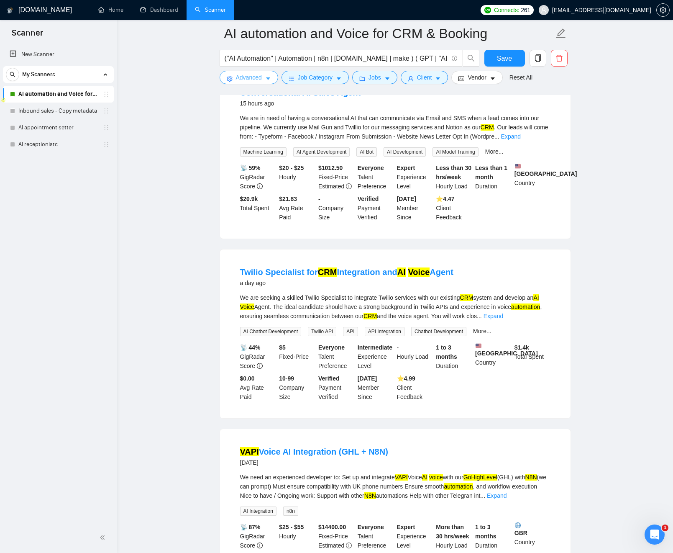
click at [256, 72] on button "Advanced" at bounding box center [249, 77] width 59 height 13
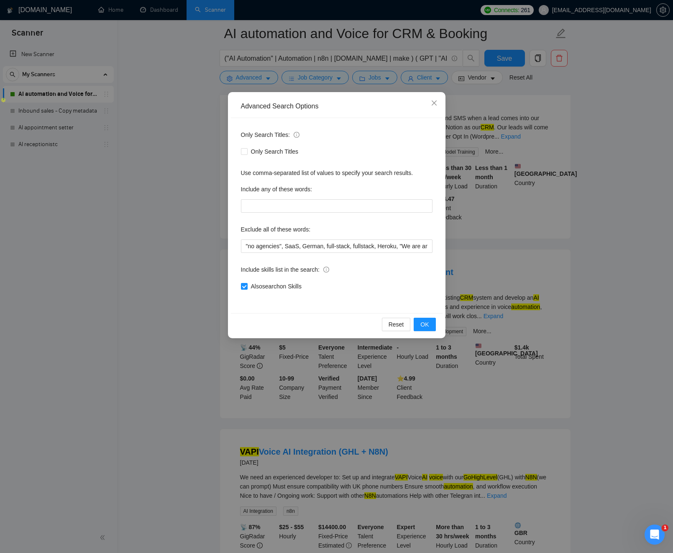
click at [378, 52] on div "Advanced Search Options Only Search Titles: Only Search Titles Use comma-separa…" at bounding box center [336, 276] width 673 height 553
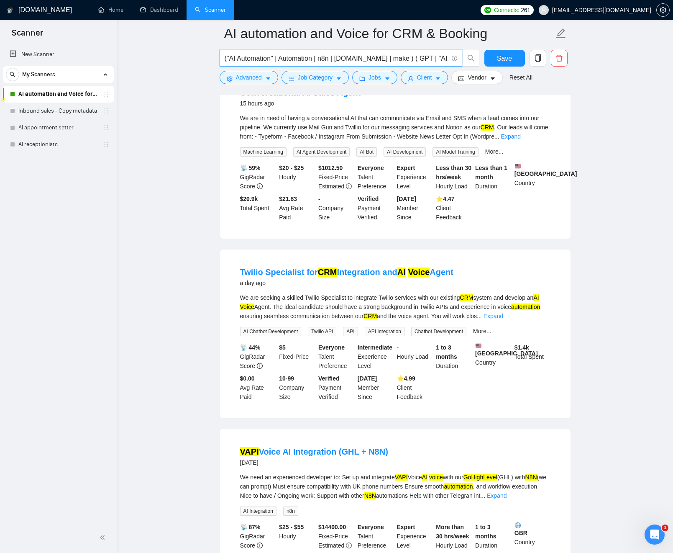
drag, startPoint x: 337, startPoint y: 57, endPoint x: 231, endPoint y: 57, distance: 105.5
click at [231, 57] on input "("AI Automation" | Automation | n8n | make.com | make ) ( GPT | "AI agent" | "A…" at bounding box center [337, 58] width 224 height 10
click at [287, 56] on input "("AI Automation" | Automation | n8n | make.com | make ) ( GPT | "AI agent" | "A…" at bounding box center [337, 58] width 224 height 10
drag, startPoint x: 315, startPoint y: 55, endPoint x: 451, endPoint y: 52, distance: 136.5
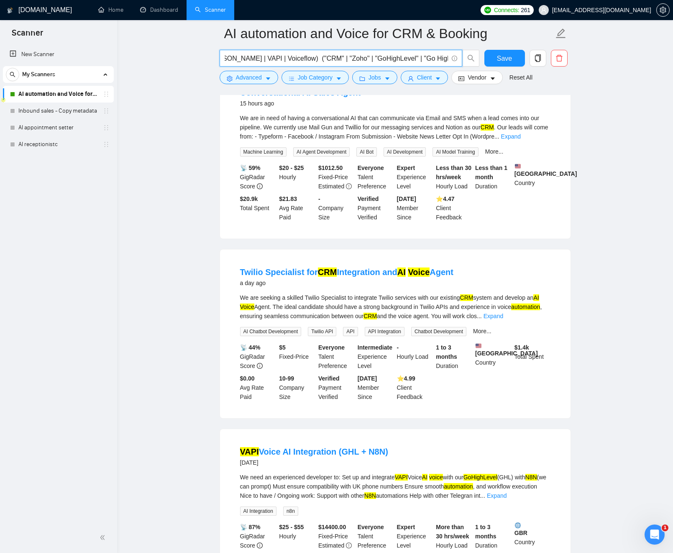
click at [451, 52] on span "("AI Automation" | Automation | n8n | make.com | make ) ( GPT | "AI agent" | "A…" at bounding box center [341, 58] width 243 height 17
click at [406, 59] on input "("AI Automation" | Automation | n8n | make.com | make ) ( GPT | "AI agent" | "A…" at bounding box center [337, 58] width 224 height 10
drag, startPoint x: 382, startPoint y: 57, endPoint x: 519, endPoint y: 62, distance: 137.4
click at [524, 62] on div "("AI Automation" | Automation | n8n | make.com | make ) ( GPT | "AI agent" | "A…" at bounding box center [394, 60] width 352 height 21
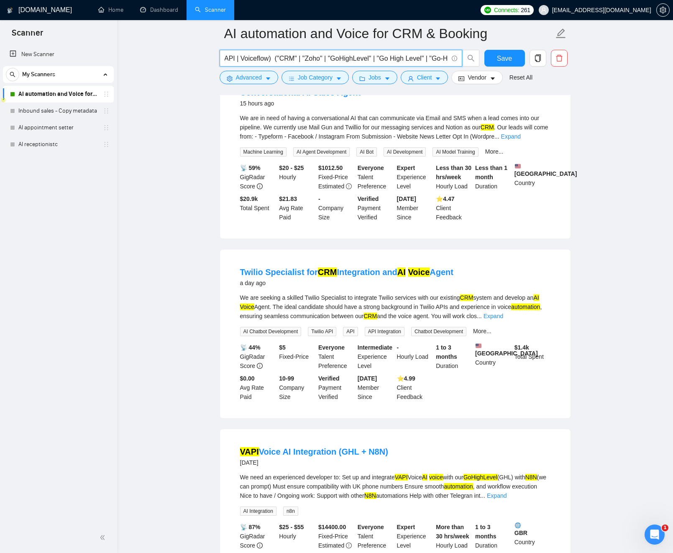
click at [409, 60] on input "("AI Automation" | Automation | n8n | make.com | make ) ( GPT | "AI agent" | "A…" at bounding box center [337, 58] width 224 height 10
drag, startPoint x: 417, startPoint y: 58, endPoint x: 174, endPoint y: 59, distance: 242.8
click at [137, 63] on main "AI automation and Voice for CRM & Booking ("AI Automation" | Automation | n8n |…" at bounding box center [395, 547] width 529 height 1956
click at [287, 62] on input "("AI Automation" | Automation | n8n | make.com | make ) ( GPT | "AI agent" | "A…" at bounding box center [337, 58] width 224 height 10
